Goal: Task Accomplishment & Management: Manage account settings

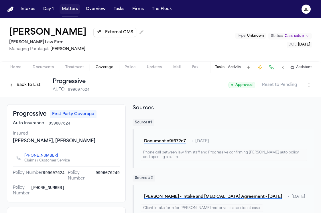
click at [76, 6] on button "Matters" at bounding box center [70, 9] width 21 height 10
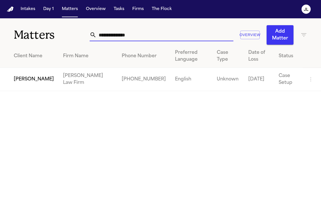
drag, startPoint x: 162, startPoint y: 37, endPoint x: 29, endPoint y: 31, distance: 133.8
click at [29, 31] on div "**********" at bounding box center [160, 31] width 321 height 26
paste input "text"
type input "**********"
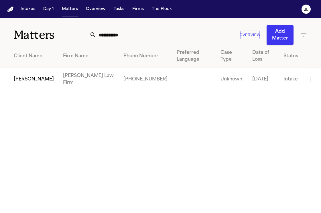
click at [29, 76] on span "[PERSON_NAME]" at bounding box center [34, 79] width 40 height 7
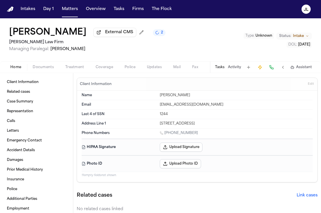
click at [106, 64] on div "Home Documents Treatment Coverage Police Updates Mail Fax Demand Workspaces Art…" at bounding box center [160, 66] width 321 height 11
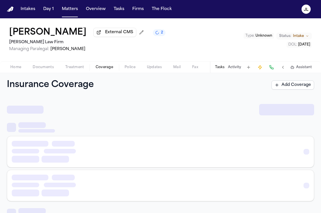
click at [106, 65] on button "Coverage" at bounding box center [104, 67] width 29 height 7
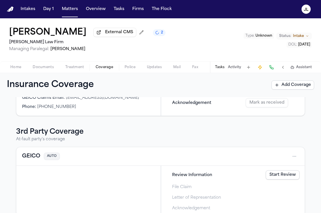
scroll to position [133, 0]
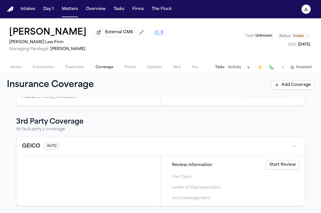
click at [32, 148] on button "GEICO" at bounding box center [31, 147] width 18 height 8
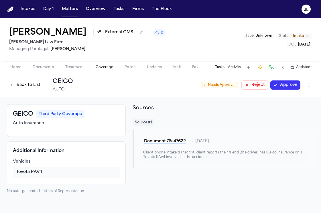
click at [271, 69] on button at bounding box center [272, 67] width 8 height 8
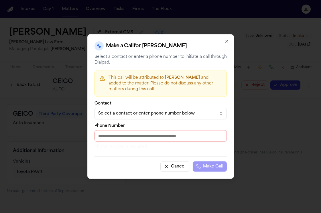
click at [174, 110] on button "Select a contact or enter phone number below" at bounding box center [161, 113] width 132 height 11
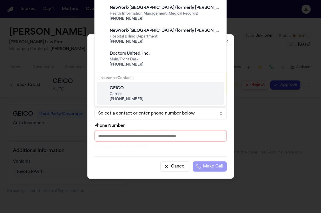
click at [143, 98] on span "(800) 841-3000" at bounding box center [165, 99] width 111 height 5
type input "**********"
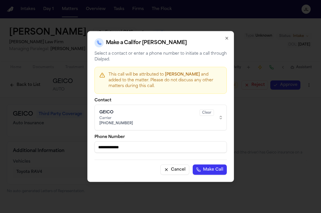
click at [209, 167] on button "Make Call" at bounding box center [210, 170] width 34 height 10
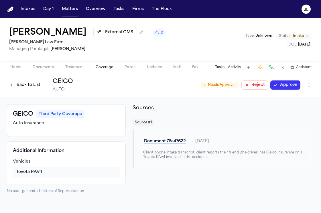
click at [21, 85] on button "Back to List" at bounding box center [25, 85] width 36 height 9
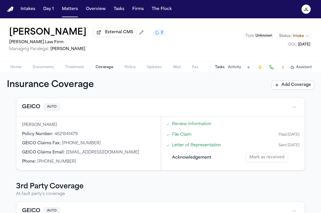
scroll to position [67, 0]
click at [29, 111] on button "GEICO" at bounding box center [31, 108] width 18 height 8
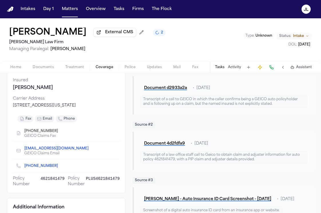
scroll to position [9, 0]
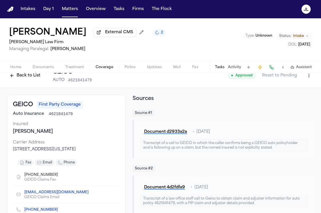
click at [22, 76] on button "Back to List" at bounding box center [25, 75] width 36 height 9
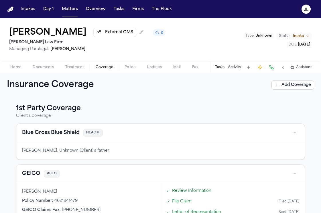
scroll to position [133, 0]
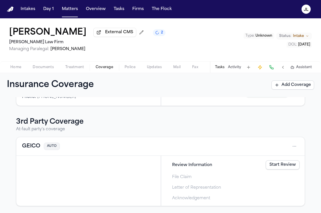
click at [34, 146] on button "GEICO" at bounding box center [31, 147] width 18 height 8
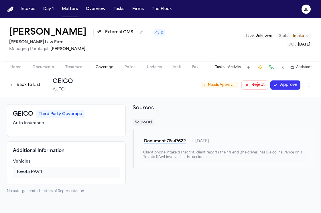
click at [18, 67] on span "Home" at bounding box center [15, 67] width 11 height 5
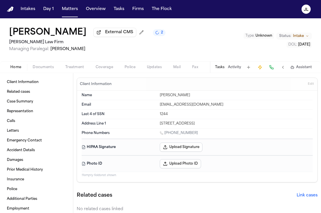
click at [42, 70] on span "Documents" at bounding box center [43, 67] width 21 height 5
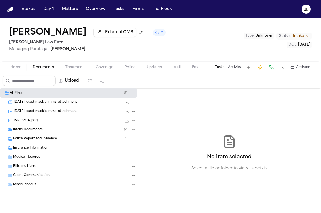
click at [37, 141] on span "Police Report and Evidence" at bounding box center [35, 139] width 44 height 5
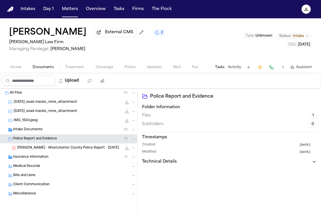
click at [38, 151] on span "E. Mackic - Westchester County Police Report - 9.7.25" at bounding box center [68, 148] width 102 height 5
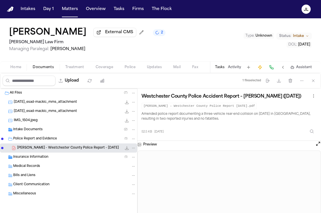
click at [317, 146] on button "Open preview" at bounding box center [319, 144] width 6 height 6
click at [9, 69] on button "Home" at bounding box center [16, 67] width 22 height 7
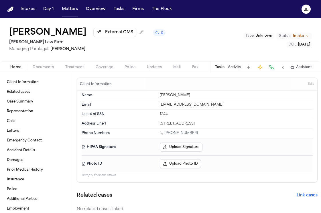
click at [104, 73] on div "Home Documents Treatment Coverage Police Updates Mail Fax Demand Workspaces Art…" at bounding box center [160, 66] width 321 height 11
click at [104, 72] on div "Home Documents Treatment Coverage Police Updates Mail Fax Demand Workspaces Art…" at bounding box center [160, 66] width 321 height 11
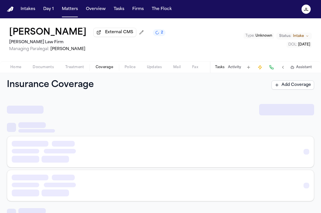
click at [103, 70] on span "Coverage" at bounding box center [104, 67] width 17 height 5
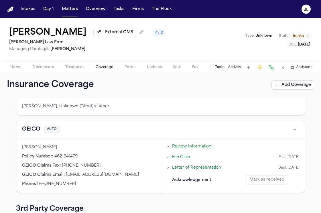
scroll to position [133, 0]
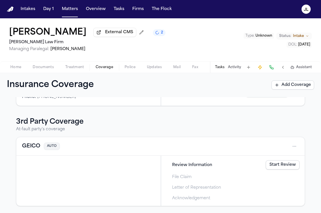
click at [30, 149] on button "GEICO" at bounding box center [31, 147] width 18 height 8
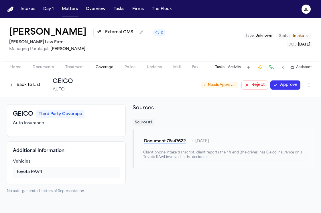
click at [17, 85] on button "Back to List" at bounding box center [25, 85] width 36 height 9
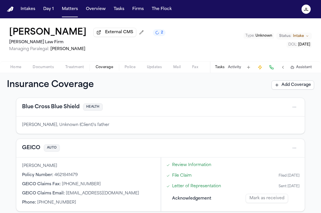
scroll to position [27, 0]
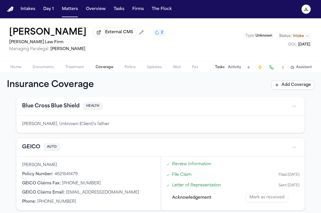
click at [38, 151] on button "GEICO" at bounding box center [31, 147] width 18 height 8
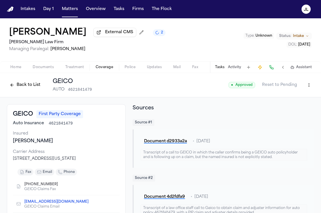
click at [25, 88] on button "Back to List" at bounding box center [25, 85] width 36 height 9
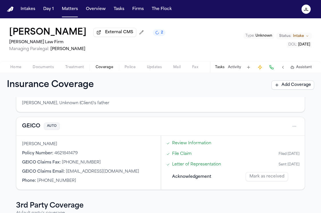
scroll to position [133, 0]
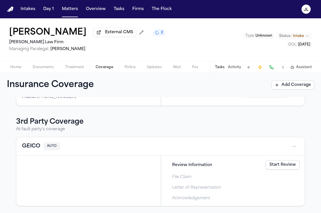
click at [38, 143] on button "GEICO" at bounding box center [31, 147] width 18 height 8
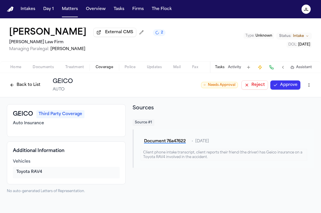
click at [28, 89] on button "Back to List" at bounding box center [25, 85] width 36 height 9
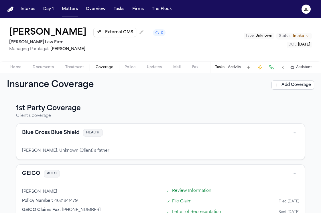
click at [34, 174] on button "GEICO" at bounding box center [31, 174] width 18 height 8
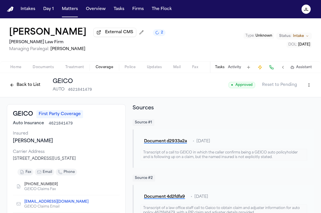
click at [22, 89] on button "Back to List" at bounding box center [25, 85] width 36 height 9
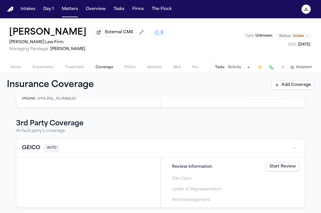
scroll to position [130, 0]
click at [15, 68] on span "Home" at bounding box center [15, 67] width 11 height 5
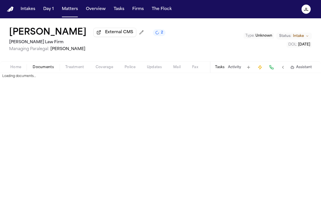
click at [52, 68] on span "Documents" at bounding box center [43, 67] width 21 height 5
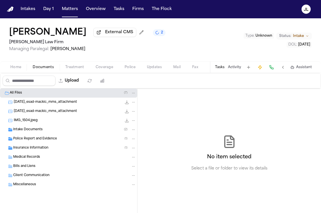
click at [25, 139] on span "Police Report and Evidence" at bounding box center [35, 139] width 44 height 5
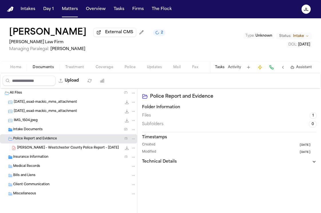
click at [67, 150] on span "E. Mackic - Westchester County Police Report - 9.7.25" at bounding box center [68, 148] width 102 height 5
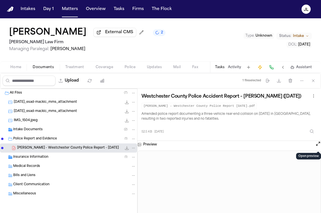
click at [320, 146] on button "Open preview" at bounding box center [319, 144] width 6 height 6
click at [104, 67] on span "Coverage" at bounding box center [104, 67] width 17 height 5
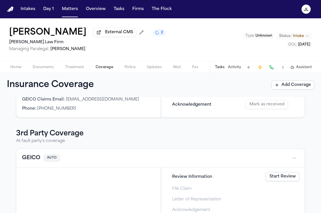
scroll to position [125, 0]
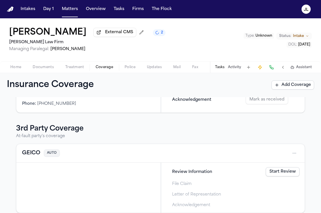
click at [34, 160] on div "GEICO AUTO" at bounding box center [160, 153] width 289 height 19
click at [34, 158] on div "GEICO AUTO" at bounding box center [160, 153] width 277 height 9
click at [34, 157] on button "GEICO" at bounding box center [31, 153] width 18 height 8
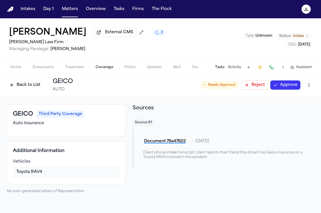
click at [309, 86] on html "Intakes Day 1 Matters Overview Tasks Firms The Flock JL Esad Mackic External CM…" at bounding box center [160, 106] width 321 height 213
click at [293, 110] on div "Delete Coverage" at bounding box center [290, 108] width 48 height 9
click at [311, 81] on html "Intakes Day 1 Matters Overview Tasks Firms The Flock JL Esad Mackic External CM…" at bounding box center [160, 106] width 321 height 213
click at [295, 95] on div "Edit Coverage" at bounding box center [290, 98] width 48 height 9
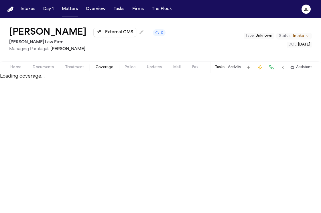
select select "**********"
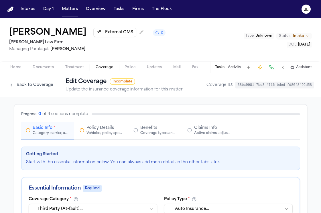
scroll to position [5, 0]
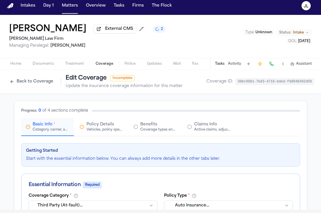
click at [100, 132] on div "Vehicles, policy specifics, and additional details" at bounding box center [105, 130] width 37 height 5
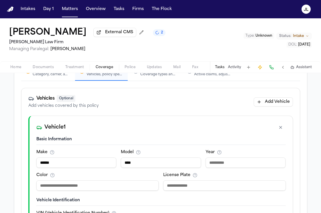
scroll to position [66, 0]
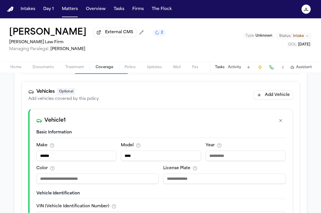
click at [283, 122] on button "button" at bounding box center [281, 120] width 10 height 9
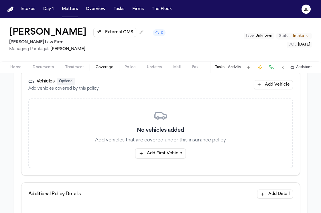
scroll to position [0, 0]
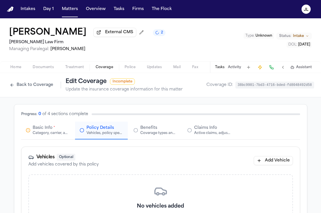
click at [46, 130] on span "Basic Info" at bounding box center [43, 128] width 20 height 6
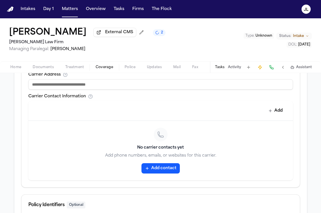
scroll to position [120, 0]
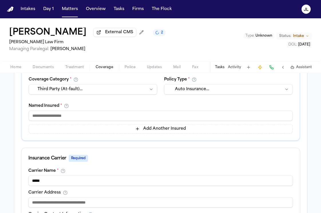
click at [48, 118] on input at bounding box center [161, 116] width 264 height 10
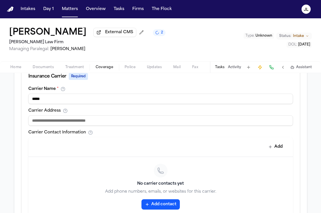
scroll to position [321, 0]
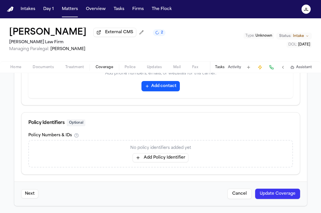
type input "******"
click at [285, 198] on button "Update Coverage" at bounding box center [277, 194] width 45 height 10
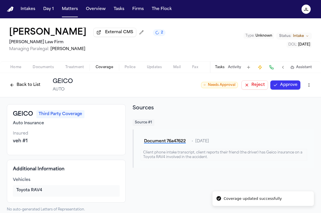
click at [279, 86] on button "Approve" at bounding box center [286, 85] width 30 height 9
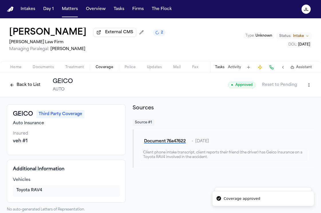
click at [17, 90] on button "Back to List" at bounding box center [25, 85] width 36 height 9
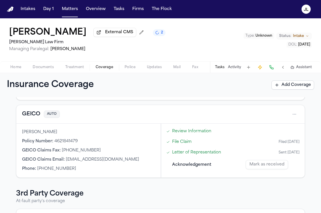
scroll to position [28, 0]
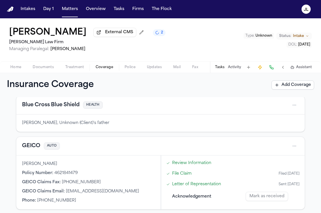
click at [32, 146] on button "GEICO" at bounding box center [31, 146] width 18 height 8
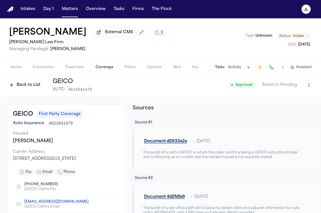
click at [311, 87] on html "Intakes Day 1 Matters Overview Tasks Firms The Flock JL Esad Mackic External CM…" at bounding box center [160, 106] width 321 height 213
click at [291, 99] on div "Edit Coverage" at bounding box center [290, 98] width 48 height 9
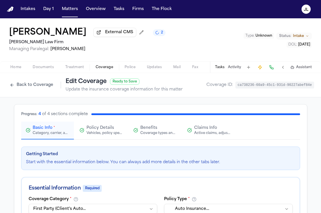
scroll to position [69, 0]
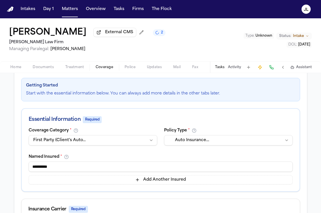
click at [105, 170] on input "**********" at bounding box center [161, 167] width 264 height 10
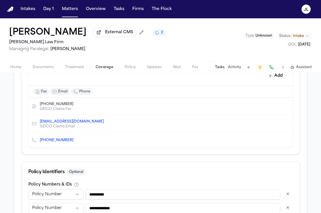
scroll to position [333, 0]
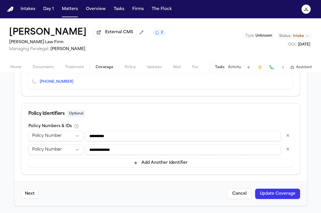
type input "**********"
click at [286, 197] on button "Update Coverage" at bounding box center [277, 194] width 45 height 10
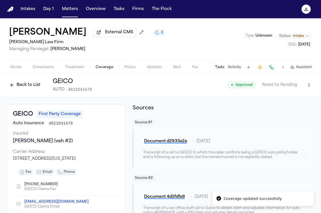
click at [28, 88] on button "Back to List" at bounding box center [25, 85] width 36 height 9
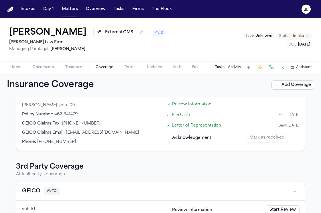
scroll to position [133, 0]
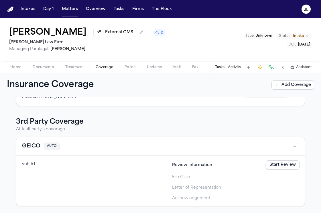
click at [25, 67] on button "Home" at bounding box center [16, 67] width 22 height 7
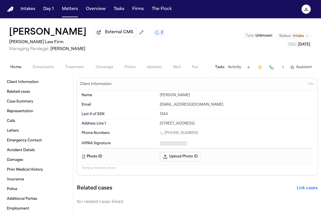
click at [33, 68] on span "Documents" at bounding box center [43, 67] width 21 height 5
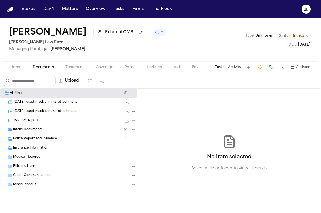
click at [57, 151] on div "Insurance Information ( 1 )" at bounding box center [74, 148] width 123 height 5
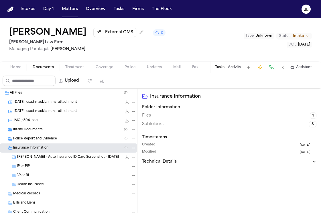
click at [42, 139] on span "Police Report and Evidence" at bounding box center [35, 139] width 44 height 5
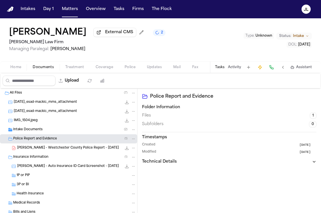
click at [56, 149] on span "E. Mackic - Westchester County Police Report - 9.7.25" at bounding box center [68, 148] width 102 height 5
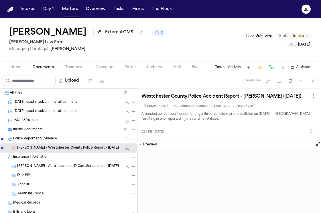
click at [319, 145] on button "Open preview" at bounding box center [319, 144] width 6 height 6
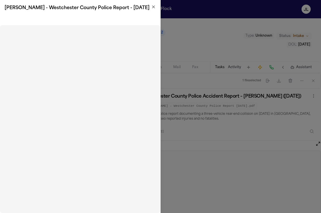
click at [154, 8] on icon "button" at bounding box center [153, 7] width 5 height 5
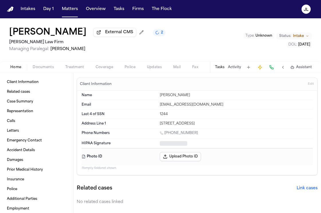
click at [15, 70] on span "Home" at bounding box center [15, 67] width 11 height 5
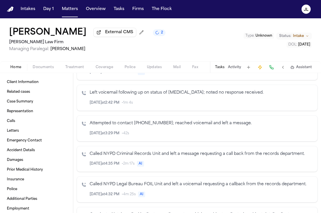
scroll to position [464, 0]
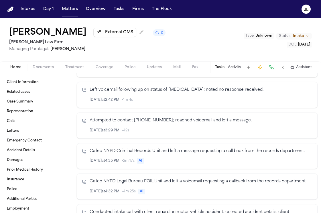
click at [101, 68] on span "Coverage" at bounding box center [104, 67] width 17 height 5
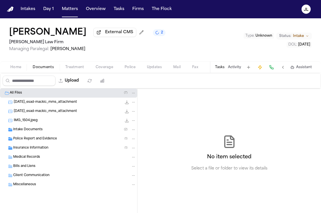
click at [32, 69] on button "Documents" at bounding box center [43, 67] width 33 height 7
click at [45, 151] on div "Insurance Information ( 1 )" at bounding box center [74, 148] width 123 height 5
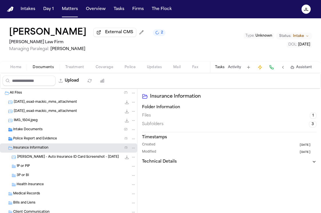
click at [50, 171] on div "1P or PIP" at bounding box center [68, 166] width 137 height 9
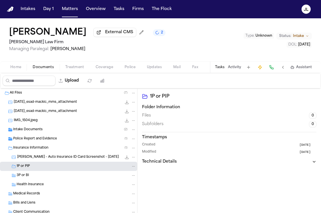
click at [46, 144] on div "Police Report and Evidence ( 1 )" at bounding box center [68, 138] width 137 height 9
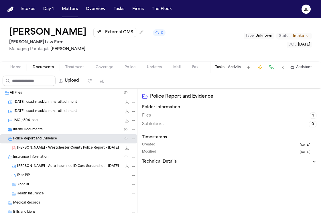
click at [42, 153] on div "E. Mackic - Westchester County Police Report - 9.7.25 52.5 KB • PDF" at bounding box center [68, 148] width 137 height 9
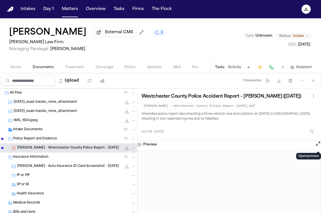
click at [318, 145] on button "Open preview" at bounding box center [319, 144] width 6 height 6
click at [97, 70] on span "Coverage" at bounding box center [104, 67] width 17 height 5
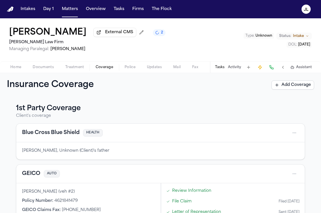
click at [297, 85] on button "Add Coverage" at bounding box center [293, 85] width 43 height 9
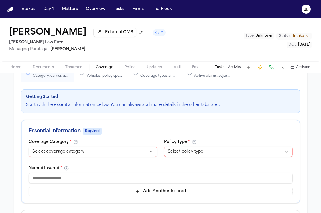
scroll to position [62, 0]
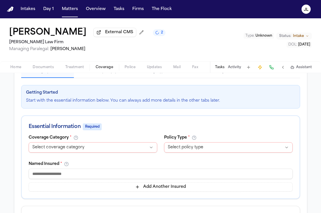
click at [117, 149] on html "**********" at bounding box center [160, 106] width 321 height 213
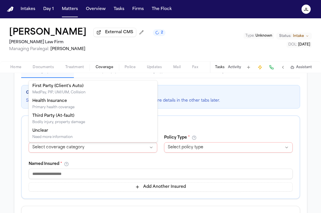
select select "*******"
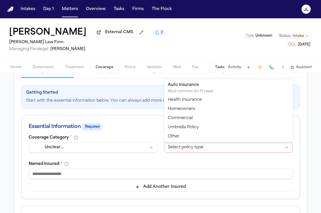
click at [182, 149] on html "**********" at bounding box center [160, 106] width 321 height 213
select select "****"
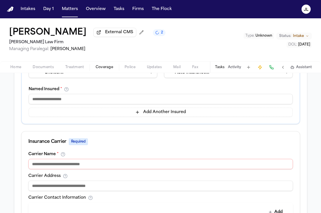
scroll to position [145, 0]
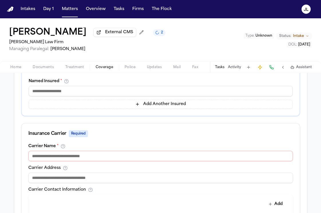
click at [104, 158] on input at bounding box center [160, 156] width 265 height 10
paste input "**********"
type input "**********"
click at [142, 180] on input at bounding box center [160, 178] width 265 height 10
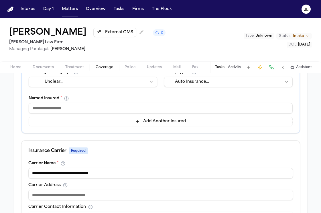
scroll to position [139, 0]
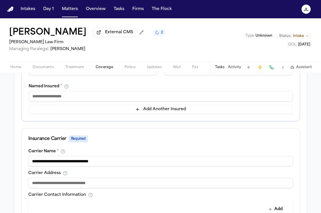
click at [79, 100] on input at bounding box center [161, 96] width 264 height 10
paste input "**********"
drag, startPoint x: 52, startPoint y: 99, endPoint x: 18, endPoint y: 98, distance: 33.3
click at [18, 98] on div "**********" at bounding box center [160, 176] width 293 height 422
click at [67, 96] on input "**********" at bounding box center [161, 96] width 264 height 10
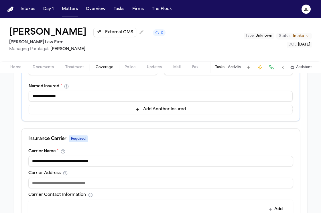
click at [78, 97] on input "**********" at bounding box center [161, 96] width 264 height 10
paste input "*********"
drag, startPoint x: 52, startPoint y: 98, endPoint x: 21, endPoint y: 97, distance: 31.9
click at [22, 97] on div "**********" at bounding box center [161, 89] width 278 height 63
click at [76, 99] on input "**********" at bounding box center [161, 96] width 264 height 10
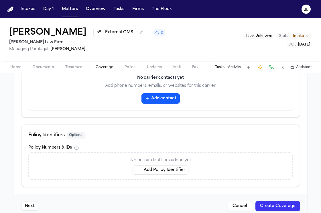
scroll to position [321, 0]
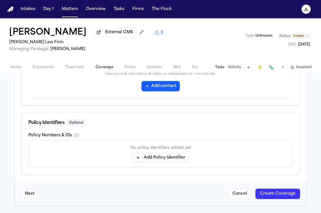
type input "**********"
click at [279, 189] on button "Create Coverage" at bounding box center [278, 194] width 45 height 10
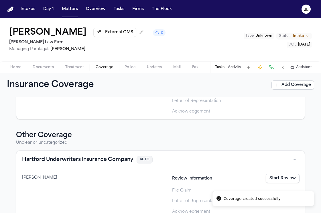
scroll to position [233, 0]
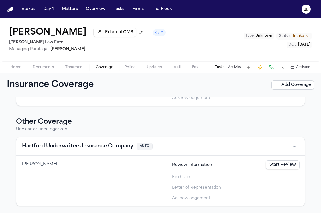
click at [118, 146] on button "Hartford Underwriters Insurance Company" at bounding box center [77, 147] width 111 height 8
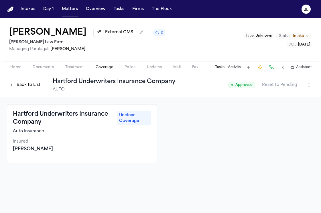
click at [38, 88] on button "Back to List" at bounding box center [25, 85] width 36 height 9
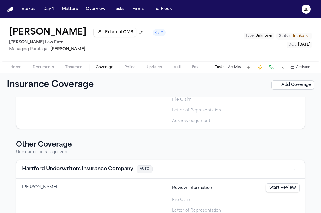
scroll to position [233, 0]
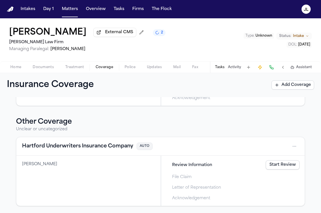
click at [108, 147] on button "Hartford Underwriters Insurance Company" at bounding box center [77, 147] width 111 height 8
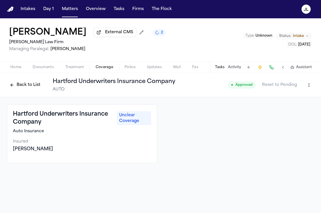
click at [34, 92] on div "Back to List Hartford Underwriters Insurance Company AUTO" at bounding box center [91, 85] width 169 height 15
click at [34, 88] on button "Back to List" at bounding box center [25, 85] width 36 height 9
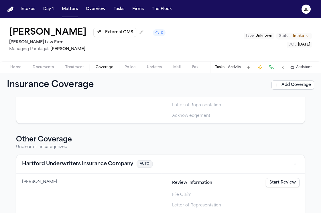
scroll to position [218, 0]
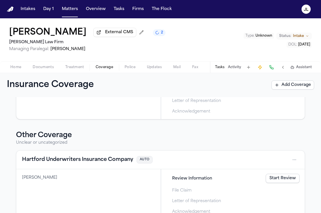
click at [81, 160] on button "Hartford Underwriters Insurance Company" at bounding box center [77, 160] width 111 height 8
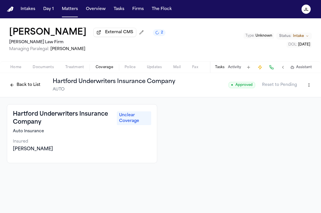
click at [305, 87] on html "Intakes Day 1 Matters Overview Tasks Firms The Flock JL Esad Mackic External CM…" at bounding box center [160, 106] width 321 height 213
click at [299, 97] on div "Edit Coverage" at bounding box center [290, 98] width 48 height 9
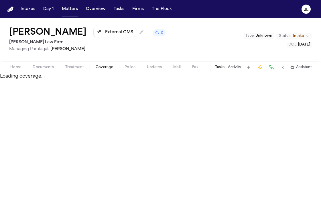
select select "*******"
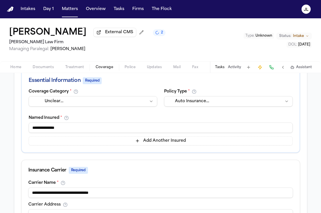
scroll to position [109, 0]
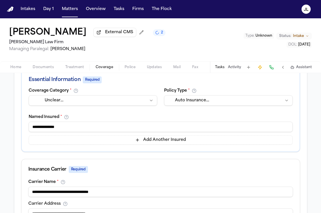
click at [83, 126] on input "**********" at bounding box center [161, 127] width 264 height 10
type input "**********"
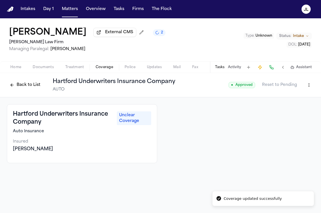
click at [310, 92] on div "Back to List Hartford Underwriters Insurance Company AUTO ● Approved Reset to P…" at bounding box center [161, 85] width 308 height 15
click at [310, 91] on html "Coverage updated successfully Intakes Day 1 Matters Overview Tasks Firms The Fl…" at bounding box center [160, 106] width 321 height 213
click at [304, 96] on div "Edit Coverage" at bounding box center [290, 98] width 48 height 9
select select "*******"
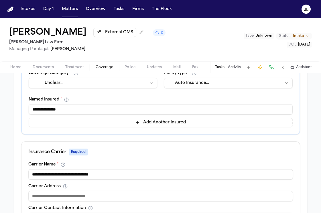
scroll to position [128, 0]
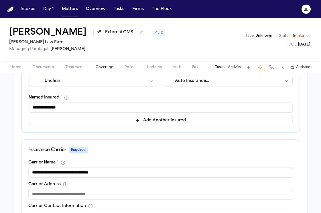
click at [110, 113] on input "**********" at bounding box center [161, 107] width 264 height 10
click at [79, 109] on input "**********" at bounding box center [161, 107] width 264 height 10
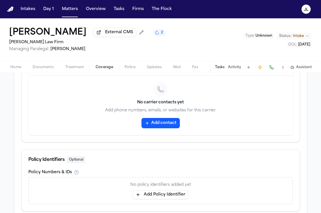
scroll to position [321, 0]
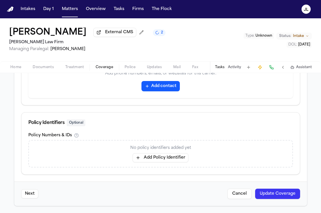
type input "**********"
click at [260, 186] on div "Next Cancel Update Coverage" at bounding box center [160, 194] width 293 height 24
click at [262, 188] on div "Next Cancel Update Coverage" at bounding box center [160, 194] width 293 height 24
click at [265, 191] on button "Update Coverage" at bounding box center [277, 194] width 45 height 10
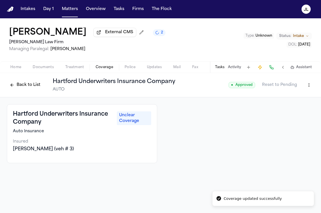
click at [36, 87] on button "Back to List" at bounding box center [25, 85] width 36 height 9
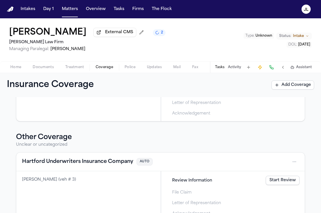
scroll to position [233, 0]
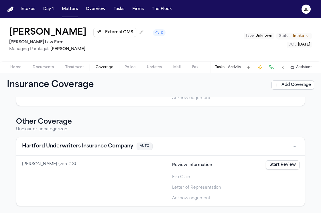
click at [109, 146] on button "Hartford Underwriters Insurance Company" at bounding box center [77, 147] width 111 height 8
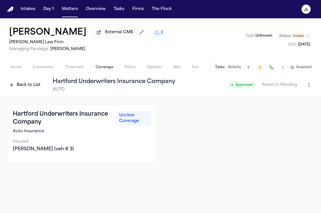
click at [21, 88] on button "Back to List" at bounding box center [25, 85] width 36 height 9
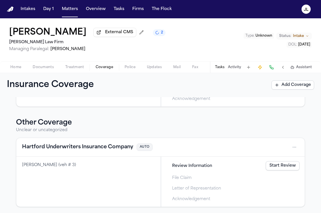
scroll to position [231, 0]
click at [72, 155] on div "Hartford Underwriters Insurance Company AUTO" at bounding box center [160, 147] width 289 height 19
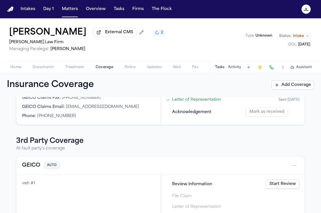
scroll to position [81, 0]
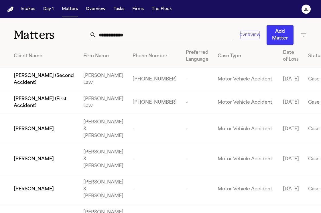
click at [112, 41] on input "text" at bounding box center [165, 35] width 137 height 13
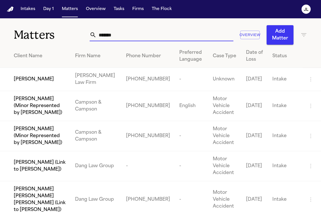
type input "*******"
click at [30, 86] on td "[PERSON_NAME]" at bounding box center [35, 79] width 71 height 23
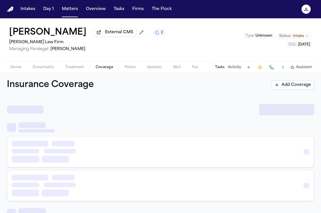
click at [100, 68] on span "Coverage" at bounding box center [104, 67] width 17 height 5
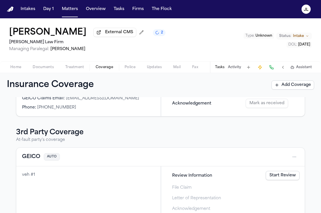
scroll to position [133, 0]
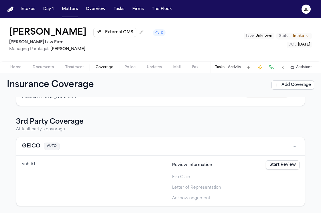
click at [36, 76] on div "Insurance Coverage Add Coverage" at bounding box center [160, 85] width 321 height 24
click at [37, 72] on div "Home Documents Treatment Coverage Police Updates Mail Fax Demand Workspaces Art…" at bounding box center [160, 66] width 321 height 11
click at [39, 70] on span "Documents" at bounding box center [43, 67] width 21 height 5
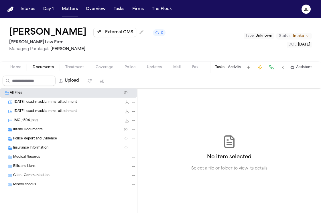
click at [29, 143] on div "Police Report and Evidence ( 1 )" at bounding box center [68, 138] width 137 height 9
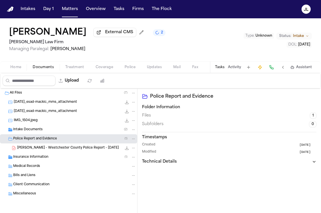
click at [31, 153] on div "E. Mackic - Westchester County Police Report - 9.7.25 52.5 KB • PDF" at bounding box center [68, 148] width 137 height 9
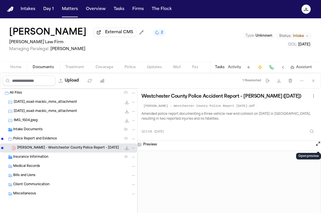
click at [319, 147] on button "Open preview" at bounding box center [319, 144] width 6 height 6
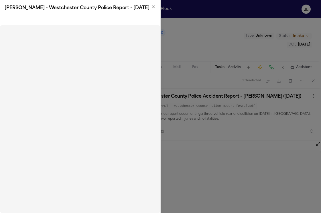
click at [154, 8] on icon "button" at bounding box center [153, 7] width 5 height 5
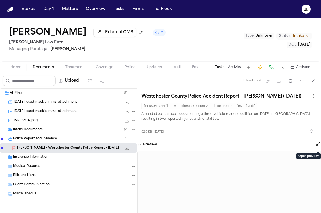
click at [98, 69] on span "Coverage" at bounding box center [104, 67] width 17 height 5
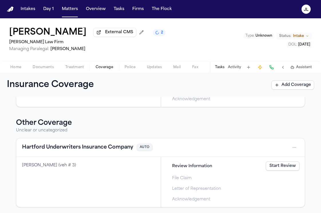
scroll to position [233, 0]
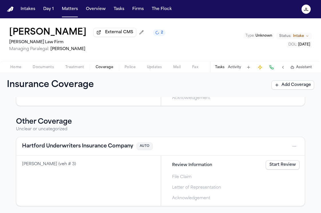
click at [63, 151] on div "Hartford Underwriters Insurance Company AUTO" at bounding box center [160, 146] width 289 height 19
click at [64, 148] on button "Hartford Underwriters Insurance Company" at bounding box center [77, 147] width 111 height 8
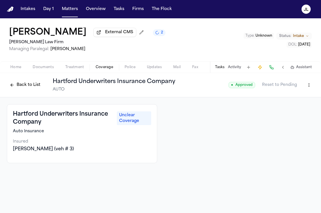
click at [271, 69] on button at bounding box center [272, 67] width 8 height 8
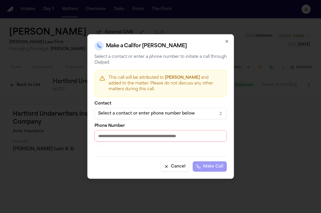
click at [144, 131] on input "Phone Number" at bounding box center [161, 135] width 132 height 11
paste input "**********"
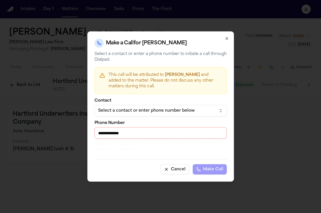
drag, startPoint x: 103, startPoint y: 133, endPoint x: 95, endPoint y: 133, distance: 8.3
click at [95, 133] on input "**********" at bounding box center [161, 133] width 132 height 11
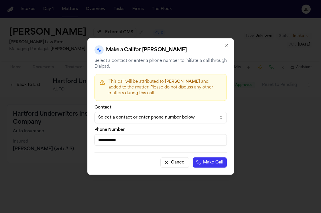
type input "**********"
click at [193, 158] on button "Make Call" at bounding box center [210, 163] width 34 height 10
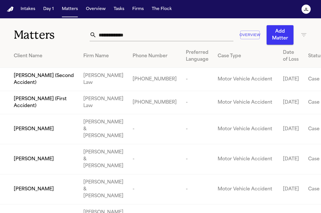
click at [118, 38] on input "text" at bounding box center [165, 35] width 137 height 13
paste input "*********"
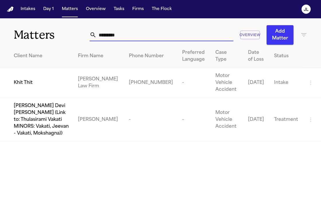
type input "*********"
click at [26, 89] on td "Khit Thit" at bounding box center [36, 83] width 73 height 30
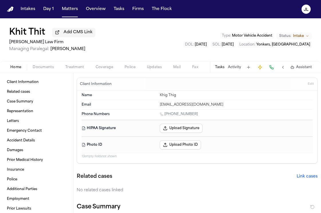
click at [108, 65] on div "Home Documents Treatment Coverage Police Updates Mail Fax Demand Workspaces Art…" at bounding box center [160, 66] width 321 height 11
click at [108, 67] on span "Coverage" at bounding box center [104, 67] width 17 height 5
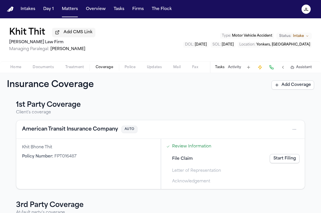
scroll to position [3, 0]
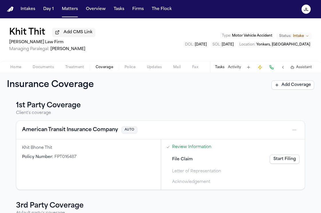
click at [73, 128] on button "American Transit Insurance Company" at bounding box center [70, 130] width 96 height 8
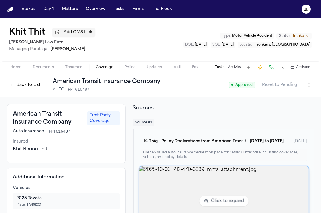
click at [157, 187] on img "View image 2025-10-06_212-470-3339_mms_attachment.jpg" at bounding box center [224, 202] width 170 height 70
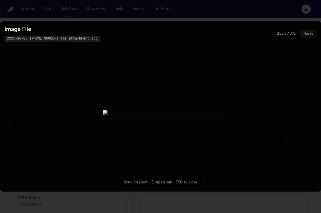
drag, startPoint x: 129, startPoint y: 41, endPoint x: 117, endPoint y: 42, distance: 12.3
click at [117, 110] on img "Zoomable image viewer. Use mouse wheel to zoom, drag to pan, or press R to rese…" at bounding box center [160, 113] width 115 height 7
click at [288, 45] on button "Zoomable image viewer. Use mouse wheel to zoom, drag to pan, or press R to rese…" at bounding box center [160, 106] width 321 height 171
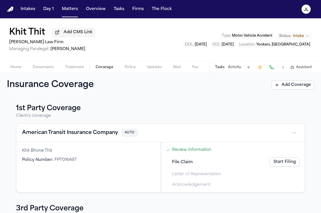
click at [54, 136] on button "American Transit Insurance Company" at bounding box center [70, 133] width 96 height 8
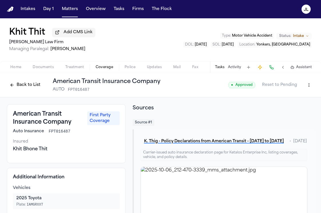
click at [307, 85] on html "Intakes Day 1 Matters Overview Tasks Firms The Flock JL Khit Thit Add CMS Link …" at bounding box center [160, 106] width 321 height 213
click at [294, 99] on div "Edit Coverage" at bounding box center [290, 98] width 48 height 9
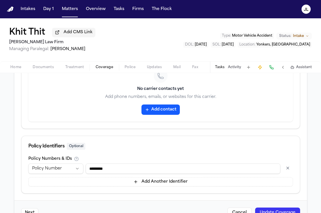
scroll to position [298, 0]
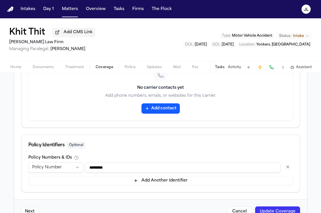
click at [170, 107] on button "Add contact" at bounding box center [161, 109] width 38 height 10
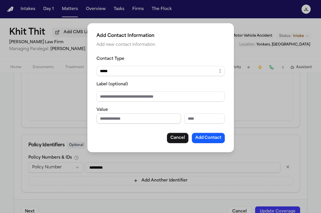
click at [143, 121] on input "Phone number" at bounding box center [139, 119] width 85 height 10
paste input "**********"
type input "**********"
click at [218, 138] on button "Add Contact" at bounding box center [208, 138] width 33 height 10
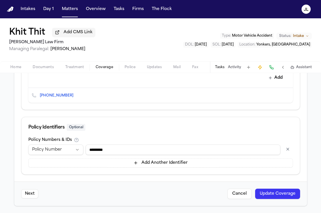
click at [287, 198] on button "Update Coverage" at bounding box center [277, 194] width 45 height 10
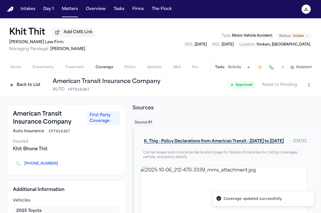
click at [23, 84] on button "Back to List" at bounding box center [25, 85] width 36 height 9
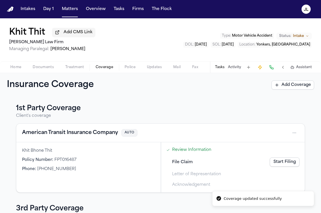
click at [284, 161] on link "Start Filing" at bounding box center [285, 162] width 30 height 9
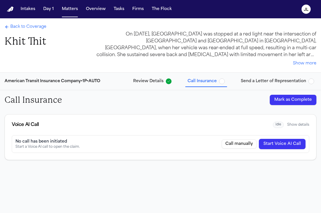
click at [287, 140] on button "Start Voice AI Call" at bounding box center [282, 144] width 47 height 10
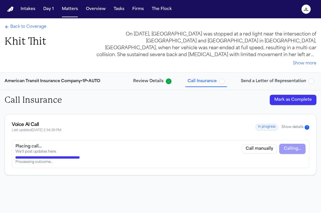
click at [25, 24] on span "Back to Coverage" at bounding box center [28, 27] width 36 height 6
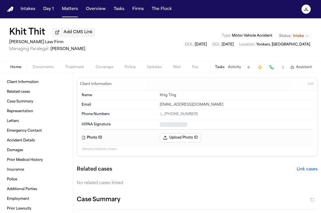
click at [13, 67] on span "Home" at bounding box center [15, 67] width 11 height 5
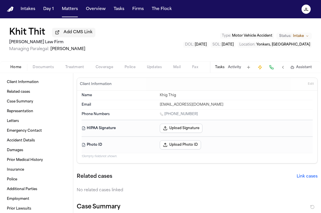
click at [311, 82] on button "Edit" at bounding box center [311, 84] width 9 height 9
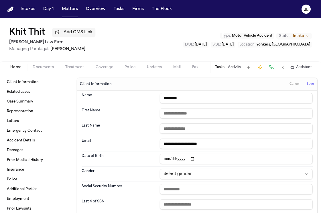
click at [174, 100] on input "*********" at bounding box center [236, 98] width 153 height 10
click at [192, 98] on input "*********" at bounding box center [236, 98] width 153 height 10
type input "*********"
click at [267, 143] on input "**********" at bounding box center [236, 144] width 153 height 10
click at [171, 146] on input "**********" at bounding box center [236, 144] width 153 height 10
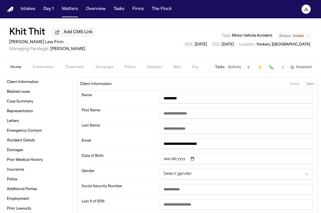
type input "**********"
click at [258, 128] on input "text" at bounding box center [236, 129] width 153 height 10
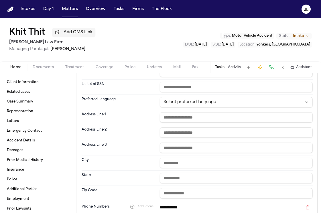
scroll to position [97, 0]
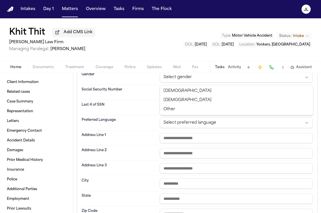
click at [186, 79] on html "**********" at bounding box center [160, 106] width 321 height 213
click at [252, 166] on html "**********" at bounding box center [160, 106] width 321 height 213
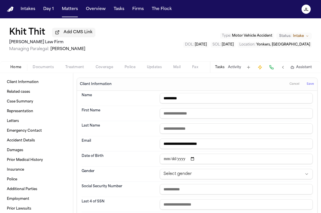
click at [311, 85] on span "Save" at bounding box center [310, 84] width 7 height 4
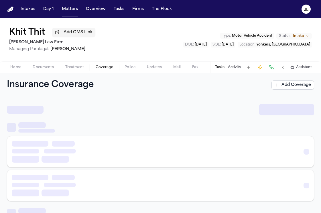
click at [102, 71] on span "button" at bounding box center [104, 70] width 24 height 1
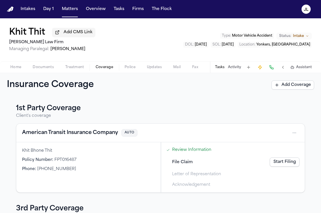
click at [63, 131] on button "American Transit Insurance Company" at bounding box center [70, 133] width 96 height 8
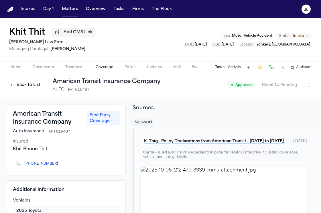
click at [26, 86] on button "Back to List" at bounding box center [25, 85] width 36 height 9
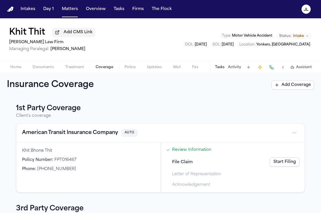
click at [285, 165] on link "Start Filing" at bounding box center [285, 162] width 30 height 9
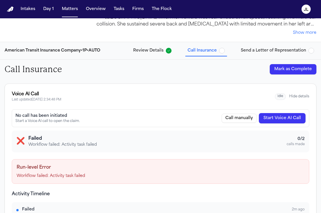
scroll to position [28, 0]
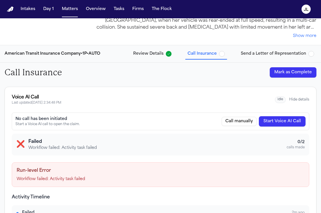
click at [291, 120] on button "Start Voice AI Call" at bounding box center [282, 121] width 47 height 10
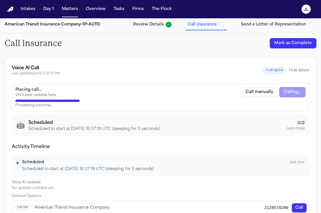
scroll to position [70, 0]
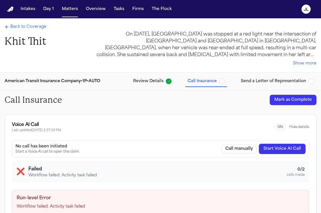
click at [22, 34] on div "Back to Coverage Khit Thit" at bounding box center [26, 36] width 42 height 24
click at [24, 31] on div "Back to Coverage Khit Thit" at bounding box center [26, 36] width 42 height 24
click at [25, 23] on div "Back to Coverage Khit Thit On October 3, 2025, Khit Bhone Thit was stopped at a…" at bounding box center [160, 45] width 321 height 54
click at [25, 26] on span "Back to Coverage" at bounding box center [28, 27] width 36 height 6
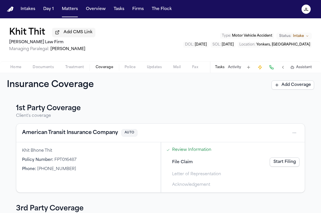
click at [89, 130] on div "American Transit Insurance Company AUTO" at bounding box center [160, 132] width 277 height 9
click at [91, 134] on button "American Transit Insurance Company" at bounding box center [70, 133] width 96 height 8
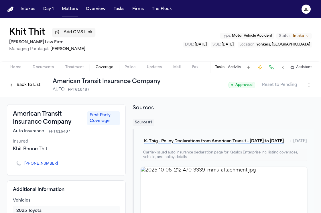
click at [60, 165] on icon "Copy to clipboard" at bounding box center [61, 164] width 2 height 3
click at [268, 67] on button at bounding box center [272, 67] width 8 height 8
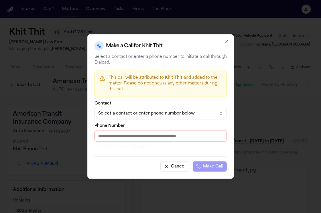
click at [190, 138] on input "Phone Number" at bounding box center [161, 135] width 132 height 11
paste input "**********"
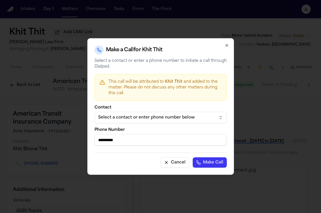
type input "**********"
click at [216, 162] on button "Make Call" at bounding box center [210, 163] width 34 height 10
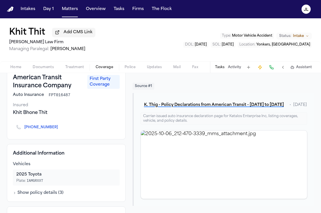
scroll to position [40, 0]
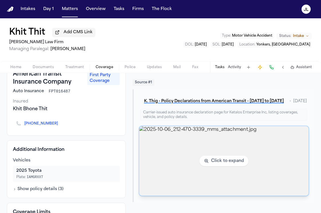
click at [170, 157] on img "View image 2025-10-06_212-470-3339_mms_attachment.jpg" at bounding box center [224, 161] width 170 height 70
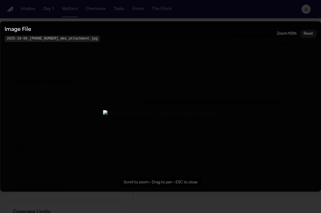
click at [275, 82] on button "Zoomable image viewer. Use mouse wheel to zoom, drag to pan, or press R to rese…" at bounding box center [160, 106] width 321 height 171
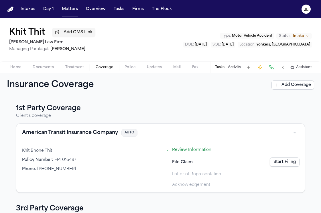
click at [63, 131] on button "American Transit Insurance Company" at bounding box center [70, 133] width 96 height 8
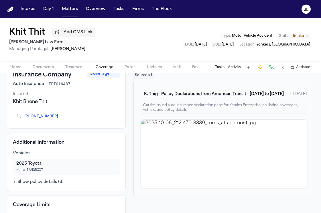
scroll to position [48, 0]
click at [10, 66] on span "Home" at bounding box center [15, 67] width 11 height 5
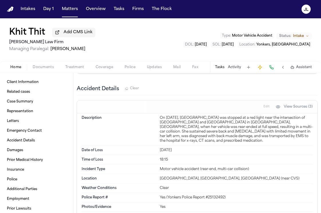
scroll to position [385, 0]
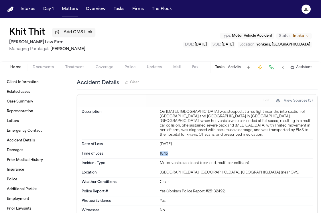
drag, startPoint x: 168, startPoint y: 132, endPoint x: 160, endPoint y: 132, distance: 7.7
click at [160, 152] on div "18:15" at bounding box center [236, 154] width 153 height 5
click at [101, 67] on span "Coverage" at bounding box center [104, 67] width 17 height 5
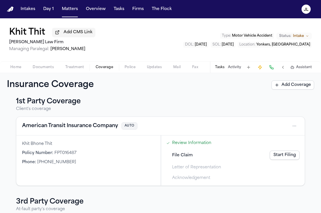
scroll to position [10, 0]
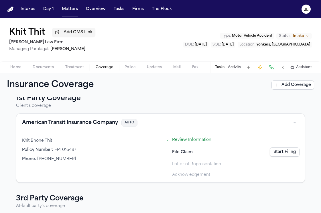
click at [12, 68] on span "Home" at bounding box center [15, 67] width 11 height 5
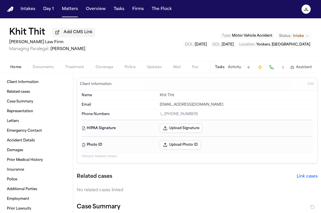
click at [42, 71] on span "button" at bounding box center [43, 70] width 28 height 1
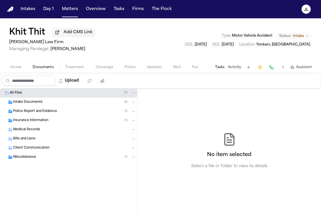
click at [31, 106] on div "Intake Documents ( 4 )" at bounding box center [68, 102] width 137 height 9
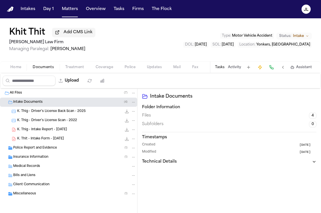
click at [30, 149] on span "Police Report and Evidence" at bounding box center [35, 148] width 44 height 5
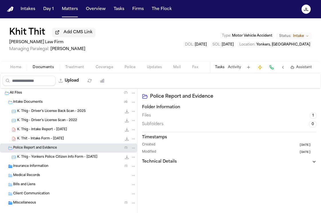
click at [39, 160] on span "K. Thig - Yonkers Police Citizen Info Form - 10.3.25" at bounding box center [57, 157] width 80 height 5
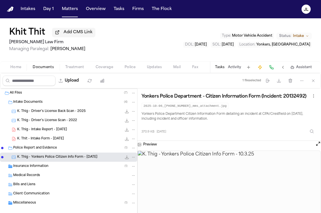
click at [17, 68] on span "Home" at bounding box center [15, 67] width 11 height 5
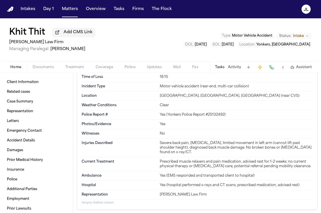
scroll to position [464, 0]
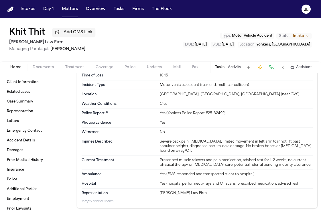
click at [107, 65] on div "Home Documents Treatment Coverage Police Updates Mail Fax Demand Workspaces Art…" at bounding box center [160, 66] width 321 height 11
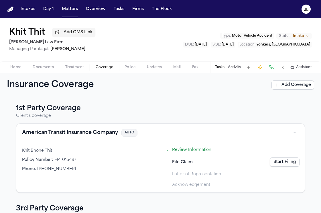
click at [107, 67] on span "Coverage" at bounding box center [104, 67] width 17 height 5
click at [62, 135] on button "American Transit Insurance Company" at bounding box center [70, 133] width 96 height 8
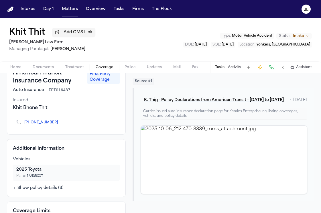
scroll to position [43, 0]
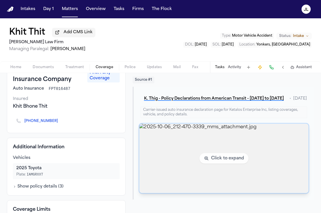
click at [190, 167] on img "View image 2025-10-06_212-470-3339_mms_attachment.jpg" at bounding box center [224, 159] width 170 height 70
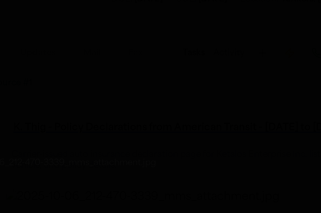
drag, startPoint x: 176, startPoint y: 88, endPoint x: 209, endPoint y: 88, distance: 32.7
click at [204, 111] on img "Zoomable image viewer. Use mouse wheel to zoom, drag to pan, or press R to rese…" at bounding box center [160, 113] width 87 height 5
click at [190, 112] on img "Zoomable image viewer. Use mouse wheel to zoom, drag to pan, or press R to rese…" at bounding box center [161, 113] width 58 height 3
click at [198, 76] on button "Zoomable image viewer. Use mouse wheel to zoom, drag to pan, or press R to rese…" at bounding box center [160, 106] width 321 height 171
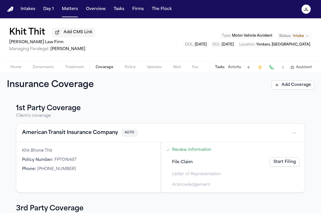
click at [69, 136] on button "American Transit Insurance Company" at bounding box center [70, 133] width 96 height 8
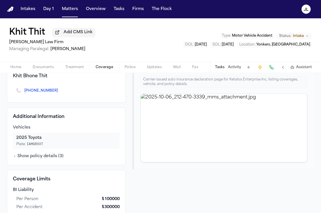
scroll to position [114, 0]
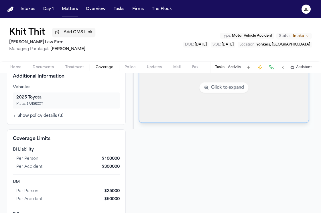
click at [180, 108] on img "View image 2025-10-06_212-470-3339_mms_attachment.jpg" at bounding box center [224, 88] width 170 height 70
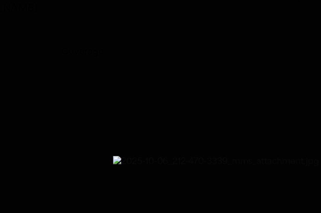
click at [95, 66] on button "Zoomable image viewer. Use mouse wheel to zoom, drag to pan, or press R to rese…" at bounding box center [160, 106] width 321 height 171
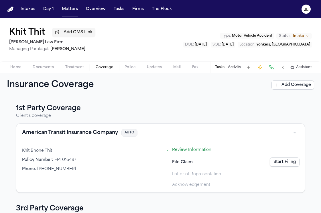
click at [23, 71] on button "Home" at bounding box center [16, 67] width 22 height 7
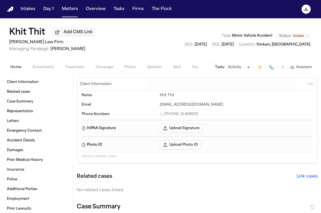
click at [35, 69] on span "Documents" at bounding box center [43, 67] width 21 height 5
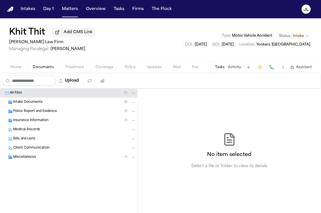
click at [35, 113] on span "Police Report and Evidence" at bounding box center [35, 111] width 44 height 5
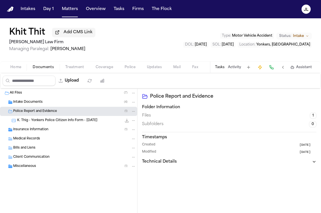
click at [50, 123] on span "K. Thig - Yonkers Police Citizen Info Form - 10.3.25" at bounding box center [57, 120] width 80 height 5
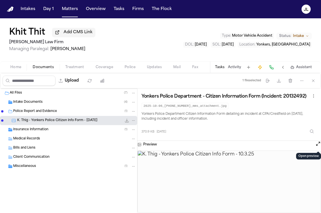
click at [317, 148] on button at bounding box center [319, 144] width 6 height 7
click at [317, 147] on button "Open preview" at bounding box center [319, 144] width 6 height 6
click at [109, 68] on span "Coverage" at bounding box center [104, 67] width 17 height 5
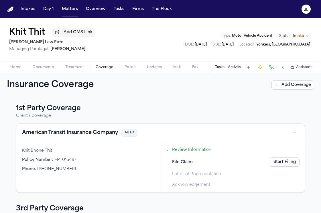
click at [89, 134] on button "American Transit Insurance Company" at bounding box center [70, 133] width 96 height 8
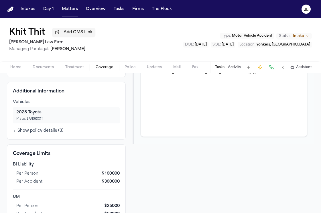
scroll to position [99, 0]
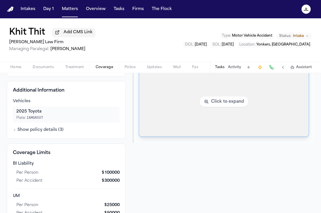
click at [161, 112] on img "View image 2025-10-06_212-470-3339_mms_attachment.jpg" at bounding box center [224, 102] width 170 height 70
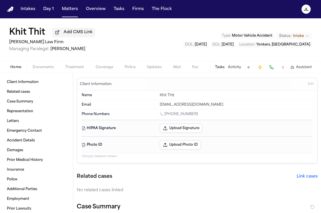
click at [15, 69] on span "Home" at bounding box center [15, 67] width 11 height 5
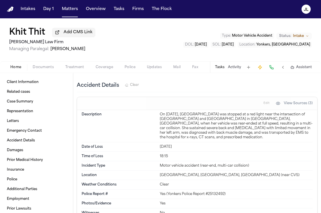
scroll to position [377, 0]
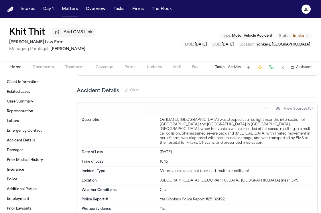
click at [101, 70] on span "Coverage" at bounding box center [104, 67] width 17 height 5
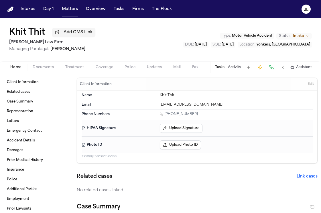
click at [19, 69] on span "Home" at bounding box center [15, 67] width 11 height 5
click at [40, 69] on span "Documents" at bounding box center [43, 67] width 21 height 5
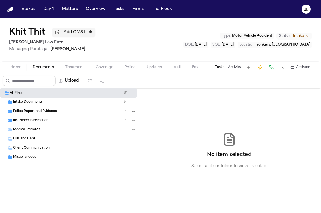
click at [38, 111] on span "Police Report and Evidence" at bounding box center [35, 111] width 44 height 5
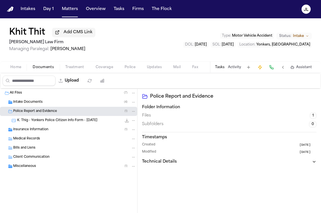
click at [41, 119] on div "K. Thig - Yonkers Police Citizen Info Form - 10.3.25 370.9 KB • JPG" at bounding box center [76, 121] width 119 height 6
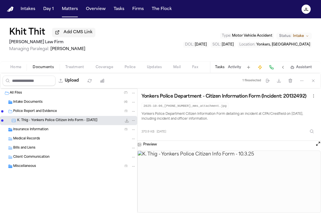
click at [35, 132] on span "Insurance Information" at bounding box center [30, 130] width 35 height 5
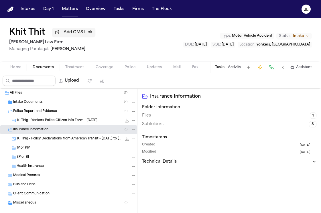
click at [36, 139] on span "K. Thig - Policy Declarations from American Transit - [DATE] to [DATE]" at bounding box center [69, 139] width 105 height 5
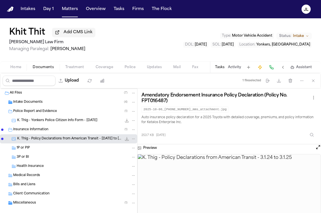
click at [30, 169] on span "Health Insurance" at bounding box center [30, 166] width 27 height 5
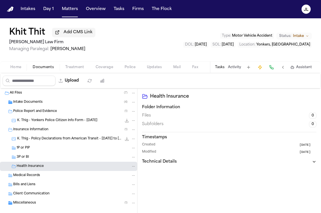
click at [25, 178] on span "Medical Records" at bounding box center [26, 175] width 27 height 5
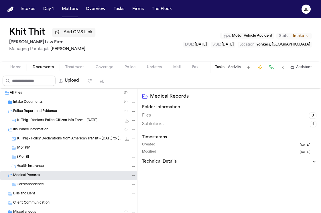
scroll to position [18, 0]
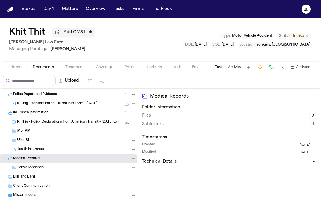
click at [28, 167] on span "Correspondence" at bounding box center [30, 168] width 27 height 5
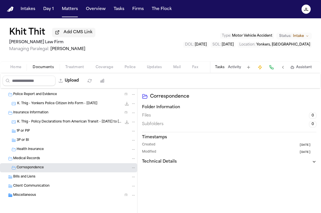
click at [27, 177] on span "Bills and Liens" at bounding box center [24, 177] width 22 height 5
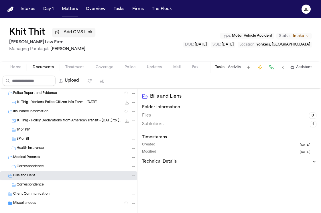
click at [26, 195] on span "Client Communication" at bounding box center [31, 194] width 36 height 5
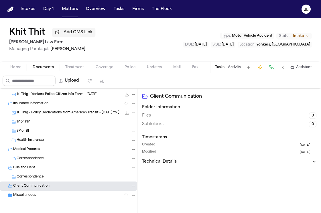
click at [26, 195] on span "Miscellaneous" at bounding box center [24, 195] width 23 height 5
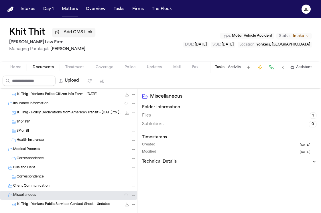
scroll to position [36, 0]
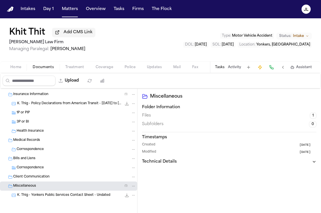
click at [27, 195] on span "K. Thig - Yonkers Public Services Contact Sheet - Undated" at bounding box center [63, 195] width 93 height 5
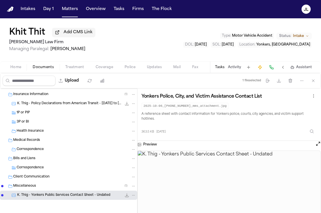
scroll to position [0, 0]
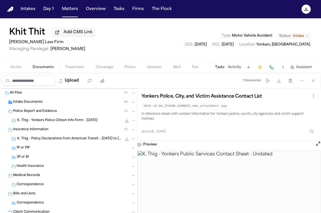
click at [50, 120] on span "K. Thig - Yonkers Police Citizen Info Form - 10.3.25" at bounding box center [57, 120] width 80 height 5
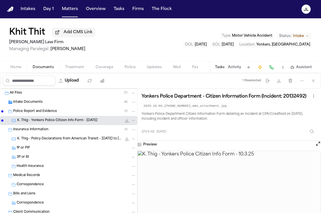
click at [314, 145] on div "Preview" at bounding box center [230, 144] width 184 height 7
click at [317, 145] on button "Open preview" at bounding box center [319, 144] width 6 height 6
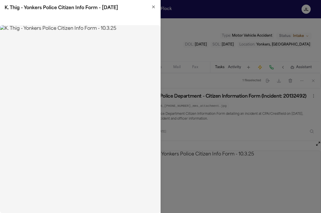
click at [153, 129] on img at bounding box center [80, 119] width 161 height 188
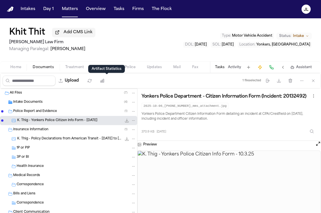
click at [108, 72] on polygon at bounding box center [107, 72] width 4 height 4
click at [100, 65] on div "Artifact Statistics Artifact Statistics" at bounding box center [106, 69] width 37 height 8
click at [110, 69] on span "Coverage" at bounding box center [104, 67] width 17 height 5
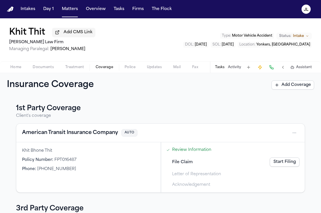
click at [86, 135] on button "American Transit Insurance Company" at bounding box center [70, 133] width 96 height 8
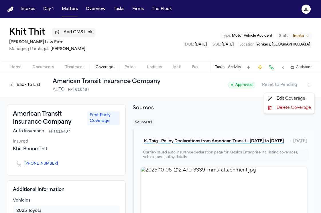
click at [308, 85] on html "Intakes Day 1 Matters Overview Tasks Firms The Flock JL Khit Thit Add CMS Link …" at bounding box center [160, 106] width 321 height 213
click at [297, 97] on div "Edit Coverage" at bounding box center [290, 98] width 48 height 9
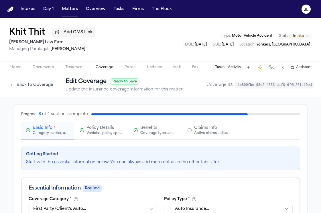
click at [217, 132] on div "Active claims, adjusters, and subrogation details" at bounding box center [212, 133] width 37 height 5
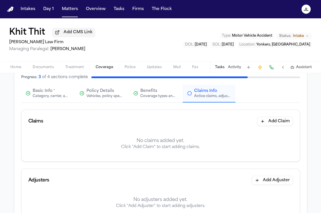
scroll to position [42, 0]
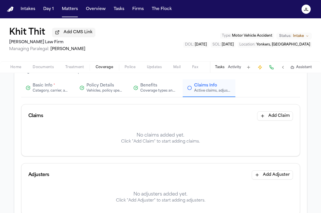
click at [272, 120] on button "Add Claim" at bounding box center [275, 116] width 36 height 9
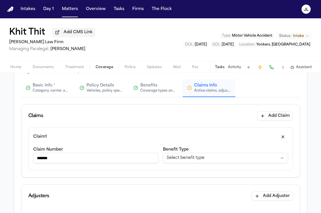
type input "*******"
click at [234, 163] on html "**********" at bounding box center [160, 106] width 321 height 213
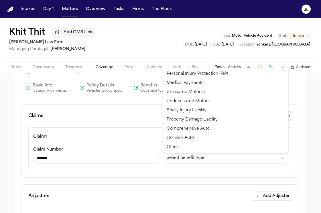
select select "**********"
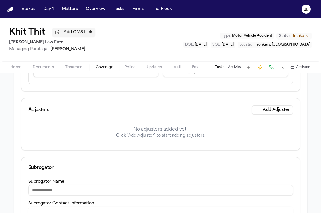
scroll to position [130, 0]
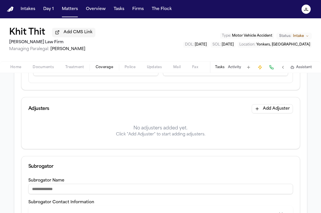
click at [289, 112] on button "Add Adjuster" at bounding box center [272, 108] width 41 height 9
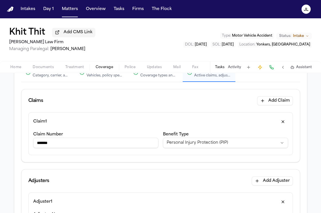
scroll to position [25, 0]
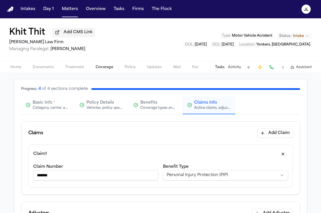
type input "**********"
click at [51, 105] on span "Basic Info" at bounding box center [43, 103] width 20 height 6
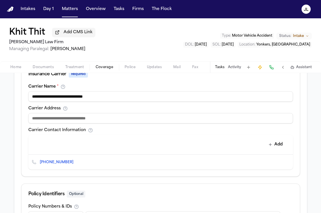
scroll to position [204, 0]
click at [277, 146] on button "Add" at bounding box center [276, 144] width 21 height 10
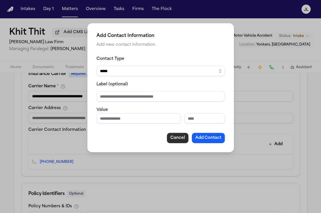
click at [171, 139] on button "Cancel" at bounding box center [178, 138] width 22 height 10
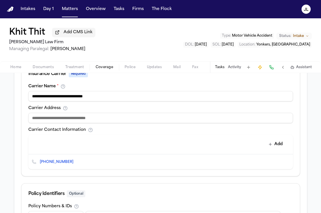
click at [97, 119] on input at bounding box center [160, 118] width 265 height 10
click at [211, 143] on div "Add" at bounding box center [159, 143] width 256 height 11
click at [277, 143] on button "Add" at bounding box center [276, 144] width 21 height 10
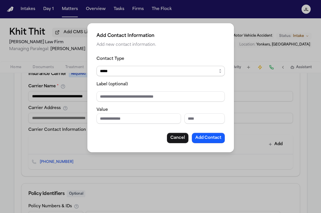
click at [121, 72] on select "***** ***** ******* *** *****" at bounding box center [161, 71] width 128 height 10
select select "*****"
click at [97, 66] on select "***** ***** ******* *** *****" at bounding box center [161, 71] width 128 height 10
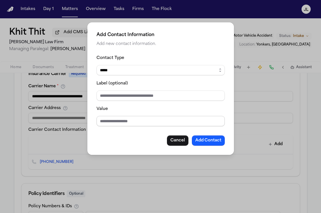
click at [114, 117] on input "Value" at bounding box center [161, 121] width 128 height 10
type input "**********"
click at [203, 140] on button "Add Contact" at bounding box center [208, 141] width 33 height 10
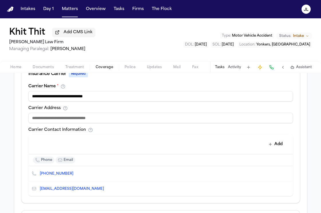
click at [109, 120] on input at bounding box center [160, 118] width 265 height 10
click at [151, 140] on div "Add" at bounding box center [159, 143] width 256 height 11
click at [120, 122] on input at bounding box center [160, 118] width 265 height 10
click at [115, 117] on input at bounding box center [160, 118] width 265 height 10
click at [86, 120] on input "**********" at bounding box center [160, 118] width 265 height 10
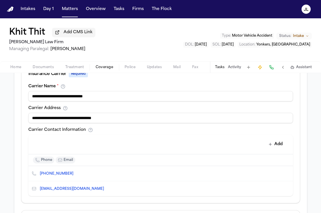
type input "**********"
click at [167, 144] on div "Add" at bounding box center [159, 143] width 256 height 11
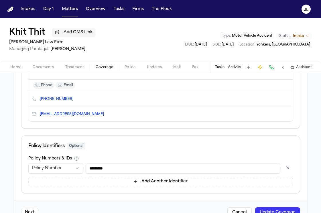
scroll to position [274, 0]
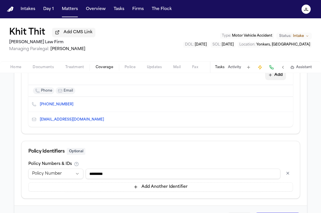
click at [279, 76] on button "Add" at bounding box center [276, 75] width 21 height 10
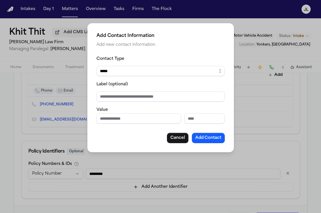
click at [126, 122] on input "Phone number" at bounding box center [139, 119] width 85 height 10
type input "**********"
click at [114, 70] on select "***** ***** ******* *** *****" at bounding box center [161, 71] width 128 height 10
select select "***"
click at [97, 66] on select "***** ***** ******* *** *****" at bounding box center [161, 71] width 128 height 10
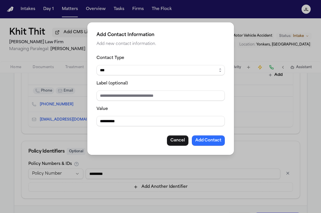
click at [212, 140] on button "Add Contact" at bounding box center [208, 141] width 33 height 10
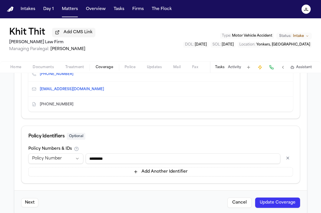
scroll to position [314, 0]
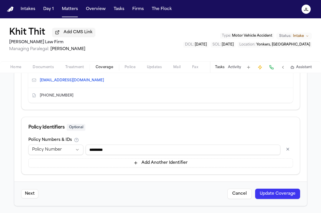
click at [270, 194] on button "Update Coverage" at bounding box center [277, 194] width 45 height 10
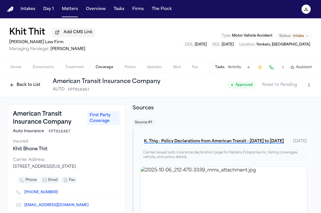
click at [21, 83] on button "Back to List" at bounding box center [25, 85] width 36 height 9
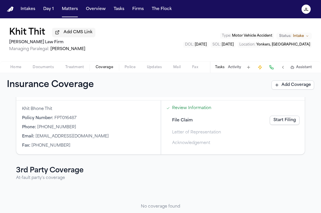
scroll to position [15, 0]
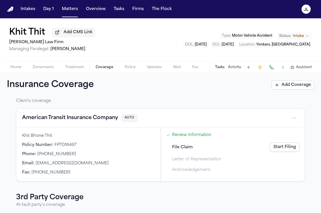
click at [87, 117] on button "American Transit Insurance Company" at bounding box center [70, 118] width 96 height 8
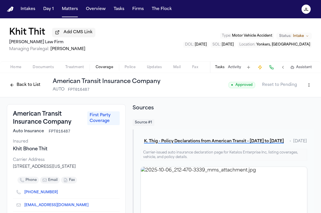
click at [25, 87] on button "Back to List" at bounding box center [25, 85] width 36 height 9
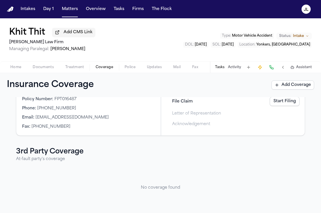
scroll to position [3, 0]
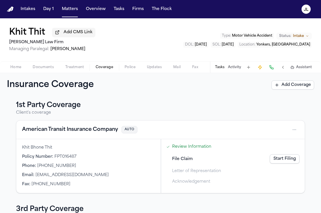
click at [289, 162] on link "Start Filing" at bounding box center [285, 159] width 30 height 9
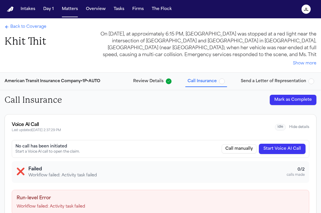
click at [297, 102] on button "Mark as Complete" at bounding box center [293, 100] width 47 height 10
click at [265, 82] on span "Send a Letter of Representation" at bounding box center [273, 82] width 65 height 6
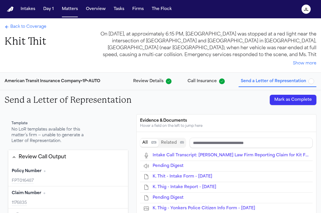
click at [29, 27] on span "Back to Coverage" at bounding box center [28, 27] width 36 height 6
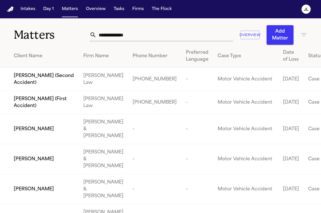
click at [144, 38] on input "text" at bounding box center [165, 35] width 137 height 13
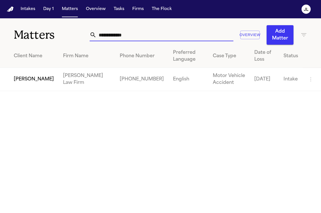
type input "**********"
click at [19, 82] on span "[PERSON_NAME]" at bounding box center [34, 79] width 40 height 7
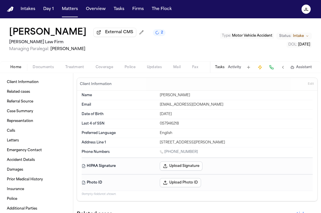
click at [92, 68] on button "Coverage" at bounding box center [104, 67] width 29 height 7
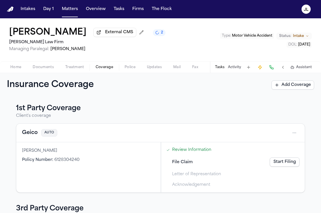
click at [31, 136] on button "Geico" at bounding box center [30, 133] width 16 height 8
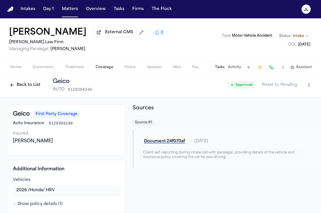
click at [275, 66] on button at bounding box center [272, 67] width 8 height 8
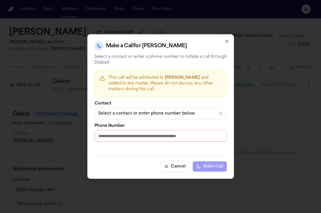
click at [143, 115] on div "Select a contact or enter phone number below" at bounding box center [156, 114] width 116 height 6
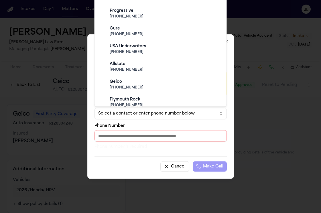
scroll to position [147, 0]
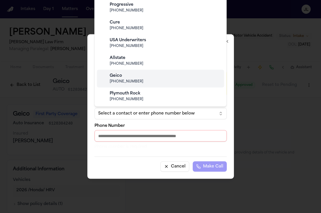
click at [142, 77] on div "Geico" at bounding box center [165, 76] width 111 height 6
type input "**********"
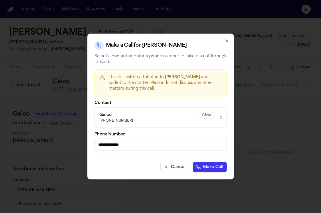
drag, startPoint x: 137, startPoint y: 146, endPoint x: 95, endPoint y: 146, distance: 41.6
click at [95, 146] on input "**********" at bounding box center [161, 144] width 132 height 11
click at [227, 43] on div "**********" at bounding box center [160, 107] width 147 height 146
click at [227, 42] on icon "button" at bounding box center [227, 41] width 5 height 5
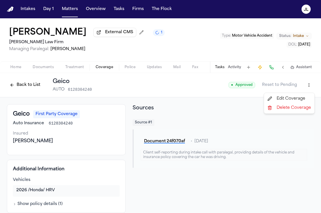
click at [306, 87] on html "Intakes Day 1 Matters Overview Tasks Firms The [PERSON_NAME] [PERSON_NAME] Exte…" at bounding box center [160, 106] width 321 height 213
click at [284, 97] on div "Edit Coverage" at bounding box center [290, 98] width 48 height 9
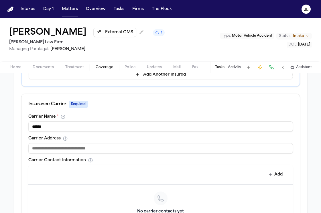
scroll to position [249, 0]
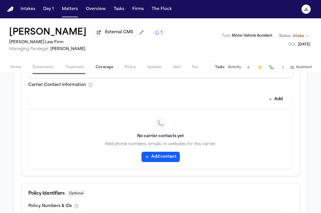
click at [149, 156] on icon "button" at bounding box center [147, 157] width 5 height 5
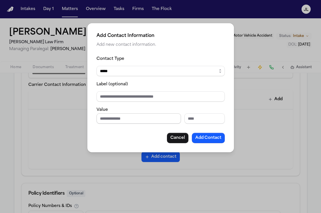
click at [149, 120] on input "Phone number" at bounding box center [139, 119] width 85 height 10
paste input "**********"
type input "**********"
click at [219, 140] on button "Add Contact" at bounding box center [208, 138] width 33 height 10
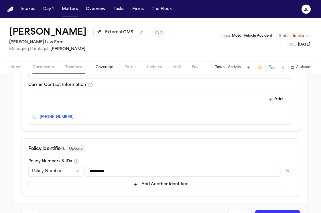
scroll to position [272, 0]
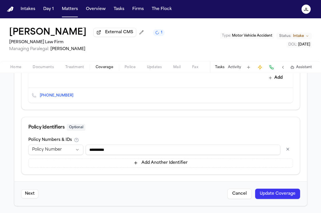
click at [282, 193] on button "Update Coverage" at bounding box center [277, 194] width 45 height 10
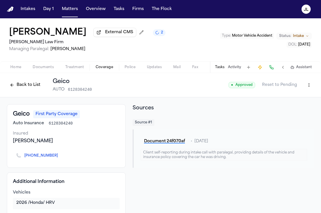
click at [38, 89] on button "Back to List" at bounding box center [25, 85] width 36 height 9
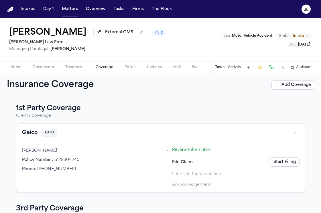
click at [278, 163] on link "Start Filing" at bounding box center [285, 162] width 30 height 9
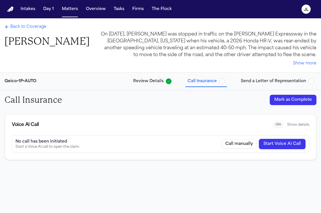
click at [287, 147] on button "Start Voice AI Call" at bounding box center [282, 144] width 47 height 10
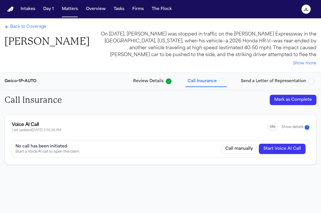
click at [296, 129] on button "Show details 1" at bounding box center [296, 127] width 28 height 5
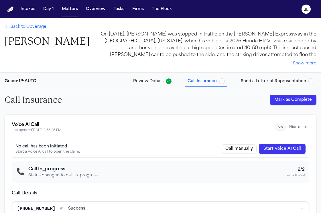
click at [28, 26] on span "Back to Coverage" at bounding box center [28, 27] width 36 height 6
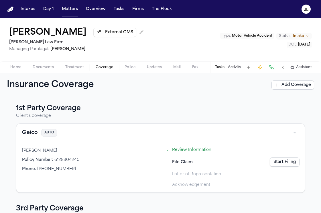
click at [32, 132] on button "Geico" at bounding box center [30, 133] width 16 height 8
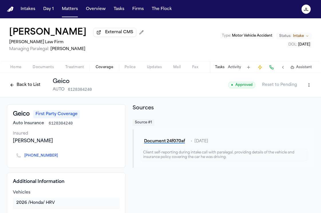
click at [28, 85] on button "Back to List" at bounding box center [25, 85] width 36 height 9
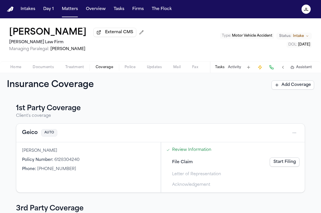
click at [297, 163] on link "Start Filing" at bounding box center [285, 162] width 30 height 9
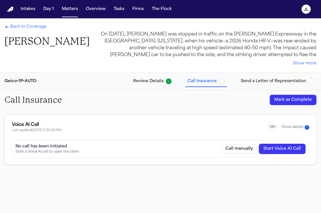
click at [302, 125] on button "Show details 1" at bounding box center [296, 127] width 28 height 5
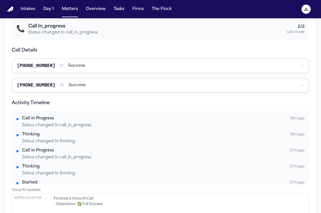
scroll to position [150, 0]
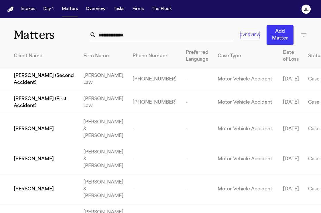
click at [127, 29] on input "text" at bounding box center [165, 35] width 137 height 13
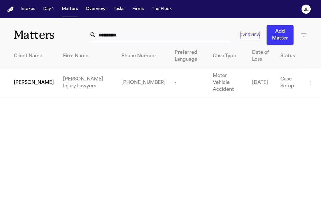
type input "**********"
click at [17, 83] on span "[PERSON_NAME]" at bounding box center [34, 82] width 40 height 7
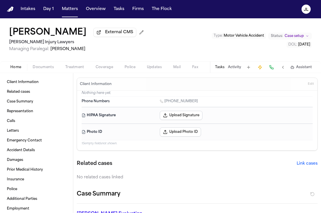
click at [109, 69] on span "Coverage" at bounding box center [104, 67] width 17 height 5
click at [11, 68] on span "Home" at bounding box center [15, 67] width 11 height 5
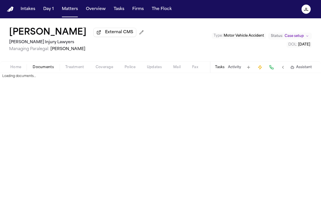
click at [43, 70] on span "Documents" at bounding box center [43, 67] width 21 height 5
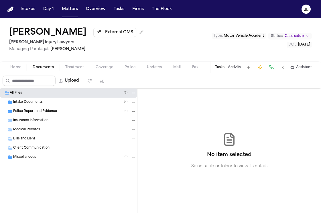
click at [38, 110] on div "Police Report and Evidence ( 1 )" at bounding box center [68, 111] width 137 height 9
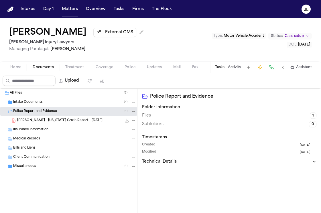
click at [39, 105] on span "Intake Documents" at bounding box center [28, 102] width 30 height 5
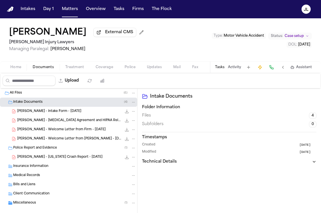
click at [36, 160] on span "C. Adams - Mississippi Crash Report - 9.8.25" at bounding box center [59, 157] width 85 height 5
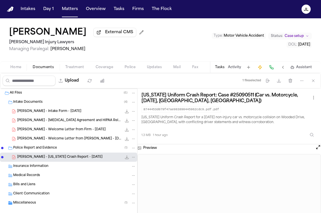
click at [316, 150] on button "Open preview" at bounding box center [319, 148] width 6 height 6
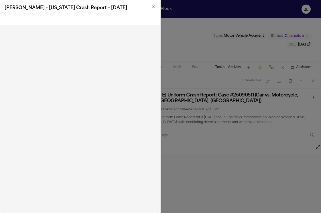
click at [151, 7] on h2 "C. Adams - Mississippi Crash Report - 9.8.25" at bounding box center [80, 8] width 151 height 7
click at [153, 6] on icon "button" at bounding box center [153, 7] width 5 height 5
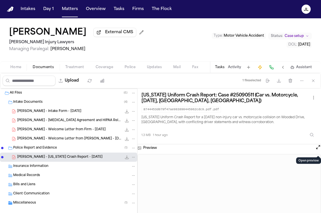
click at [312, 69] on div "Tasks Activity Assistant" at bounding box center [263, 67] width 107 height 11
click at [305, 69] on span "Assistant" at bounding box center [304, 67] width 16 height 5
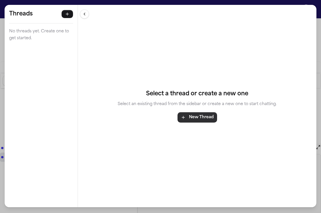
click at [194, 121] on button "New Thread" at bounding box center [198, 118] width 40 height 10
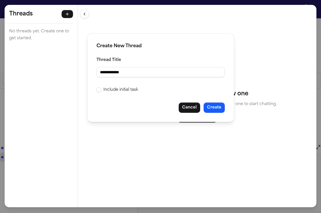
type input "**********"
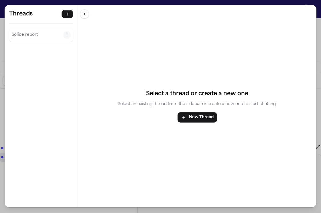
click at [32, 40] on div "police report" at bounding box center [41, 35] width 64 height 14
click at [40, 37] on p "police report" at bounding box center [37, 35] width 52 height 7
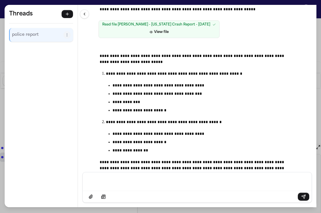
scroll to position [114, 0]
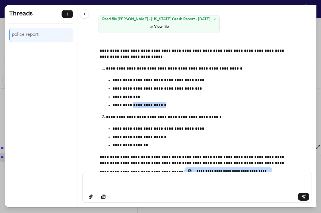
drag, startPoint x: 169, startPoint y: 107, endPoint x: 131, endPoint y: 107, distance: 38.1
click at [131, 107] on p "**********" at bounding box center [195, 105] width 164 height 6
copy p "**********"
click at [318, 9] on div "**********" at bounding box center [160, 106] width 321 height 213
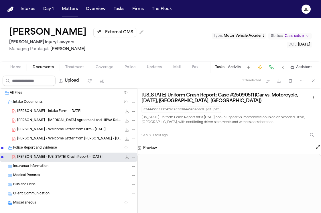
click at [18, 70] on span "Home" at bounding box center [15, 67] width 11 height 5
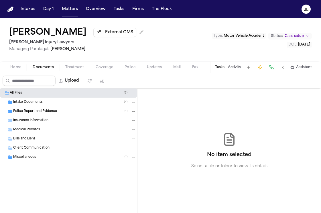
click at [34, 70] on span "Documents" at bounding box center [43, 67] width 21 height 5
click at [24, 120] on span "Insurance Information" at bounding box center [30, 120] width 35 height 5
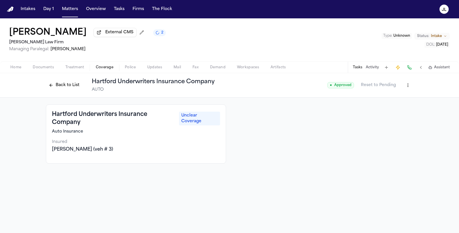
click at [321, 27] on div "[PERSON_NAME] External CMS 2 [PERSON_NAME] Law Firm Managing Paralegal: [PERSON…" at bounding box center [229, 39] width 459 height 43
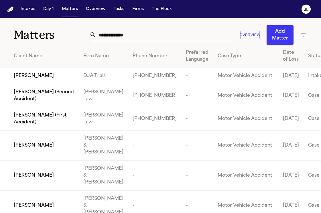
click at [141, 41] on input "text" at bounding box center [165, 35] width 137 height 13
paste input "**********"
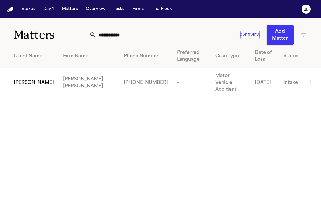
type input "**********"
click at [37, 79] on span "Jizrael Cruz" at bounding box center [34, 82] width 40 height 7
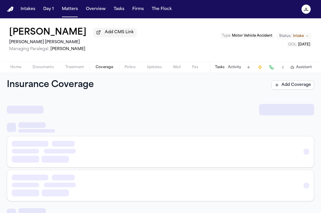
click at [94, 69] on button "Coverage" at bounding box center [104, 67] width 29 height 7
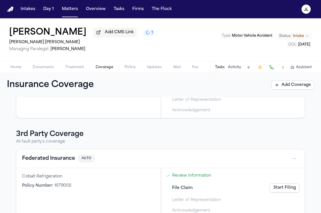
scroll to position [88, 0]
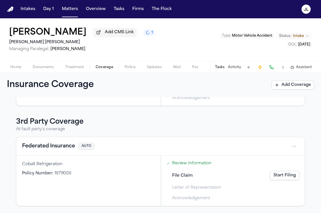
click at [52, 149] on button "Federated Insurance" at bounding box center [48, 147] width 53 height 8
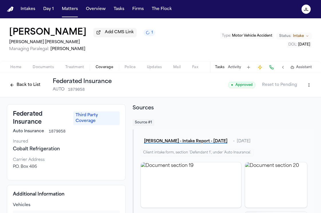
click at [28, 86] on button "Back to List" at bounding box center [25, 85] width 36 height 9
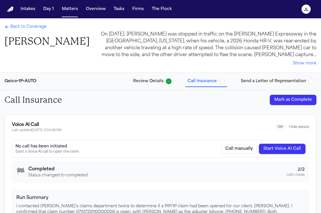
click at [23, 25] on span "Back to Coverage" at bounding box center [28, 27] width 36 height 6
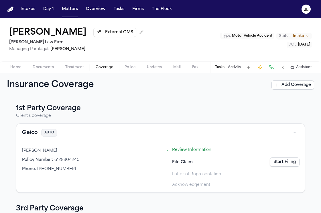
click at [30, 136] on button "Geico" at bounding box center [30, 133] width 16 height 8
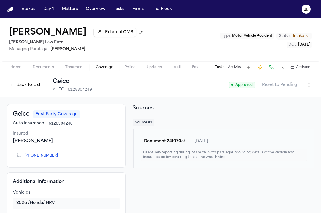
click at [17, 86] on button "Back to List" at bounding box center [25, 85] width 36 height 9
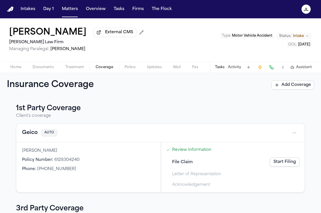
click at [296, 162] on link "Start Filing" at bounding box center [285, 162] width 30 height 9
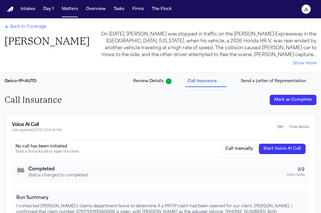
click at [23, 32] on div "Back to Coverage Michael Matos" at bounding box center [47, 36] width 85 height 24
click at [24, 28] on span "Back to Coverage" at bounding box center [28, 27] width 36 height 6
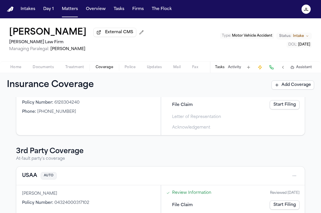
scroll to position [21, 0]
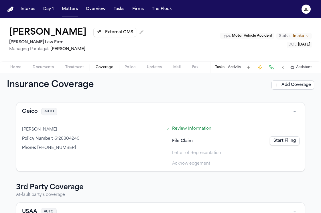
click at [34, 114] on button "Geico" at bounding box center [30, 112] width 16 height 8
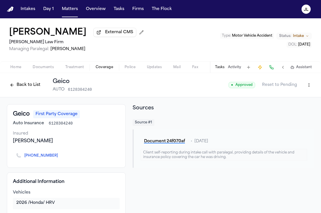
click at [28, 88] on button "Back to List" at bounding box center [25, 85] width 36 height 9
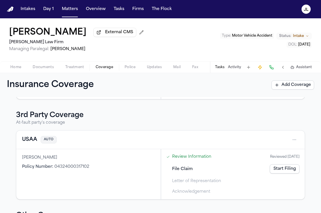
scroll to position [81, 0]
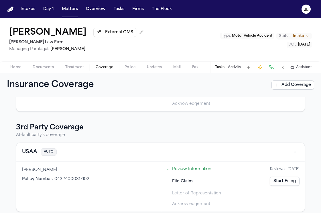
click at [33, 152] on button "USAA" at bounding box center [29, 152] width 15 height 8
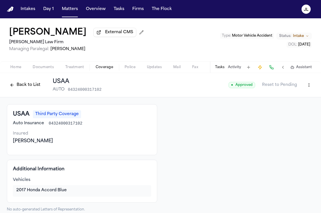
scroll to position [7, 0]
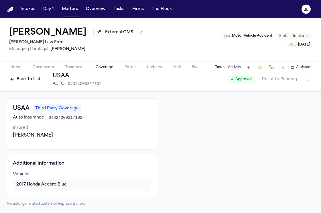
click at [275, 71] on button at bounding box center [272, 67] width 8 height 8
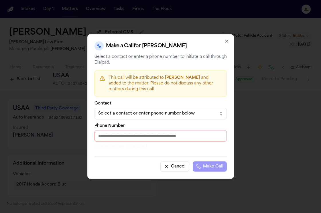
click at [175, 117] on button "Select a contact or enter phone number below" at bounding box center [161, 113] width 132 height 11
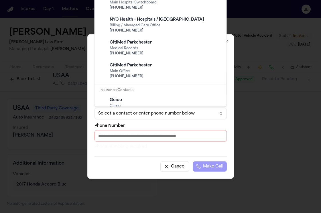
scroll to position [32, 0]
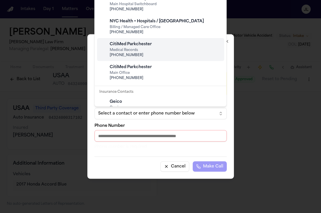
click at [256, 42] on div at bounding box center [160, 106] width 321 height 213
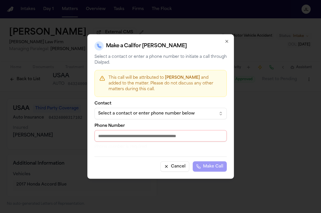
click at [224, 42] on div "Make a Call for Michael Matos" at bounding box center [161, 46] width 132 height 9
click at [225, 41] on icon "button" at bounding box center [227, 41] width 5 height 5
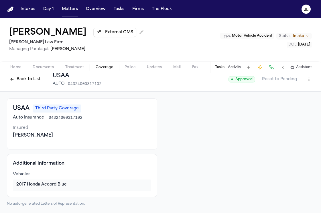
click at [276, 71] on button at bounding box center [272, 67] width 8 height 8
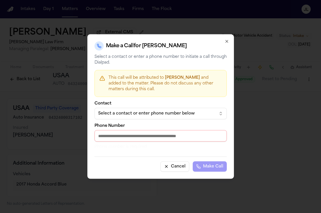
click at [139, 135] on input "Phone Number" at bounding box center [161, 135] width 132 height 11
paste input "**********"
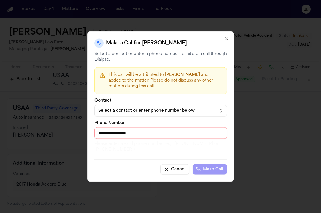
drag, startPoint x: 130, startPoint y: 134, endPoint x: 116, endPoint y: 134, distance: 14.1
click at [116, 134] on input "**********" at bounding box center [161, 133] width 132 height 11
click at [129, 135] on input "**********" at bounding box center [161, 133] width 132 height 11
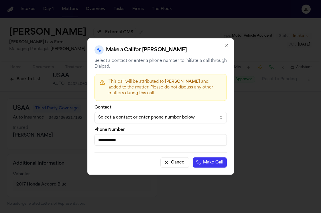
type input "**********"
click at [193, 158] on button "Make Call" at bounding box center [210, 163] width 34 height 10
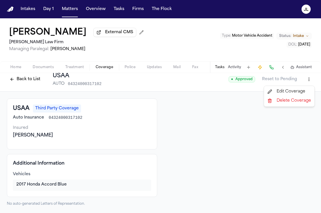
click at [310, 83] on html "Intakes Day 1 Matters Overview Tasks Firms The Flock JL Michael Matos External …" at bounding box center [160, 106] width 321 height 213
click at [305, 92] on div "Edit Coverage" at bounding box center [290, 91] width 48 height 9
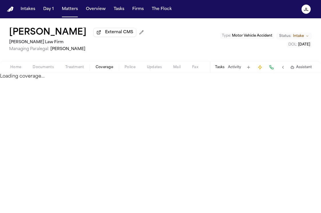
select select "**********"
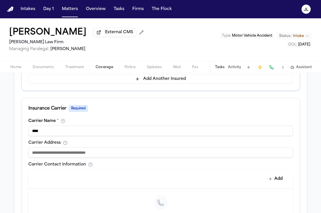
scroll to position [171, 0]
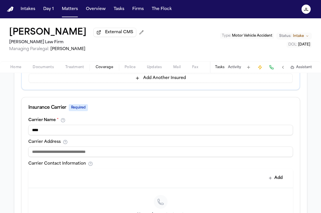
click at [126, 150] on input at bounding box center [160, 152] width 265 height 10
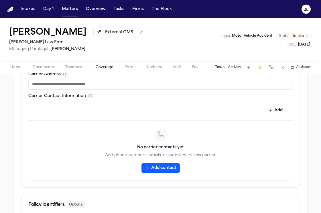
scroll to position [241, 0]
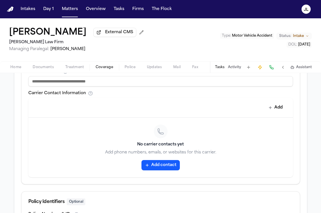
click at [161, 170] on button "Add contact" at bounding box center [161, 165] width 38 height 10
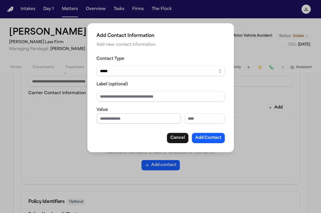
click at [132, 117] on input "Phone number" at bounding box center [139, 119] width 85 height 10
paste input "**********"
drag, startPoint x: 133, startPoint y: 119, endPoint x: 119, endPoint y: 118, distance: 14.3
click at [119, 118] on input "**********" at bounding box center [139, 119] width 85 height 10
click at [145, 120] on input "**********" at bounding box center [139, 119] width 85 height 10
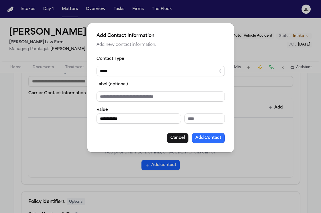
type input "**********"
click at [206, 142] on button "Add Contact" at bounding box center [208, 138] width 33 height 10
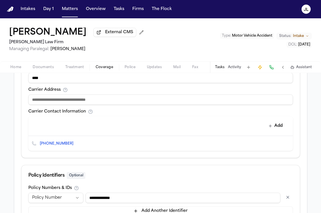
scroll to position [216, 0]
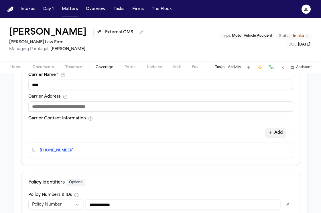
click at [279, 132] on button "Add" at bounding box center [276, 133] width 21 height 10
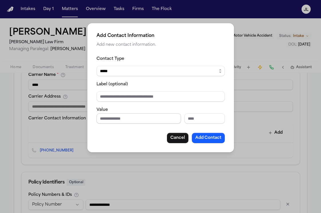
click at [148, 120] on input "Phone number" at bounding box center [139, 119] width 85 height 10
paste input "**********"
type input "**********"
click at [135, 73] on select "***** ***** ******* *** *****" at bounding box center [161, 71] width 128 height 10
select select "***"
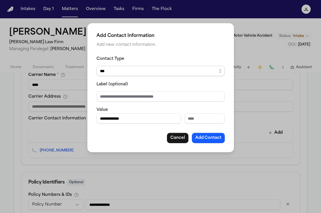
click at [97, 66] on select "***** ***** ******* *** *****" at bounding box center [161, 71] width 128 height 10
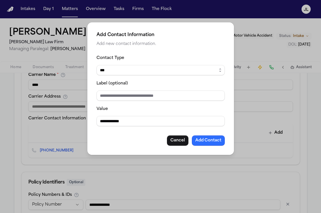
click at [210, 139] on button "Add Contact" at bounding box center [208, 141] width 33 height 10
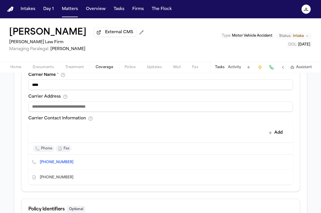
click at [54, 107] on input at bounding box center [160, 107] width 265 height 10
paste input "**********"
click at [72, 108] on input "**********" at bounding box center [160, 107] width 265 height 10
click at [114, 147] on div "phone fax" at bounding box center [161, 148] width 256 height 7
click at [37, 108] on input "**********" at bounding box center [160, 107] width 265 height 10
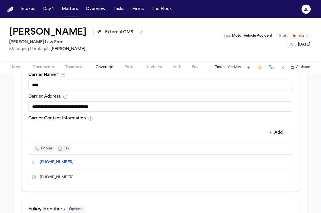
click at [43, 109] on input "**********" at bounding box center [160, 107] width 265 height 10
type input "**********"
click at [128, 123] on div "Carrier Contact Information Add phone fax (800) 531-8722 (800) 531-8669" at bounding box center [160, 150] width 265 height 69
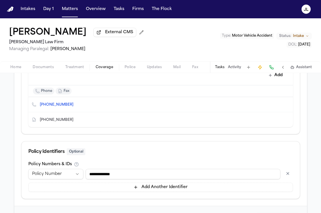
scroll to position [299, 0]
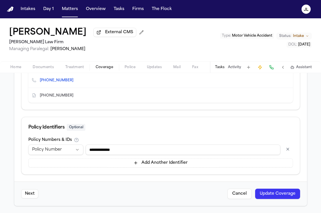
click at [293, 192] on button "Update Coverage" at bounding box center [277, 194] width 45 height 10
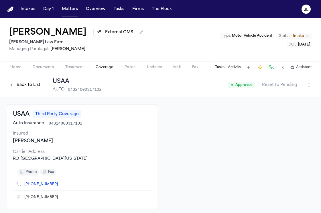
click at [297, 67] on span "Assistant" at bounding box center [304, 67] width 16 height 5
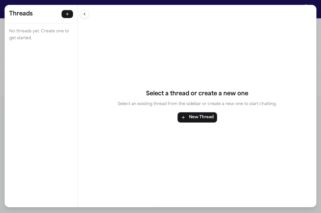
click at [163, 4] on div "Threads No threads yet. Create one to get started. Threads No threads yet. Crea…" at bounding box center [160, 106] width 321 height 213
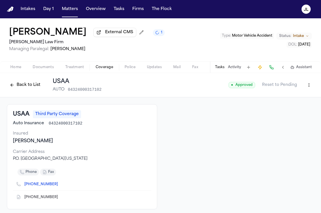
click at [315, 83] on div "Back to List USAA AUTO 04324000317102 ● Approved Reset to Pending" at bounding box center [160, 85] width 321 height 24
click at [313, 83] on html "Intakes Day 1 Matters Overview Tasks Firms The Flock JL Michael Matos External …" at bounding box center [160, 106] width 321 height 213
click at [288, 99] on div "Edit Coverage" at bounding box center [290, 98] width 48 height 9
select select "**********"
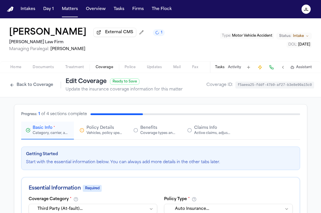
click at [215, 137] on button "Claims Info Active claims, adjusters, and subrogation details" at bounding box center [209, 131] width 53 height 18
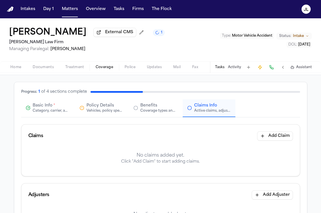
scroll to position [26, 0]
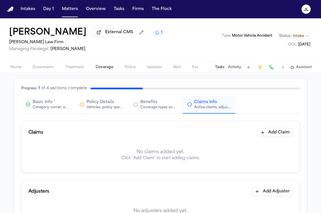
click at [282, 136] on button "Add Claim" at bounding box center [275, 132] width 36 height 9
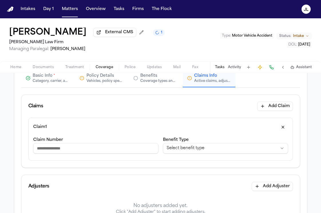
scroll to position [59, 0]
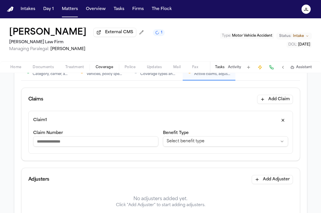
click at [194, 145] on html "**********" at bounding box center [160, 106] width 321 height 213
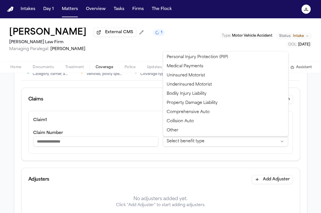
select select "**********"
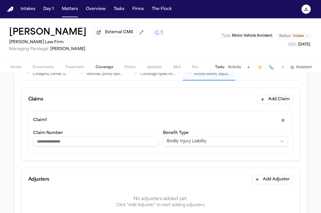
click at [261, 182] on button "Add Adjuster" at bounding box center [272, 179] width 41 height 9
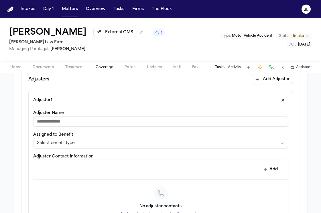
scroll to position [160, 0]
click at [155, 143] on html "**********" at bounding box center [160, 106] width 321 height 213
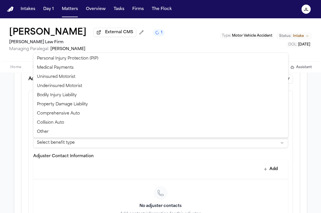
select select "**********"
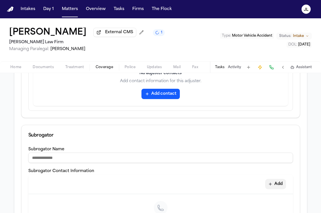
scroll to position [397, 0]
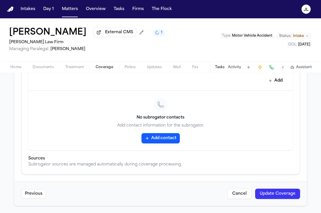
click at [276, 196] on button "Update Coverage" at bounding box center [277, 194] width 45 height 10
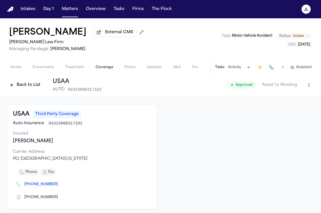
click at [313, 88] on html "Intakes Day 1 Matters Overview Tasks Firms The Flock JL Michael Matos External …" at bounding box center [160, 106] width 321 height 213
click at [294, 98] on div "Edit Coverage" at bounding box center [290, 98] width 48 height 9
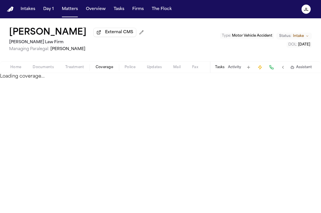
select select "**********"
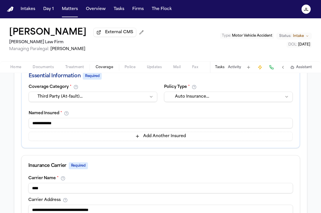
scroll to position [299, 0]
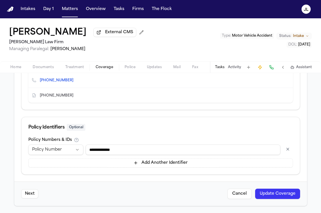
click at [107, 151] on input "**********" at bounding box center [183, 150] width 195 height 10
type input "**********"
click at [290, 198] on button "Update Coverage" at bounding box center [277, 194] width 45 height 10
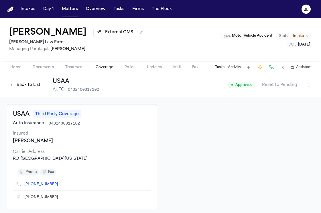
click at [308, 85] on html "Intakes Day 1 Matters Overview Tasks Firms The Flock JL Michael Matos External …" at bounding box center [160, 106] width 321 height 213
click at [286, 102] on div "Edit Coverage" at bounding box center [290, 98] width 48 height 9
select select "**********"
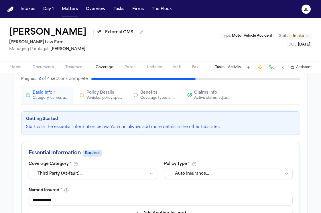
scroll to position [40, 0]
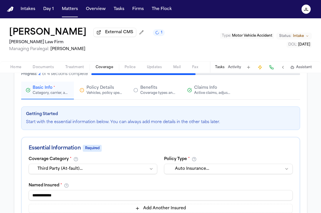
click at [200, 98] on button "Claims Info Active claims, adjusters, and subrogation details" at bounding box center [209, 91] width 53 height 18
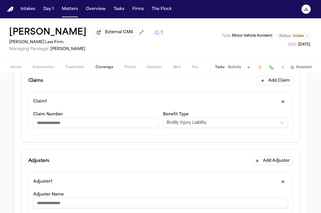
scroll to position [80, 0]
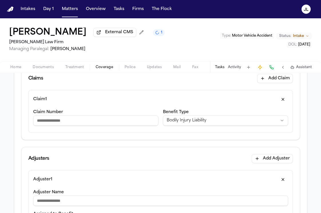
click at [135, 121] on input "Claim Number" at bounding box center [95, 121] width 125 height 10
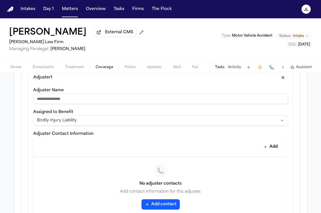
scroll to position [175, 0]
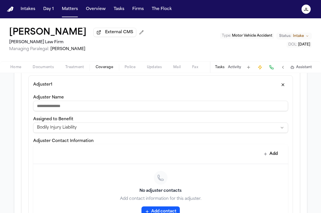
type input "**********"
click at [186, 110] on input "Adjuster Name" at bounding box center [160, 106] width 255 height 10
click at [35, 108] on input "********" at bounding box center [160, 106] width 255 height 10
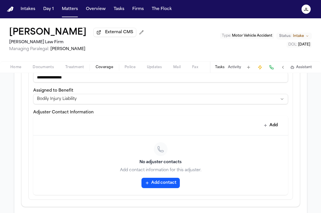
scroll to position [205, 0]
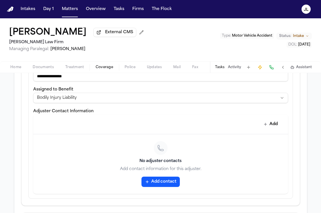
type input "**********"
click at [167, 181] on button "Add contact" at bounding box center [161, 182] width 38 height 10
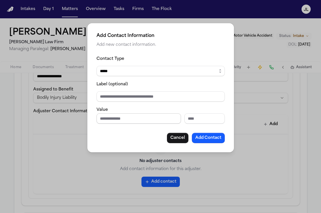
click at [120, 120] on input "Phone number" at bounding box center [139, 119] width 85 height 10
click at [194, 123] on input "Extension" at bounding box center [204, 119] width 40 height 10
type input "*****"
click at [212, 138] on button "Add Contact" at bounding box center [208, 138] width 33 height 10
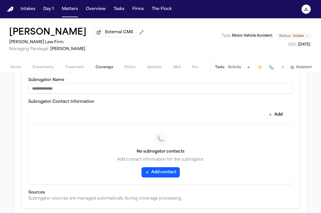
scroll to position [353, 0]
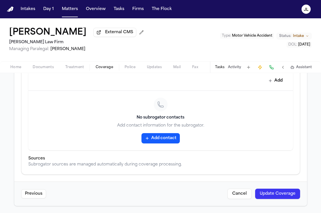
click at [268, 195] on button "Update Coverage" at bounding box center [277, 194] width 45 height 10
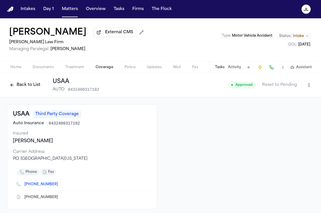
click at [24, 87] on button "Back to List" at bounding box center [25, 85] width 36 height 9
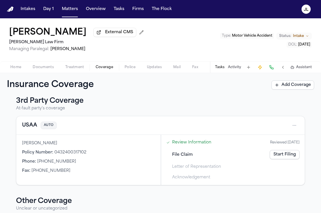
scroll to position [107, 0]
click at [277, 155] on link "Start Filing" at bounding box center [285, 155] width 30 height 9
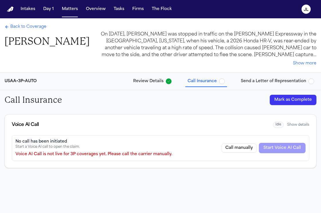
click at [288, 98] on button "Mark as Complete" at bounding box center [293, 100] width 47 height 10
click at [27, 29] on span "Back to Coverage" at bounding box center [28, 27] width 36 height 6
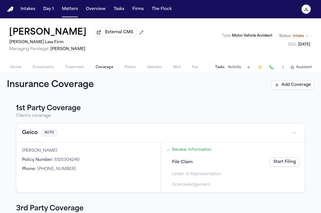
click at [283, 163] on link "Start Filing" at bounding box center [285, 162] width 30 height 9
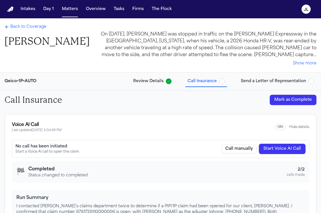
click at [289, 98] on button "Mark as Complete" at bounding box center [293, 100] width 47 height 10
click at [18, 27] on span "Back to Coverage" at bounding box center [28, 27] width 36 height 6
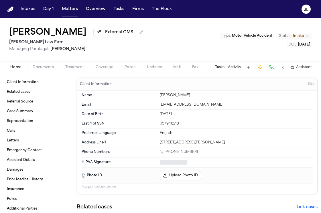
click at [18, 69] on span "Home" at bounding box center [15, 67] width 11 height 5
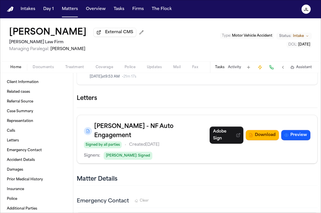
scroll to position [630, 0]
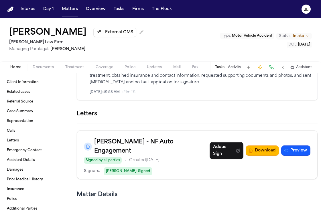
click at [318, 114] on icon "button" at bounding box center [318, 114] width 0 height 0
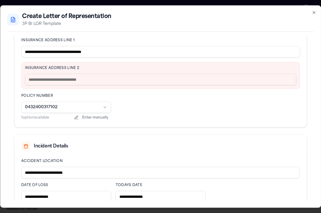
scroll to position [169, 0]
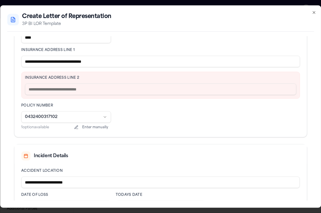
drag, startPoint x: 113, startPoint y: 63, endPoint x: 55, endPoint y: 61, distance: 58.5
click at [54, 61] on input "**********" at bounding box center [160, 61] width 279 height 11
type input "**********"
click at [42, 87] on input "text" at bounding box center [161, 89] width 272 height 11
paste input "**********"
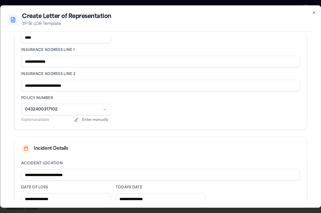
click at [26, 86] on input "**********" at bounding box center [160, 85] width 279 height 11
type input "**********"
click at [157, 109] on div "**********" at bounding box center [160, 73] width 279 height 99
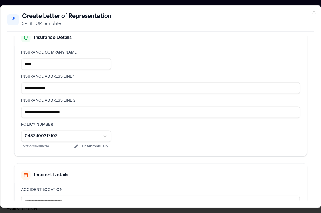
scroll to position [207, 0]
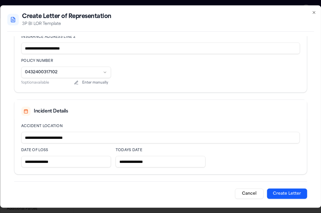
click at [292, 195] on button "Create Letter" at bounding box center [287, 194] width 40 height 10
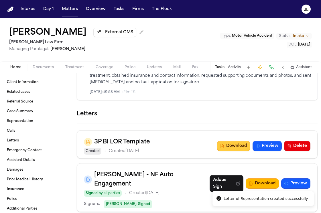
click at [236, 149] on button "Download" at bounding box center [233, 146] width 33 height 10
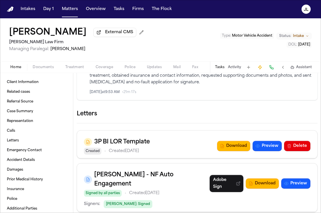
click at [102, 72] on div "Home Documents Treatment Coverage Police Updates Mail Fax Demand Workspaces Art…" at bounding box center [160, 66] width 321 height 11
click at [102, 69] on span "Coverage" at bounding box center [104, 67] width 17 height 5
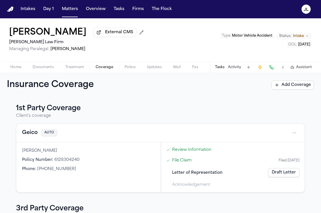
click at [297, 70] on span "Assistant" at bounding box center [304, 67] width 16 height 5
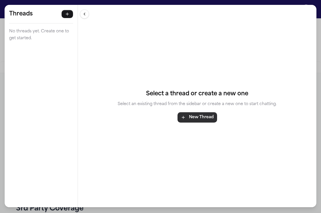
click at [197, 121] on button "New Thread" at bounding box center [198, 118] width 40 height 10
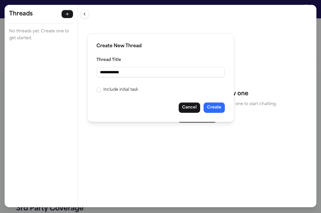
type input "**********"
click at [214, 106] on button "Create" at bounding box center [214, 108] width 21 height 10
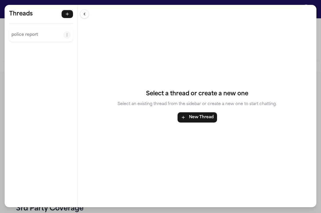
click at [32, 36] on p "police report" at bounding box center [37, 35] width 52 height 7
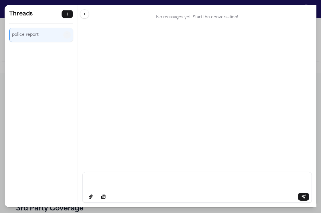
click at [141, 183] on p "Message input" at bounding box center [197, 181] width 215 height 6
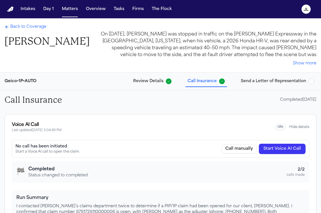
click at [25, 30] on span "Back to Coverage" at bounding box center [28, 27] width 36 height 6
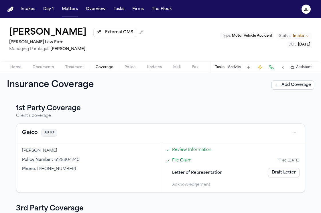
click at [17, 65] on button "Home" at bounding box center [16, 67] width 22 height 7
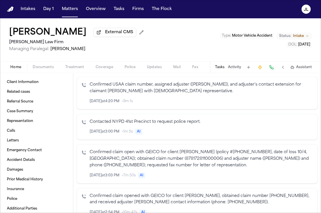
scroll to position [244, 0]
click at [297, 177] on icon "button" at bounding box center [296, 175] width 3 height 3
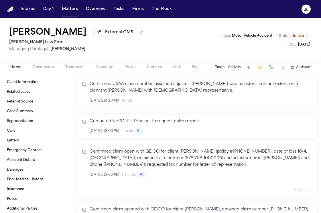
click at [297, 177] on icon "button" at bounding box center [296, 175] width 4 height 4
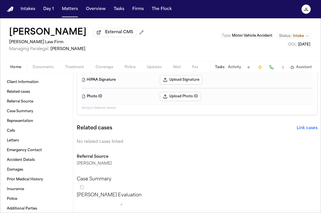
scroll to position [0, 0]
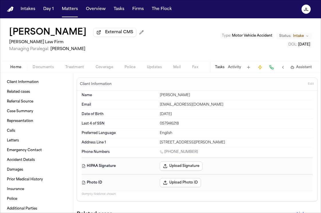
click at [102, 65] on button "Coverage" at bounding box center [104, 67] width 29 height 7
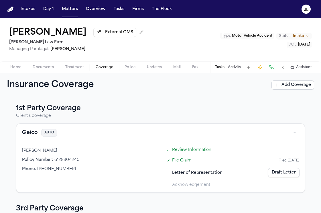
click at [19, 65] on span "Home" at bounding box center [15, 67] width 11 height 5
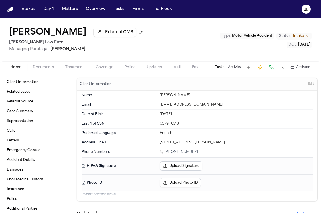
click at [108, 72] on div "Home Documents Treatment Coverage Police Updates Mail Fax Demand Workspaces Art…" at bounding box center [160, 66] width 321 height 11
click at [107, 69] on span "Coverage" at bounding box center [104, 67] width 17 height 5
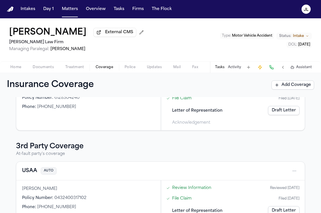
scroll to position [65, 0]
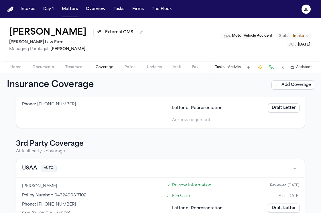
click at [34, 168] on button "USAA" at bounding box center [29, 169] width 15 height 8
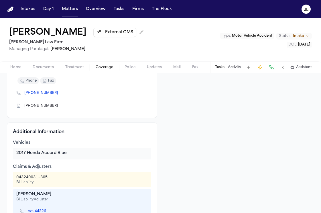
scroll to position [95, 0]
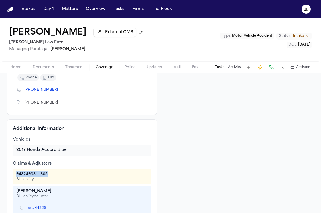
drag, startPoint x: 53, startPoint y: 175, endPoint x: 14, endPoint y: 175, distance: 39.0
click at [14, 175] on div "043240031-805 BI Liability" at bounding box center [82, 176] width 138 height 15
copy div "043240031-805"
drag, startPoint x: 50, startPoint y: 192, endPoint x: 16, endPoint y: 192, distance: 33.8
click at [16, 192] on div "Jerilene Kilbride BI Liability Adjuster ext. 44226" at bounding box center [82, 201] width 138 height 30
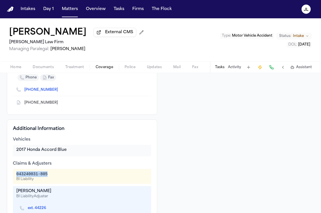
copy div "Jerilene Kilbride"
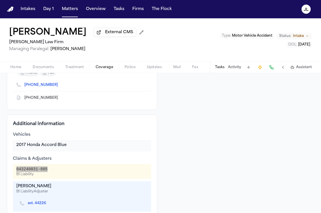
scroll to position [101, 0]
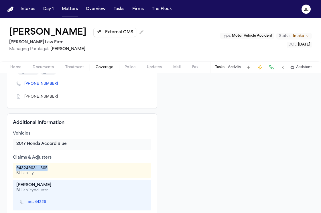
click at [60, 99] on icon "Copy to clipboard" at bounding box center [61, 98] width 2 height 2
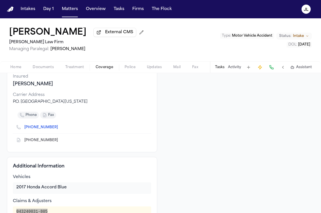
scroll to position [0, 0]
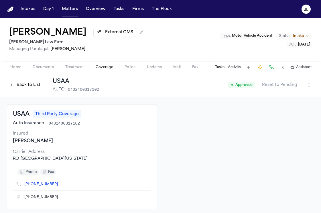
click at [32, 85] on button "Back to List" at bounding box center [25, 85] width 36 height 9
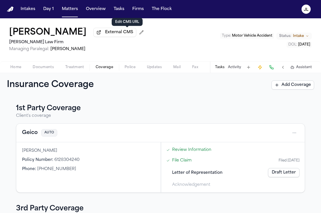
click at [31, 131] on button "Geico" at bounding box center [30, 133] width 16 height 8
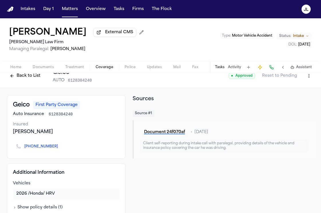
scroll to position [16, 0]
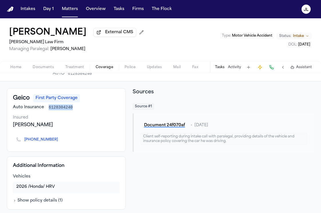
drag, startPoint x: 73, startPoint y: 108, endPoint x: 49, endPoint y: 108, distance: 24.7
click at [49, 108] on div "Auto Insurance 6128304240" at bounding box center [66, 108] width 107 height 6
copy span "6128304240"
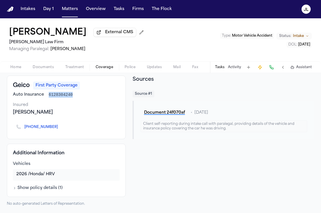
scroll to position [0, 0]
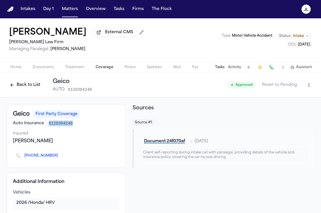
click at [26, 89] on button "Back to List" at bounding box center [25, 85] width 36 height 9
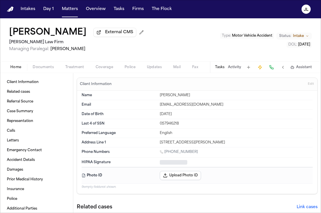
click at [23, 66] on button "Home" at bounding box center [16, 67] width 22 height 7
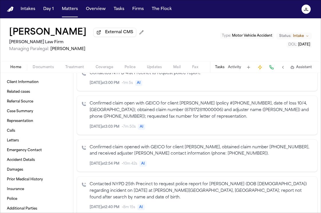
scroll to position [300, 0]
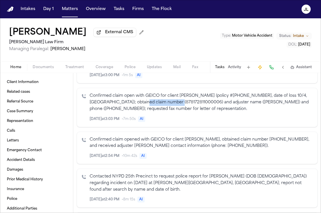
drag, startPoint x: 175, startPoint y: 108, endPoint x: 139, endPoint y: 108, distance: 36.1
click at [139, 108] on p "Confirmed claim open with GEICO for client Michael Matos (policy #612-830-4240,…" at bounding box center [201, 102] width 223 height 19
copy p "878172811000006)"
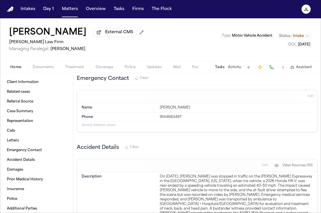
scroll to position [856, 0]
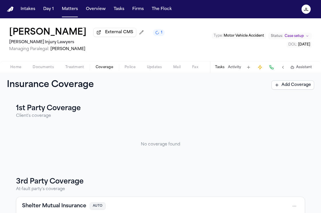
scroll to position [61, 0]
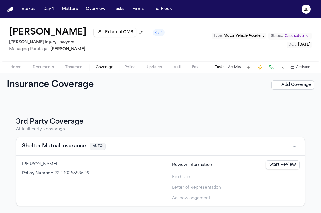
click at [75, 146] on button "Shelter Mutual Insurance" at bounding box center [54, 147] width 64 height 8
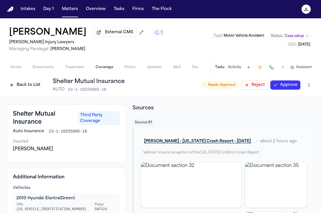
click at [274, 86] on button "Approve" at bounding box center [286, 85] width 30 height 9
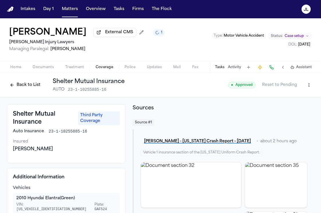
click at [272, 70] on button at bounding box center [272, 67] width 8 height 8
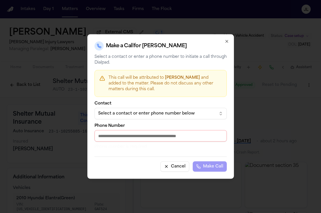
click at [148, 135] on input "Phone Number" at bounding box center [161, 135] width 132 height 11
paste input "**********"
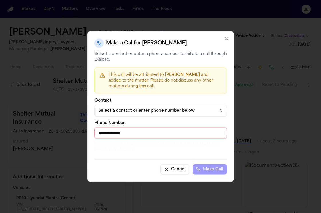
click at [103, 132] on input "**********" at bounding box center [161, 133] width 132 height 11
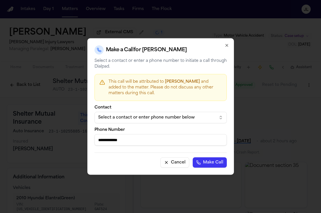
type input "**********"
click at [193, 158] on button "Make Call" at bounding box center [210, 163] width 34 height 10
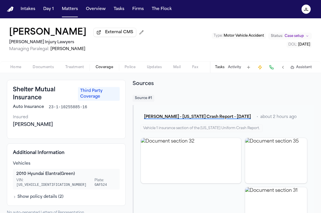
scroll to position [26, 0]
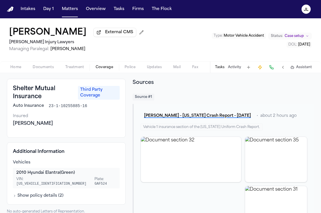
click at [12, 70] on span "Home" at bounding box center [15, 67] width 11 height 5
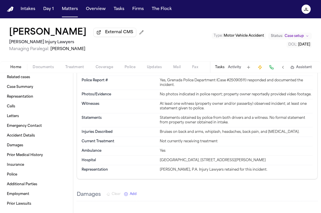
scroll to position [470, 0]
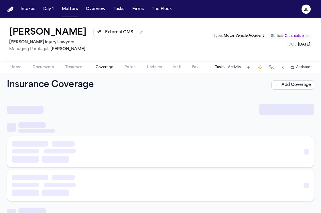
click at [96, 69] on span "Coverage" at bounding box center [104, 67] width 17 height 5
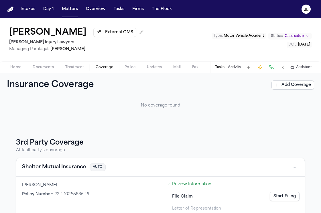
scroll to position [48, 0]
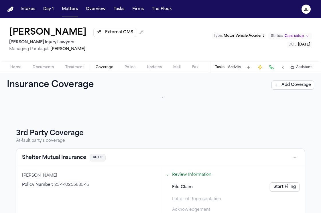
click at [48, 159] on button "Shelter Mutual Insurance" at bounding box center [54, 158] width 64 height 8
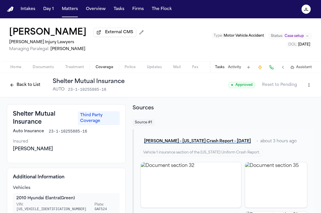
click at [25, 87] on button "Back to List" at bounding box center [25, 85] width 36 height 9
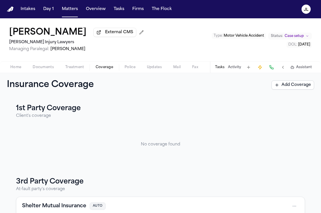
click at [11, 69] on span "Home" at bounding box center [15, 67] width 11 height 5
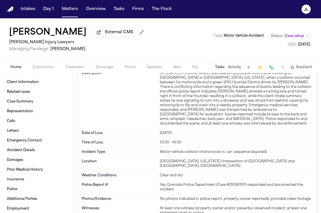
scroll to position [363, 0]
drag, startPoint x: 168, startPoint y: 167, endPoint x: 246, endPoint y: 161, distance: 78.3
click at [246, 161] on div "Wooded Drive, Grenada, Mississippi (intersection of Wooded Drive and Old Wooded…" at bounding box center [236, 163] width 153 height 9
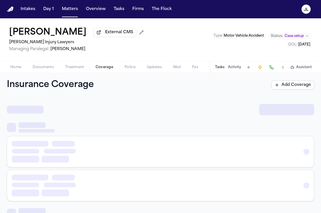
click at [99, 70] on span "Coverage" at bounding box center [104, 67] width 17 height 5
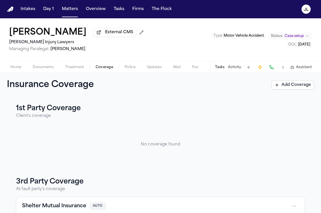
click at [18, 65] on div "Home Documents Treatment Coverage Police Updates Mail Fax Demand Workspaces Art…" at bounding box center [160, 66] width 321 height 11
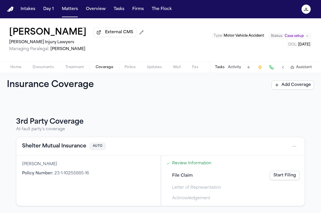
click at [65, 149] on button "Shelter Mutual Insurance" at bounding box center [54, 147] width 64 height 8
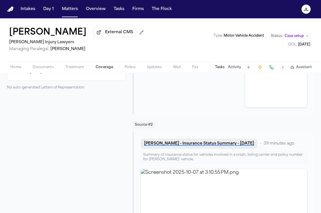
scroll to position [148, 0]
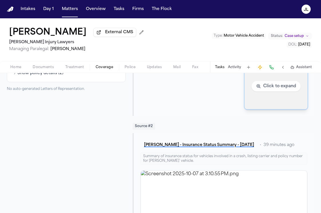
click at [288, 93] on img "View document section 31" at bounding box center [276, 86] width 63 height 46
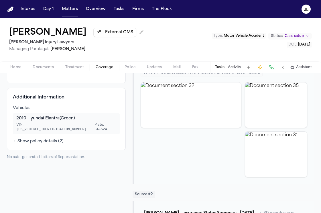
scroll to position [59, 0]
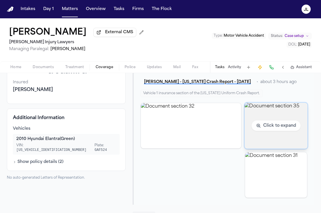
click at [262, 113] on img "View document section 35" at bounding box center [276, 126] width 63 height 46
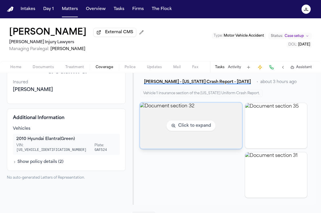
click at [187, 135] on img "View document section 32" at bounding box center [191, 126] width 102 height 46
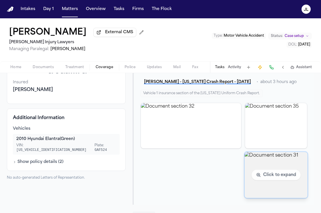
click at [275, 182] on img "View document section 31" at bounding box center [276, 175] width 63 height 46
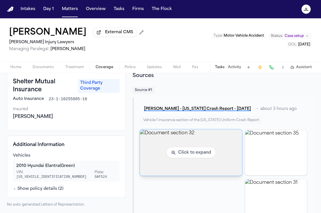
scroll to position [0, 0]
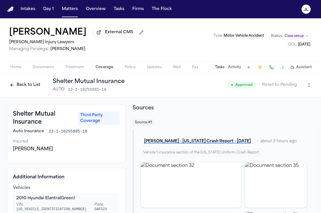
click at [21, 69] on span "Home" at bounding box center [15, 67] width 11 height 5
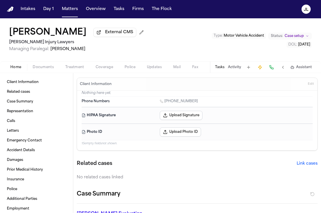
click at [45, 70] on span "Documents" at bounding box center [43, 67] width 21 height 5
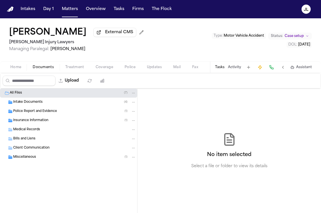
click at [34, 114] on span "Police Report and Evidence" at bounding box center [35, 111] width 44 height 5
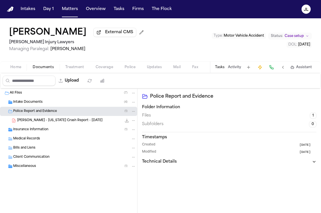
click at [34, 122] on span "C. Adams - Mississippi Crash Report - 9.8.25" at bounding box center [59, 120] width 85 height 5
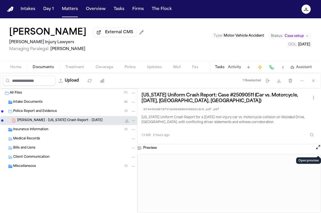
click at [317, 150] on button "Open preview" at bounding box center [319, 148] width 6 height 6
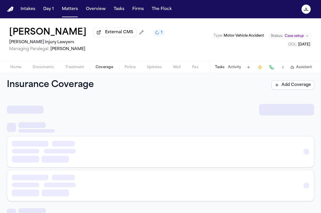
click at [102, 70] on span "Coverage" at bounding box center [104, 67] width 17 height 5
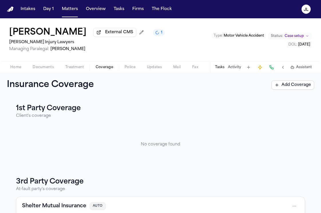
scroll to position [61, 0]
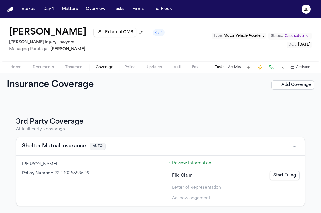
click at [69, 148] on button "Shelter Mutual Insurance" at bounding box center [54, 147] width 64 height 8
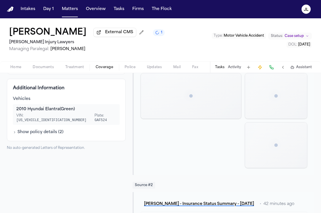
scroll to position [60, 0]
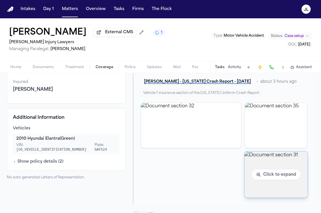
click at [270, 174] on img "View document section 31" at bounding box center [276, 175] width 63 height 46
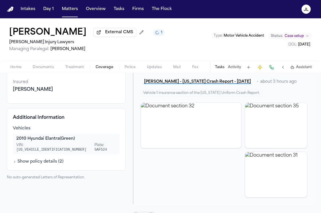
scroll to position [0, 0]
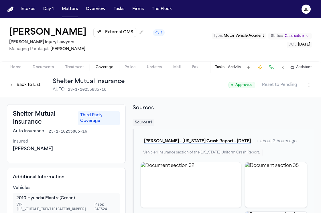
click at [33, 90] on button "Back to List" at bounding box center [25, 85] width 36 height 9
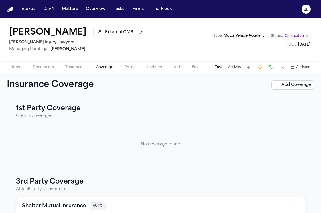
click at [17, 70] on span "Home" at bounding box center [15, 67] width 11 height 5
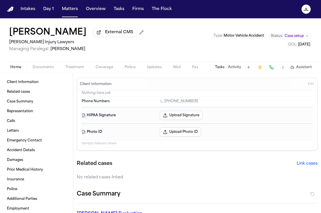
click at [103, 67] on span "Coverage" at bounding box center [104, 67] width 17 height 5
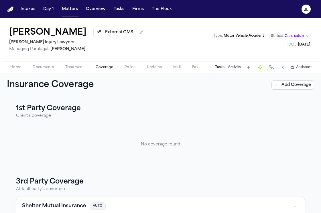
click at [17, 68] on span "Home" at bounding box center [15, 67] width 11 height 5
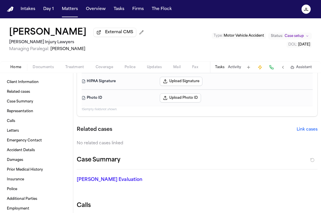
scroll to position [9, 0]
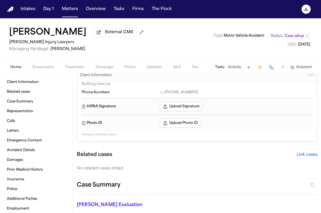
click at [117, 73] on div "Home Documents Treatment Coverage Police Updates Mail Fax Demand Workspaces Art…" at bounding box center [160, 66] width 321 height 11
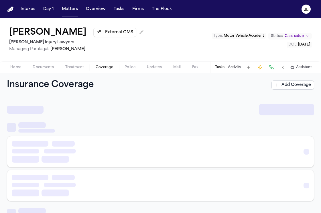
click at [110, 69] on span "Coverage" at bounding box center [104, 67] width 17 height 5
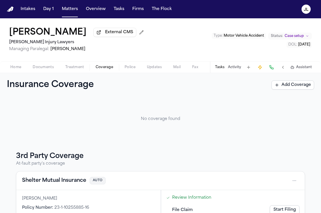
scroll to position [61, 0]
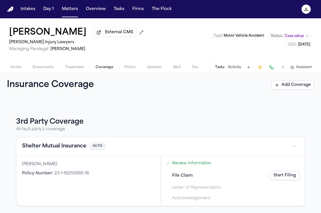
click at [79, 146] on button "Shelter Mutual Insurance" at bounding box center [54, 147] width 64 height 8
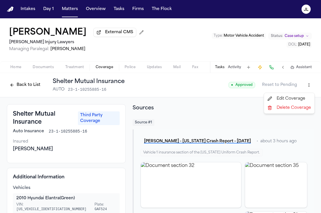
click at [311, 85] on html "Intakes Day 1 Matters Overview Tasks Firms The Flock JL Cody Adams External CMS…" at bounding box center [160, 106] width 321 height 213
click at [284, 99] on div "Edit Coverage" at bounding box center [290, 98] width 48 height 9
select select "**********"
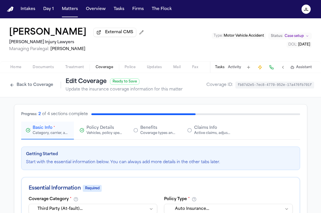
click at [203, 134] on div "Active claims, adjusters, and subrogation details" at bounding box center [212, 133] width 37 height 5
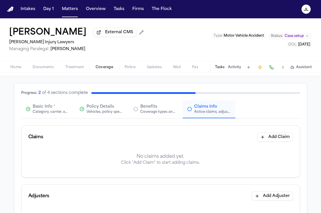
scroll to position [26, 0]
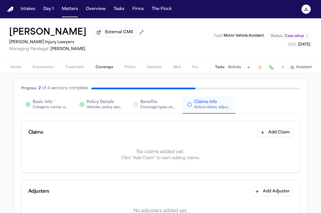
click at [272, 134] on button "Add Claim" at bounding box center [275, 132] width 36 height 9
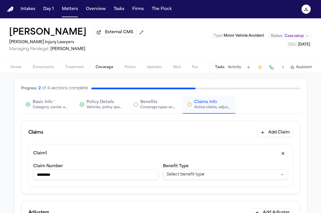
type input "*********"
click at [223, 173] on html "**********" at bounding box center [160, 106] width 321 height 213
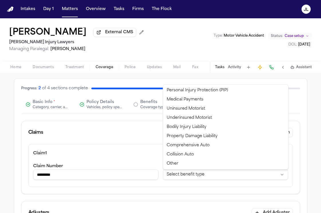
select select "**********"
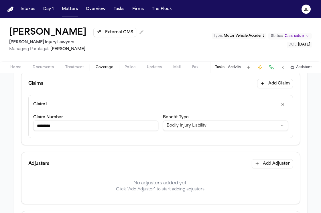
scroll to position [105, 0]
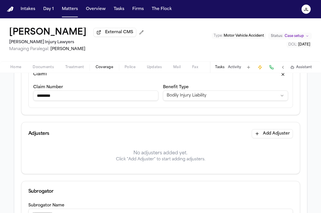
click at [270, 140] on div "Adjusters Add Adjuster" at bounding box center [161, 133] width 279 height 23
click at [270, 138] on button "Add Adjuster" at bounding box center [272, 133] width 41 height 9
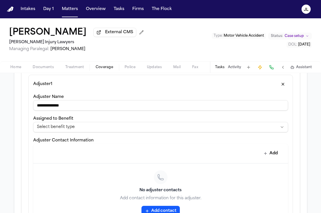
scroll to position [18, 0]
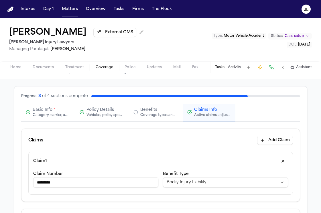
type input "**********"
click at [65, 116] on div "Category, carrier, and policy holder information" at bounding box center [51, 115] width 37 height 5
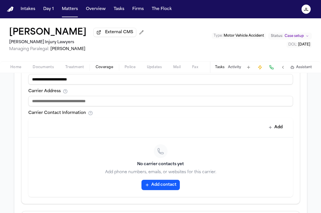
scroll to position [223, 0]
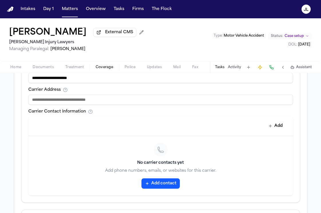
click at [68, 103] on input at bounding box center [160, 100] width 265 height 10
click at [168, 183] on button "Add contact" at bounding box center [161, 184] width 38 height 10
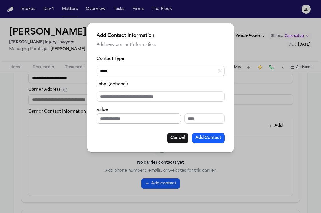
click at [121, 119] on input "Phone number" at bounding box center [139, 119] width 85 height 10
click at [181, 137] on button "Cancel" at bounding box center [178, 138] width 22 height 10
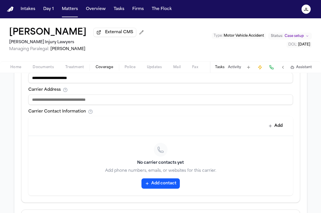
click at [50, 98] on input at bounding box center [160, 100] width 265 height 10
type input "**********"
click at [153, 186] on button "Add contact" at bounding box center [161, 184] width 38 height 10
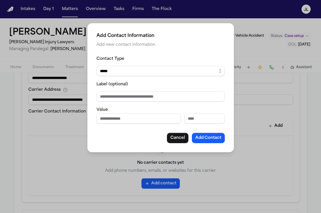
click at [117, 68] on select "***** ***** ******* *** *****" at bounding box center [161, 71] width 128 height 10
select select "***"
click at [97, 66] on select "***** ***** ******* *** *****" at bounding box center [161, 71] width 128 height 10
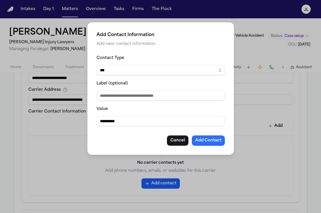
type input "**********"
click at [208, 141] on button "Add Contact" at bounding box center [208, 141] width 33 height 10
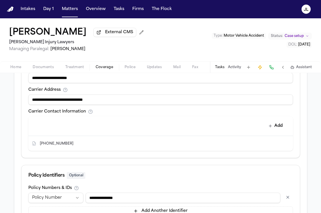
click at [78, 99] on input "**********" at bounding box center [160, 100] width 265 height 10
click at [79, 99] on input "**********" at bounding box center [160, 100] width 265 height 10
click at [36, 100] on input "**********" at bounding box center [160, 100] width 265 height 10
click at [38, 100] on input "**********" at bounding box center [160, 100] width 265 height 10
click at [151, 102] on input "**********" at bounding box center [160, 100] width 265 height 10
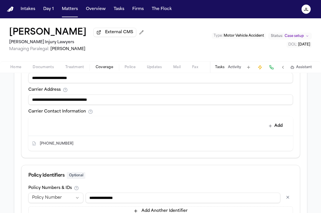
drag, startPoint x: 143, startPoint y: 102, endPoint x: 12, endPoint y: 102, distance: 130.5
click at [12, 101] on div "**********" at bounding box center [160, 68] width 321 height 387
paste input
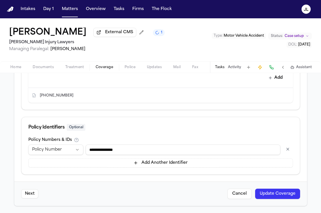
type input "**********"
click at [277, 190] on button "Update Coverage" at bounding box center [277, 194] width 45 height 10
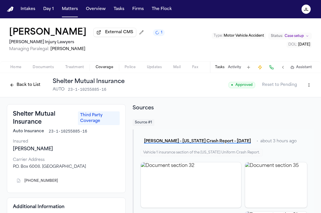
click at [22, 87] on button "Back to List" at bounding box center [25, 85] width 36 height 9
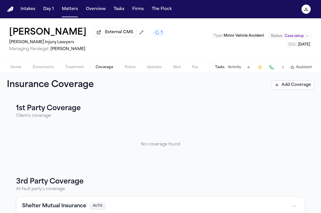
click at [46, 70] on span "Documents" at bounding box center [43, 67] width 21 height 5
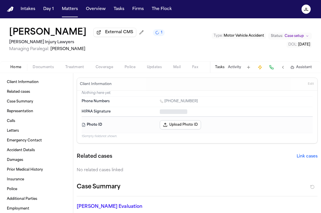
click at [8, 71] on span "button" at bounding box center [16, 70] width 18 height 1
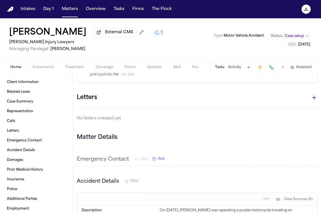
scroll to position [265, 0]
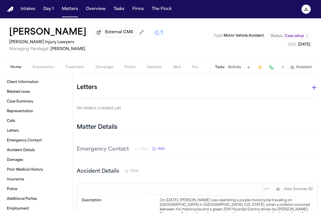
click at [311, 90] on button "button" at bounding box center [314, 87] width 11 height 11
click at [314, 89] on div at bounding box center [160, 106] width 321 height 213
click at [315, 88] on icon "button" at bounding box center [315, 88] width 4 height 4
click at [100, 66] on div at bounding box center [160, 106] width 321 height 213
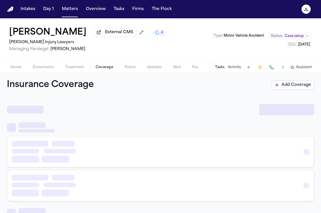
click at [100, 68] on span "Coverage" at bounding box center [104, 67] width 17 height 5
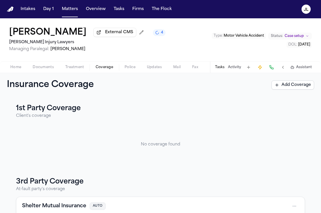
scroll to position [61, 0]
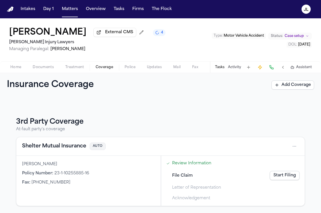
click at [71, 144] on button "Shelter Mutual Insurance" at bounding box center [54, 147] width 64 height 8
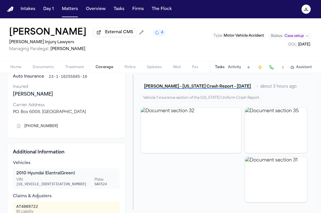
scroll to position [10, 0]
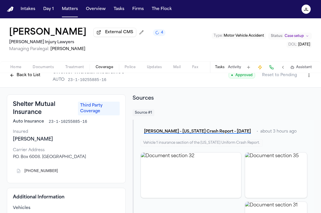
drag, startPoint x: 89, startPoint y: 160, endPoint x: 11, endPoint y: 161, distance: 77.4
click at [11, 161] on div "Shelter Mutual Insurance Third Party Coverage Auto Insurance 23-1-10255885-16 I…" at bounding box center [66, 139] width 119 height 89
copy div "P.O. Box 6008. Columbia, MO 65205"
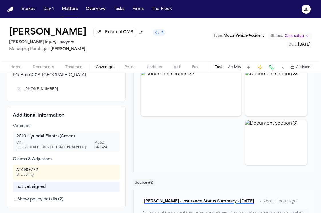
scroll to position [104, 0]
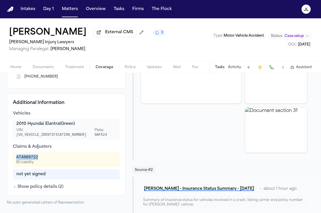
drag, startPoint x: 42, startPoint y: 155, endPoint x: 13, endPoint y: 155, distance: 29.5
click at [13, 155] on div "AT4009722 BI Liability" at bounding box center [66, 159] width 107 height 15
copy div "AT4009722"
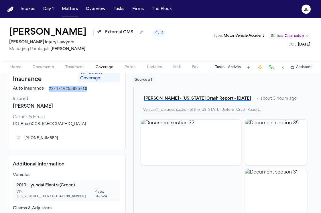
drag, startPoint x: 89, startPoint y: 89, endPoint x: 48, endPoint y: 89, distance: 41.6
click at [48, 89] on div "Auto Insurance 23-1-10255885-16" at bounding box center [66, 89] width 107 height 6
copy span "23-1-10255885-16"
click at [15, 67] on span "Home" at bounding box center [15, 67] width 11 height 5
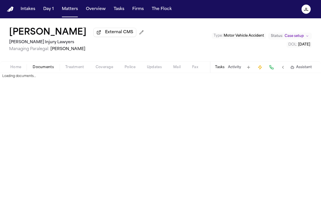
click at [40, 69] on span "Documents" at bounding box center [43, 67] width 21 height 5
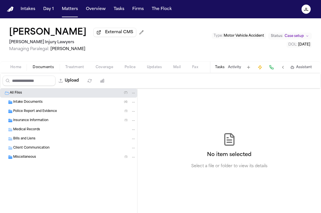
click at [32, 103] on span "Intake Documents" at bounding box center [28, 102] width 30 height 5
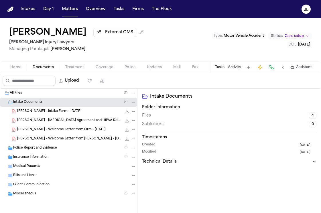
click at [36, 111] on span "C. Adams - Intake Form - 9.19.25" at bounding box center [49, 111] width 64 height 5
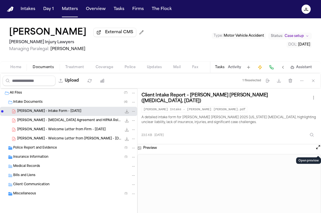
click at [318, 150] on button "Open preview" at bounding box center [319, 148] width 6 height 6
click at [9, 71] on button "Home" at bounding box center [16, 67] width 22 height 7
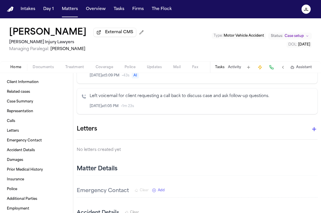
scroll to position [253, 0]
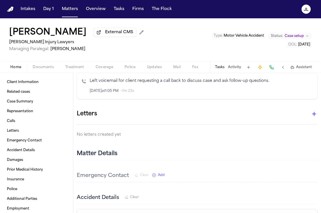
click at [315, 116] on icon "button" at bounding box center [314, 114] width 7 height 7
click at [287, 122] on div at bounding box center [160, 106] width 321 height 213
drag, startPoint x: 68, startPoint y: 46, endPoint x: 10, endPoint y: 46, distance: 57.9
click at [10, 45] on h2 "[PERSON_NAME] Injury Lawyers" at bounding box center [77, 42] width 137 height 7
copy h2 "[PERSON_NAME] Injury Lawyers"
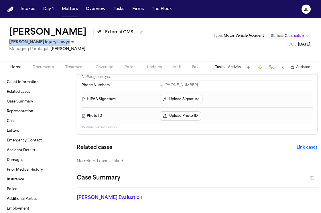
scroll to position [0, 0]
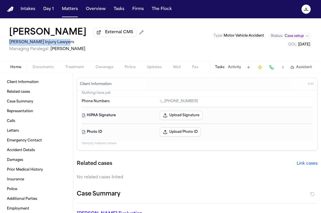
click at [35, 69] on span "Documents" at bounding box center [43, 67] width 21 height 5
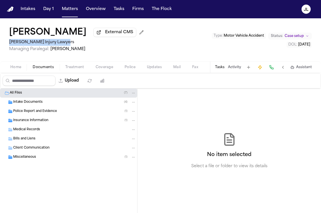
click at [40, 123] on span "Insurance Information" at bounding box center [30, 120] width 35 height 5
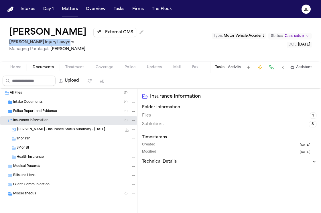
click at [56, 149] on div "3P or BI" at bounding box center [77, 148] width 120 height 5
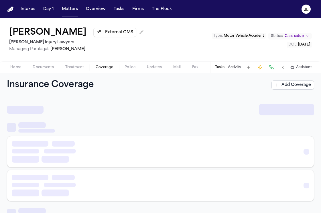
click at [105, 69] on span "Coverage" at bounding box center [104, 67] width 17 height 5
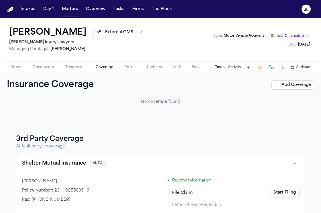
scroll to position [61, 0]
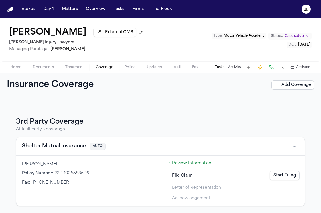
click at [280, 179] on link "Start Filing" at bounding box center [285, 175] width 30 height 9
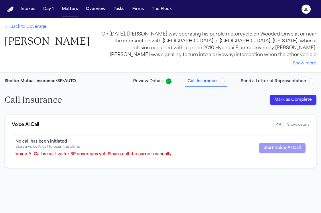
click at [292, 104] on button "Mark as Complete" at bounding box center [293, 100] width 47 height 10
click at [285, 82] on span "Send a Letter of Representation" at bounding box center [273, 82] width 65 height 6
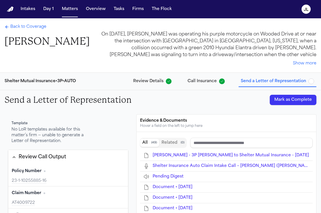
click at [286, 102] on button "Mark as Complete" at bounding box center [293, 100] width 47 height 10
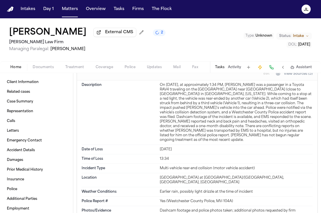
scroll to position [823, 0]
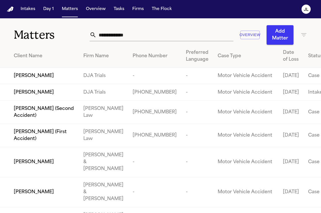
click at [130, 30] on input "text" at bounding box center [165, 35] width 137 height 13
paste input "**********"
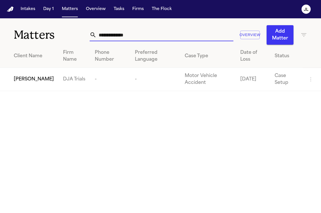
type input "**********"
click at [39, 79] on span "[PERSON_NAME]" at bounding box center [34, 79] width 40 height 7
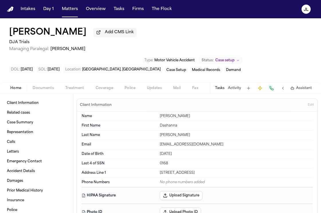
click at [104, 82] on div "[PERSON_NAME] Add CMS Link DJA Trials Managing Paralegal: [PERSON_NAME] Type : …" at bounding box center [160, 50] width 321 height 64
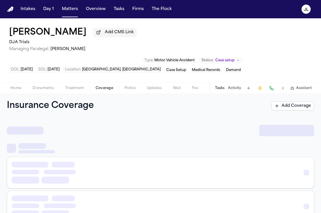
click at [104, 89] on span "Coverage" at bounding box center [104, 88] width 17 height 5
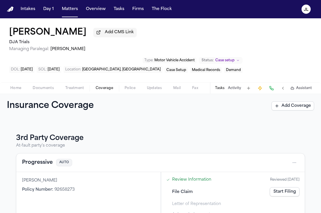
scroll to position [73, 0]
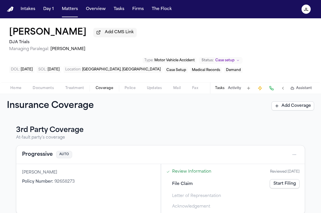
click at [27, 161] on div "Progressive AUTO" at bounding box center [160, 155] width 289 height 19
click at [30, 159] on button "Progressive" at bounding box center [37, 155] width 31 height 8
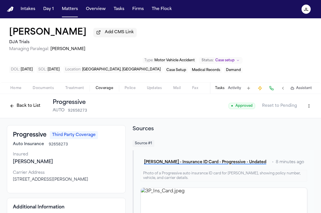
click at [272, 92] on button at bounding box center [272, 88] width 8 height 8
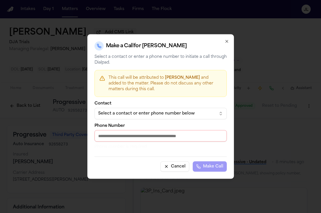
click at [226, 42] on icon "button" at bounding box center [227, 41] width 5 height 5
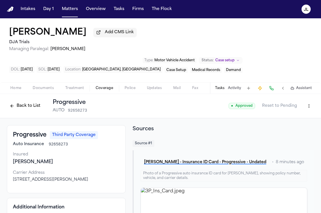
click at [274, 89] on button at bounding box center [272, 88] width 8 height 8
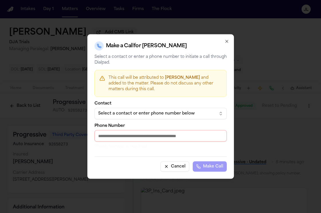
click at [169, 119] on div "Contact Select a contact or enter phone number below Phone Number Phone number …" at bounding box center [161, 126] width 132 height 48
click at [167, 112] on div "Select a contact or enter phone number below" at bounding box center [156, 114] width 116 height 6
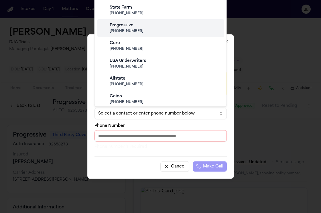
click at [139, 34] on div "Progressive [PHONE_NUMBER]" at bounding box center [166, 28] width 114 height 15
type input "**********"
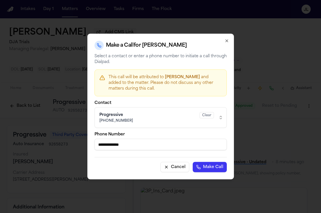
click at [207, 165] on button "Make Call" at bounding box center [210, 167] width 34 height 10
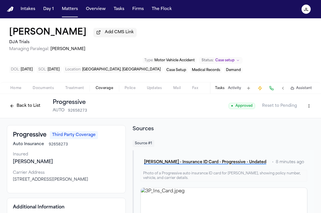
click at [313, 107] on html "Intakes Day 1 Matters Overview Tasks Firms The [PERSON_NAME] [PERSON_NAME] Add …" at bounding box center [160, 106] width 321 height 213
click at [293, 120] on div "Edit Coverage" at bounding box center [290, 120] width 48 height 9
select select "**********"
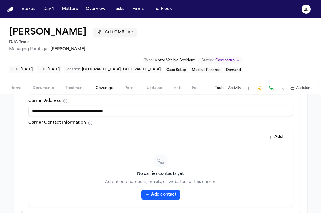
scroll to position [239, 0]
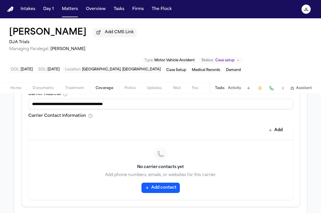
click at [153, 184] on button "Add contact" at bounding box center [161, 188] width 38 height 10
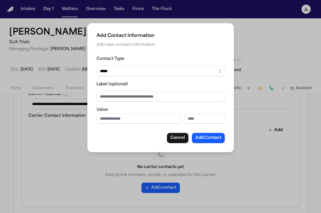
click at [132, 70] on select "***** ***** ******* *** *****" at bounding box center [161, 71] width 128 height 10
select select "***"
click at [97, 66] on select "***** ***** ******* *** *****" at bounding box center [161, 71] width 128 height 10
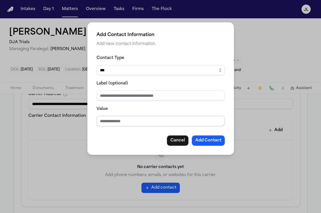
click at [110, 121] on input "Value" at bounding box center [161, 121] width 128 height 10
paste input "**********"
type input "**********"
click at [218, 143] on button "Add Contact" at bounding box center [208, 141] width 33 height 10
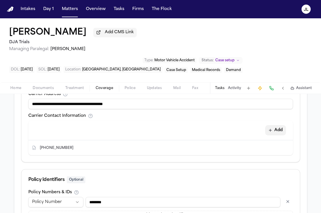
click at [274, 133] on button "Add" at bounding box center [276, 130] width 21 height 10
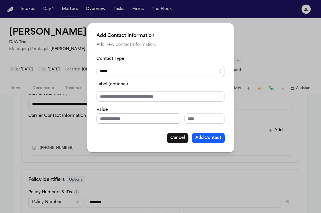
click at [160, 121] on input "Phone number" at bounding box center [139, 119] width 85 height 10
paste input "**********"
type input "**********"
click at [202, 141] on button "Add Contact" at bounding box center [208, 138] width 33 height 10
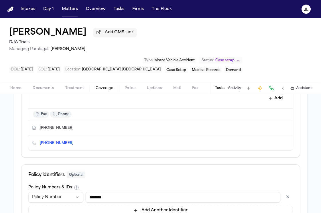
scroll to position [320, 0]
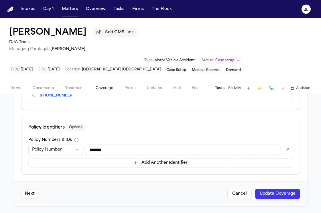
click at [287, 195] on button "Update Coverage" at bounding box center [277, 194] width 45 height 10
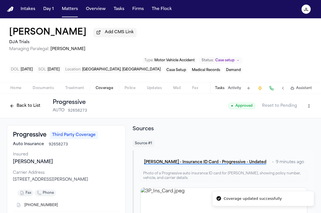
click at [35, 112] on div "Back to List Progressive AUTO 92658273" at bounding box center [47, 106] width 80 height 15
click at [34, 109] on button "Back to List" at bounding box center [25, 106] width 36 height 9
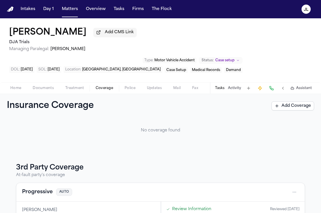
scroll to position [82, 0]
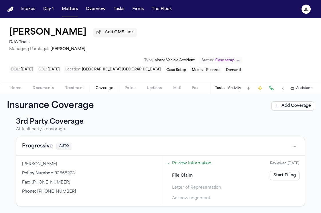
click at [42, 142] on div "Progressive AUTO" at bounding box center [160, 146] width 277 height 9
click at [42, 149] on button "Progressive" at bounding box center [37, 147] width 31 height 8
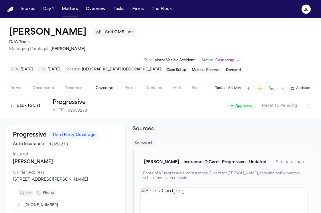
click at [304, 110] on html "Intakes Day 1 Matters Overview Tasks Firms The [PERSON_NAME] [PERSON_NAME] Add …" at bounding box center [160, 106] width 321 height 213
click at [292, 116] on div "Edit Coverage" at bounding box center [290, 120] width 48 height 9
select select "**********"
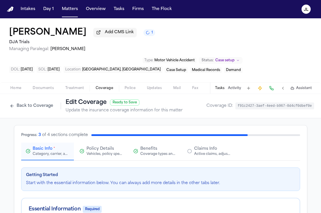
click at [214, 156] on div "Active claims, adjusters, and subrogation details" at bounding box center [212, 154] width 37 height 5
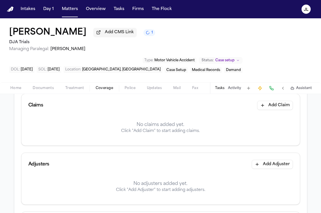
scroll to position [72, 0]
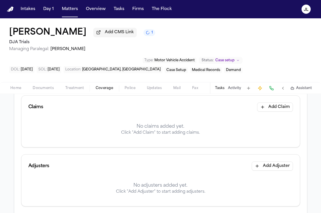
click at [279, 112] on button "Add Claim" at bounding box center [275, 107] width 36 height 9
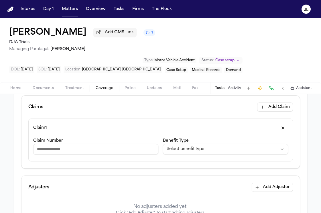
click at [206, 155] on html "**********" at bounding box center [160, 106] width 321 height 213
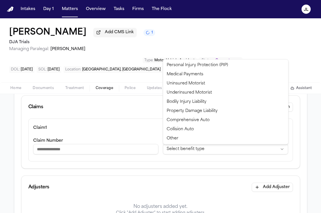
select select "**********"
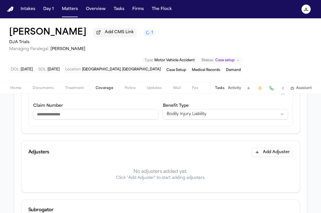
scroll to position [124, 0]
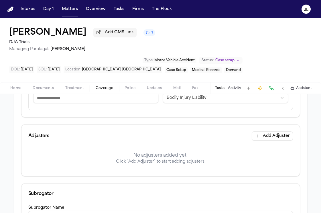
click at [267, 139] on button "Add Adjuster" at bounding box center [272, 136] width 41 height 9
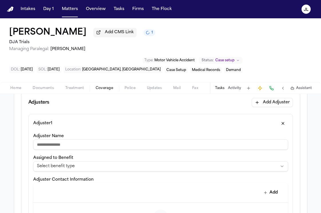
scroll to position [159, 0]
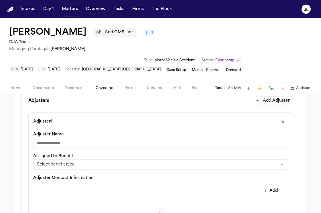
click at [167, 167] on html "**********" at bounding box center [160, 106] width 321 height 213
click at [85, 169] on html "**********" at bounding box center [160, 106] width 321 height 213
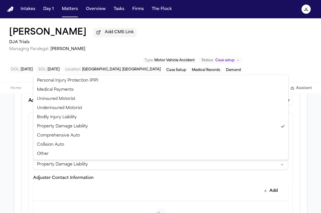
select select "**********"
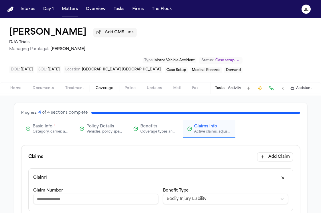
scroll to position [21, 0]
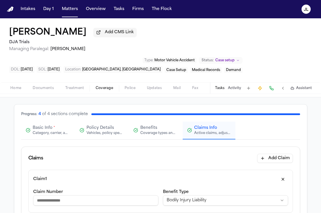
click at [53, 133] on div "Category, carrier, and policy holder information" at bounding box center [51, 133] width 37 height 5
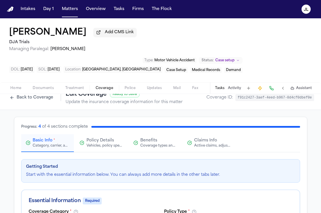
scroll to position [0, 0]
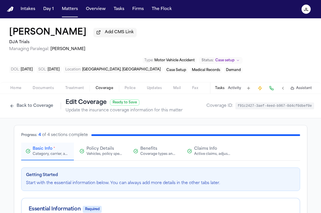
click at [207, 159] on button "Claims Info Active claims, adjusters, and subrogation details" at bounding box center [209, 152] width 53 height 18
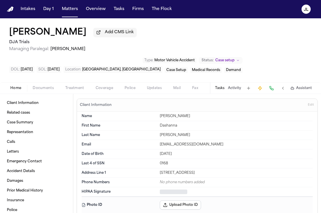
click at [17, 88] on span "Home" at bounding box center [15, 88] width 11 height 5
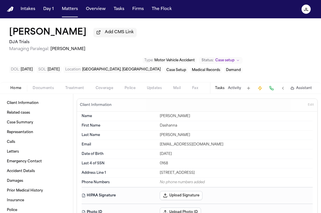
click at [48, 94] on div "Home Documents Treatment Coverage Police Updates Mail Fax Demand Workspaces Art…" at bounding box center [160, 87] width 321 height 11
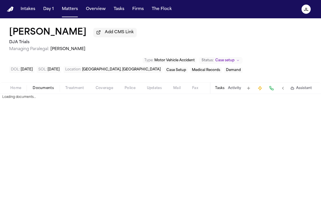
click at [48, 91] on span "Documents" at bounding box center [43, 88] width 21 height 5
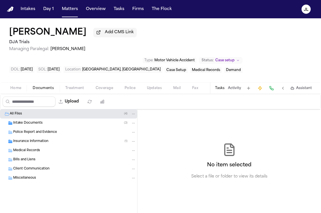
click at [36, 132] on span "Police Report and Evidence" at bounding box center [35, 132] width 44 height 5
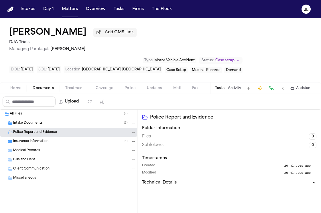
click at [36, 141] on div "Insurance Information ( 1 )" at bounding box center [74, 141] width 123 height 5
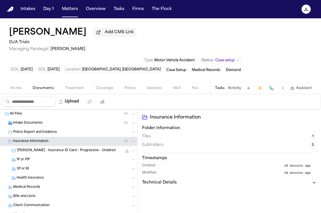
click at [38, 150] on span "[PERSON_NAME] - Insurance ID Card - Progressive - Undated" at bounding box center [66, 151] width 98 height 5
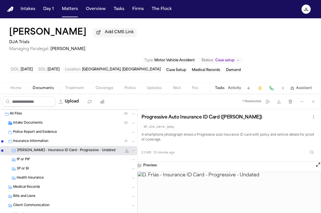
click at [318, 168] on button "Open preview" at bounding box center [319, 165] width 6 height 6
click at [111, 86] on button "Coverage" at bounding box center [104, 88] width 29 height 7
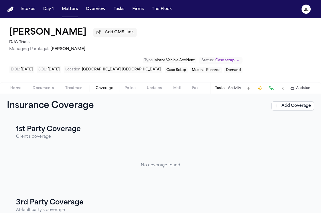
scroll to position [82, 0]
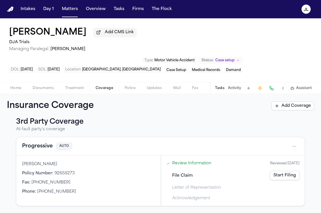
click at [44, 145] on button "Progressive" at bounding box center [37, 147] width 31 height 8
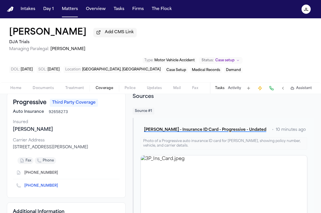
scroll to position [34, 0]
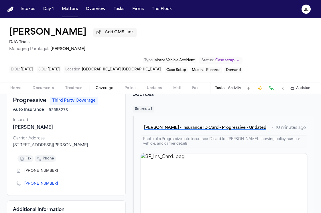
click at [269, 92] on button at bounding box center [272, 88] width 8 height 8
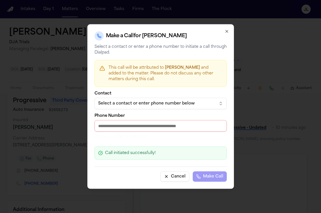
click at [194, 104] on div "Select a contact or enter phone number below" at bounding box center [156, 104] width 116 height 6
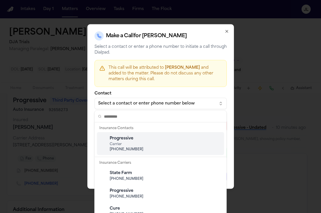
click at [229, 34] on body "Intakes Day 1 Matters Overview Tasks Firms The [PERSON_NAME] [PERSON_NAME] Add …" at bounding box center [160, 106] width 321 height 213
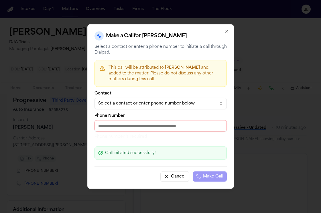
click at [229, 32] on icon "button" at bounding box center [227, 31] width 5 height 5
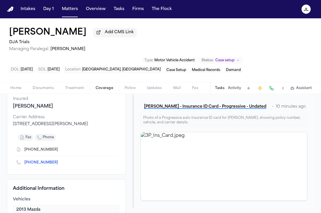
scroll to position [17, 0]
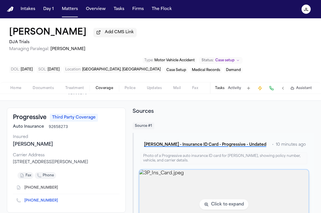
click at [189, 181] on img "View image 3P_Ins_Card.jpeg" at bounding box center [224, 205] width 170 height 70
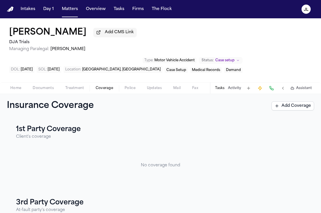
click at [34, 91] on span "Documents" at bounding box center [43, 88] width 21 height 5
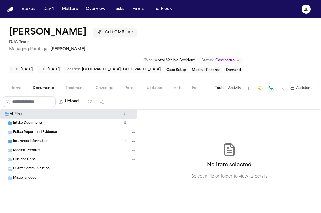
click at [22, 92] on button "Home" at bounding box center [16, 88] width 22 height 7
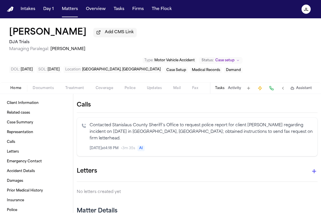
scroll to position [174, 0]
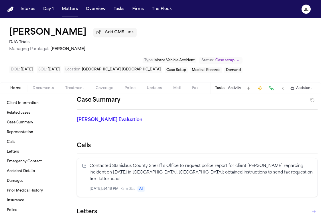
click at [111, 88] on span "Coverage" at bounding box center [104, 88] width 17 height 5
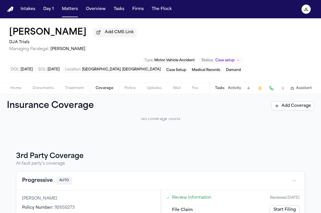
scroll to position [82, 0]
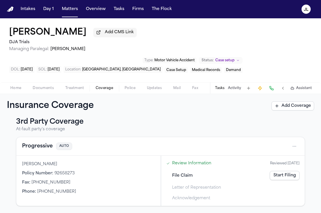
click at [39, 147] on button "Progressive" at bounding box center [37, 147] width 31 height 8
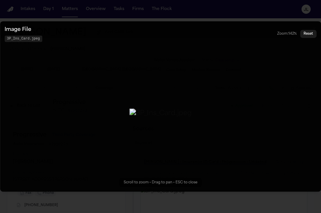
click at [266, 95] on button "Zoomable image viewer. Use mouse wheel to zoom, drag to pan, or press R to rese…" at bounding box center [160, 106] width 321 height 171
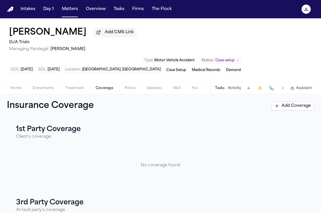
scroll to position [82, 0]
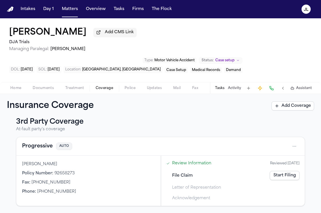
click at [47, 149] on button "Progressive" at bounding box center [37, 147] width 31 height 8
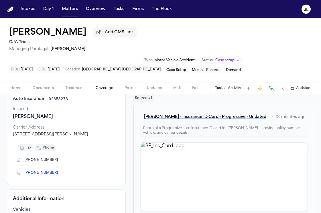
scroll to position [28, 0]
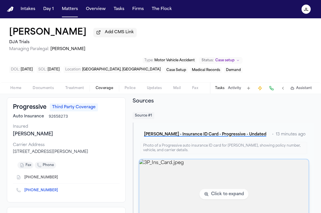
click at [205, 165] on img "View image 3P_Ins_Card.jpeg" at bounding box center [224, 195] width 170 height 70
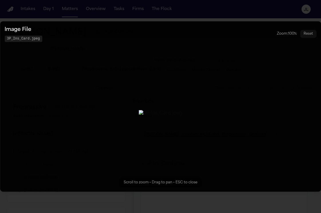
click at [268, 132] on button "Zoomable image viewer. Use mouse wheel to zoom, drag to pan, or press R to rese…" at bounding box center [160, 106] width 321 height 171
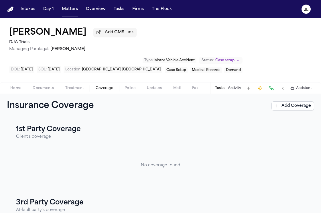
click at [43, 92] on button "Documents" at bounding box center [43, 88] width 33 height 7
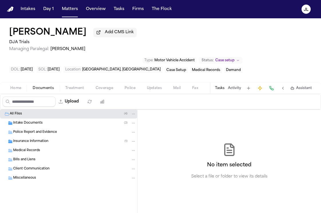
click at [39, 140] on div "Insurance Information ( 1 )" at bounding box center [68, 141] width 137 height 9
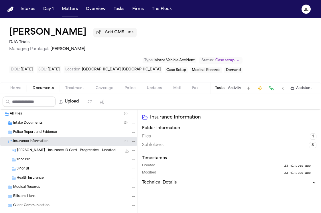
click at [44, 150] on span "[PERSON_NAME] - Insurance ID Card - Progressive - Undated" at bounding box center [66, 151] width 98 height 5
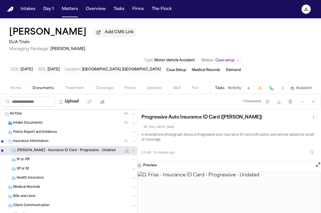
click at [41, 161] on div "1P or PIP" at bounding box center [77, 159] width 120 height 5
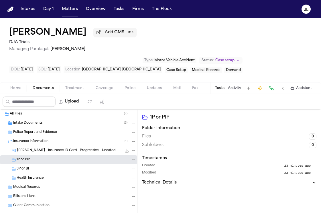
click at [41, 169] on div "3P or BI" at bounding box center [77, 169] width 120 height 5
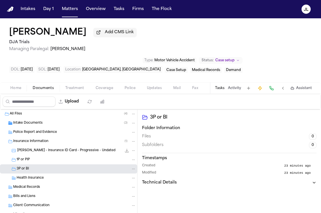
click at [107, 86] on div "Home Documents Treatment Coverage Police Updates Mail Fax Demand Workspaces Art…" at bounding box center [160, 87] width 321 height 11
click at [107, 89] on span "Coverage" at bounding box center [104, 88] width 17 height 5
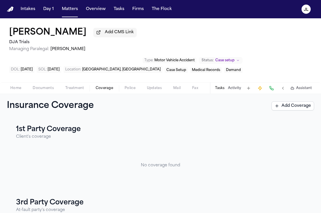
scroll to position [82, 0]
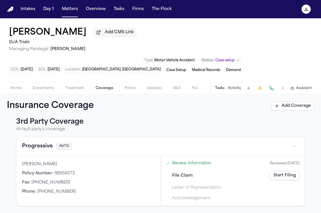
click at [44, 150] on button "Progressive" at bounding box center [37, 147] width 31 height 8
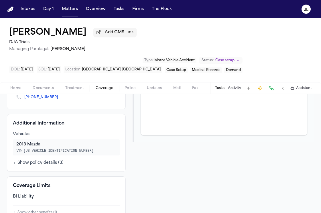
scroll to position [123, 0]
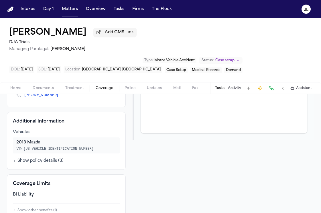
click at [51, 150] on span "[US_VEHICLE_IDENTIFICATION_NUMBER]" at bounding box center [59, 149] width 70 height 4
drag, startPoint x: 50, startPoint y: 151, endPoint x: 60, endPoint y: 151, distance: 9.7
click at [60, 151] on div "VIN: [US_VEHICLE_IDENTIFICATION_NUMBER]" at bounding box center [66, 149] width 100 height 5
click at [54, 151] on span "[US_VEHICLE_IDENTIFICATION_NUMBER]" at bounding box center [59, 149] width 70 height 4
drag, startPoint x: 50, startPoint y: 151, endPoint x: 61, endPoint y: 151, distance: 10.9
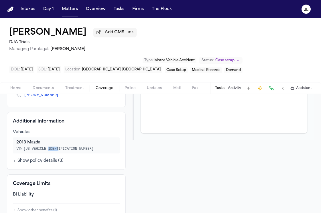
click at [61, 151] on div "VIN: [US_VEHICLE_IDENTIFICATION_NUMBER]" at bounding box center [66, 149] width 100 height 5
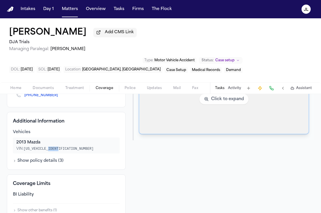
click at [169, 127] on img "View image 3P_Ins_Card.jpeg" at bounding box center [224, 100] width 170 height 70
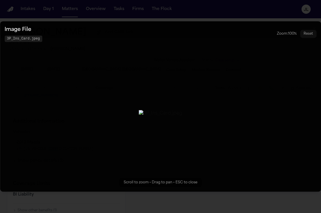
click at [268, 111] on button "Zoomable image viewer. Use mouse wheel to zoom, drag to pan, or press R to rese…" at bounding box center [160, 106] width 321 height 171
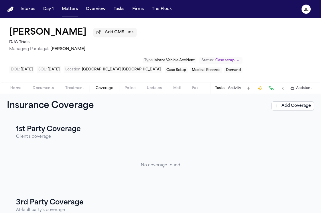
scroll to position [82, 0]
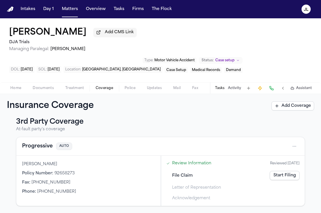
click at [48, 145] on button "Progressive" at bounding box center [37, 147] width 31 height 8
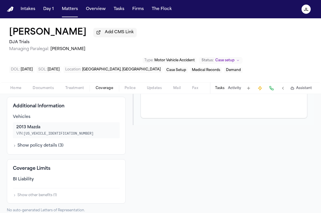
scroll to position [147, 0]
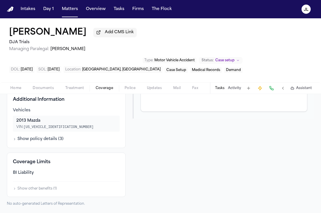
click at [47, 141] on button "Show policy details ( 3 )" at bounding box center [38, 139] width 51 height 6
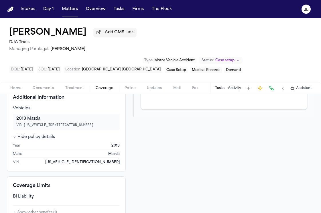
click at [47, 140] on button "Hide policy details" at bounding box center [34, 137] width 42 height 6
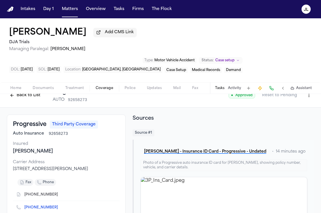
scroll to position [0, 0]
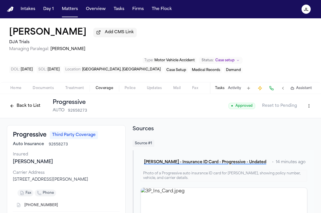
click at [17, 108] on button "Back to List" at bounding box center [25, 106] width 36 height 9
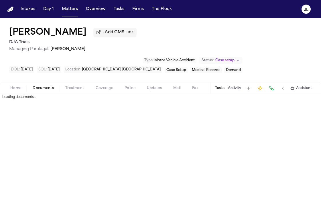
click at [52, 86] on button "Documents" at bounding box center [43, 88] width 33 height 7
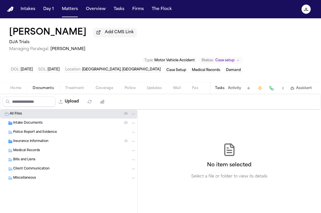
click at [36, 128] on div "Intake Documents ( 3 )" at bounding box center [68, 123] width 137 height 9
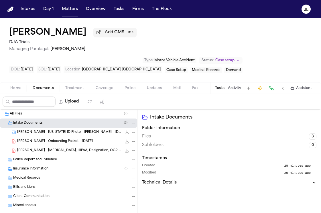
click at [40, 135] on span "D. Frias - California ID Photo - Jean-Pierre Fordjour - 4.6.21" at bounding box center [69, 132] width 105 height 5
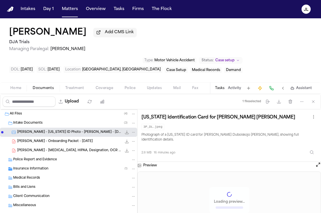
click at [40, 144] on span "D. Frias - Onboarding Packet - 10.6.25" at bounding box center [55, 141] width 76 height 5
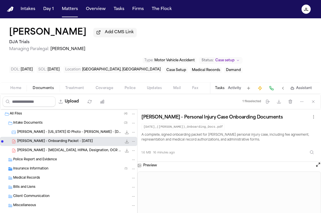
click at [44, 170] on span "Insurance Information" at bounding box center [30, 169] width 35 height 5
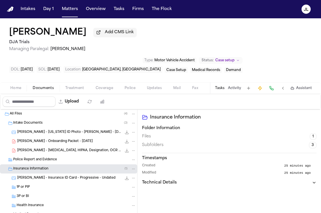
click at [46, 174] on div "Insurance Information ( 1 )" at bounding box center [68, 169] width 137 height 9
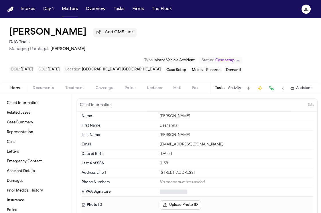
click at [20, 88] on span "Home" at bounding box center [15, 88] width 11 height 5
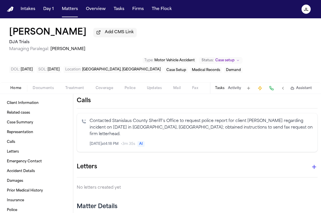
scroll to position [256, 0]
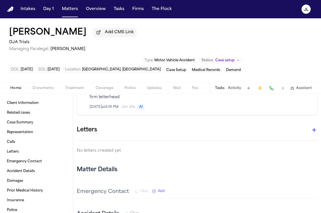
click at [19, 89] on span "Home" at bounding box center [15, 88] width 11 height 5
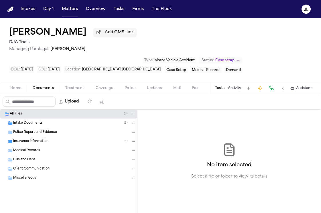
click at [42, 90] on span "Documents" at bounding box center [43, 88] width 21 height 5
click at [42, 128] on div "Intake Documents ( 3 )" at bounding box center [68, 123] width 137 height 9
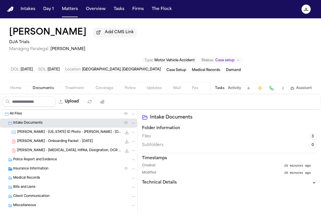
click at [43, 139] on div "D. Frias - Onboarding Packet - 10.6.25 1.6 MB • PDF" at bounding box center [68, 141] width 137 height 9
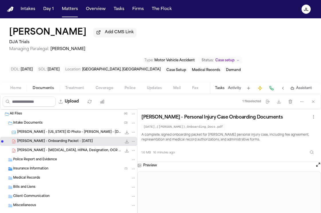
click at [44, 134] on span "D. Frias - California ID Photo - Jean-Pierre Fordjour - 4.6.21" at bounding box center [69, 132] width 105 height 5
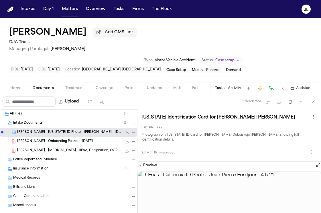
click at [45, 143] on span "D. Frias - Onboarding Packet - 10.6.25" at bounding box center [55, 141] width 76 height 5
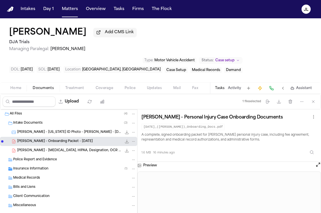
click at [52, 126] on div "Intake Documents ( 3 )" at bounding box center [74, 123] width 123 height 5
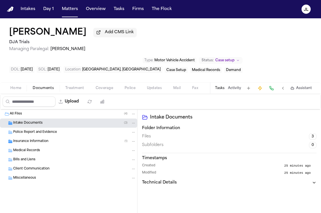
click at [52, 119] on div "All Files ( 4 )" at bounding box center [68, 114] width 137 height 9
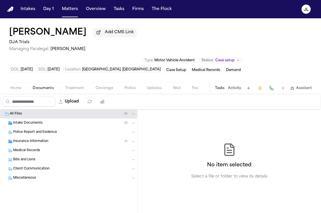
click at [51, 131] on div "Police Report and Evidence" at bounding box center [68, 132] width 137 height 9
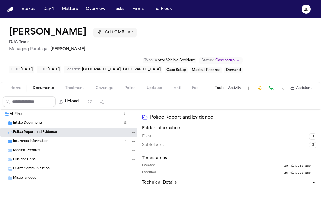
click at [51, 144] on div "Insurance Information ( 1 )" at bounding box center [74, 141] width 123 height 5
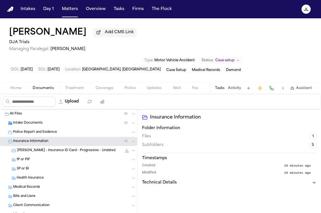
click at [51, 150] on span "D. Frias - Insurance ID Card - Progressive - Undated" at bounding box center [66, 151] width 98 height 5
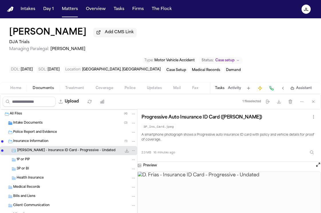
click at [37, 192] on div "Medical Records" at bounding box center [68, 187] width 137 height 9
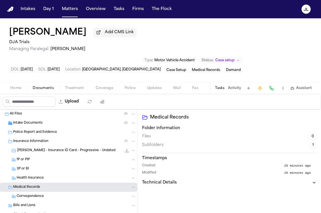
click at [37, 185] on div "Medical Records" at bounding box center [68, 187] width 137 height 9
click at [37, 181] on div "Health Insurance" at bounding box center [77, 178] width 120 height 5
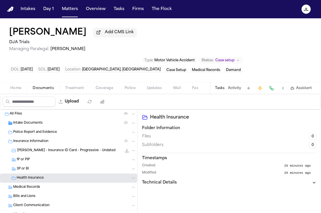
click at [14, 94] on div "Home Documents Treatment Coverage Police Updates Mail Fax Demand Workspaces Art…" at bounding box center [160, 87] width 321 height 11
click at [15, 90] on span "Home" at bounding box center [15, 88] width 11 height 5
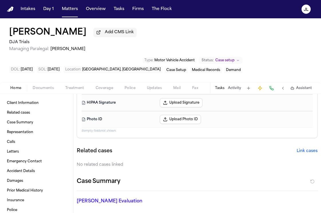
scroll to position [95, 0]
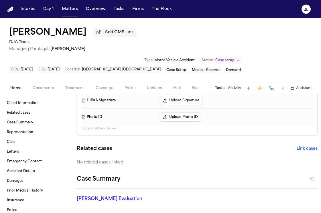
click at [99, 92] on span "button" at bounding box center [104, 91] width 24 height 1
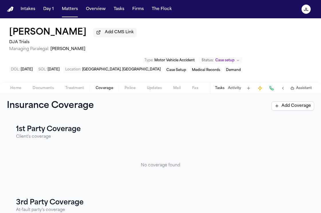
click at [42, 91] on span "Documents" at bounding box center [43, 88] width 21 height 5
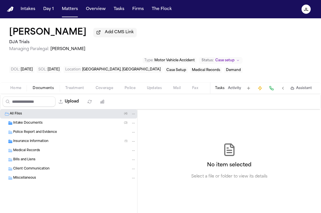
click at [44, 132] on span "Police Report and Evidence" at bounding box center [35, 132] width 44 height 5
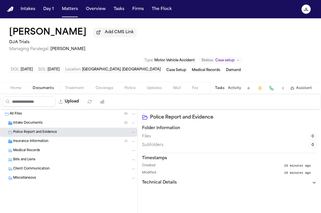
click at [44, 126] on div "Intake Documents ( 3 )" at bounding box center [74, 123] width 123 height 5
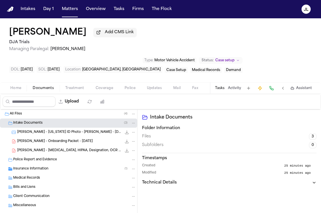
click at [46, 141] on div "D. Frias - Onboarding Packet - 10.6.25 1.6 MB • PDF" at bounding box center [76, 142] width 119 height 6
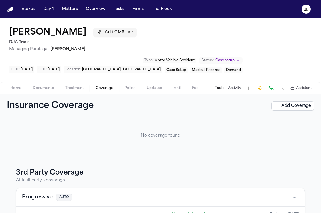
scroll to position [82, 0]
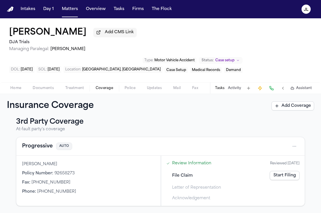
click at [41, 148] on button "Progressive" at bounding box center [37, 147] width 31 height 8
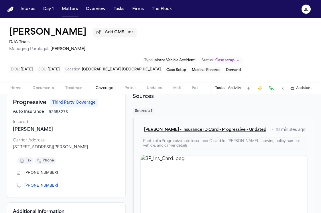
scroll to position [27, 0]
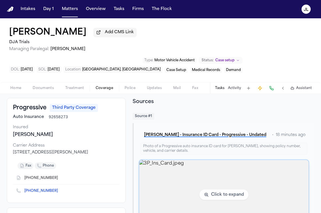
click at [243, 193] on img "View image 3P_Ins_Card.jpeg" at bounding box center [224, 195] width 170 height 70
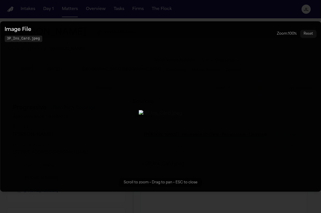
click at [232, 192] on button "Zoomable image viewer. Use mouse wheel to zoom, drag to pan, or press R to rese…" at bounding box center [160, 106] width 321 height 171
click at [174, 110] on img "Zoomable image viewer. Use mouse wheel to zoom, drag to pan, or press R to rese…" at bounding box center [161, 113] width 44 height 7
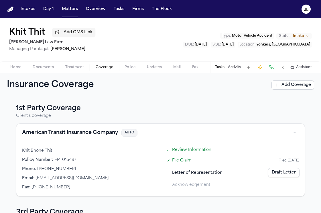
click at [72, 133] on button "American Transit Insurance Company" at bounding box center [70, 133] width 96 height 8
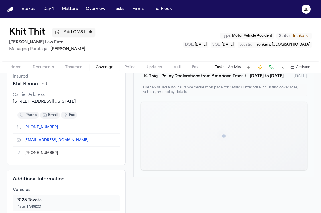
scroll to position [101, 0]
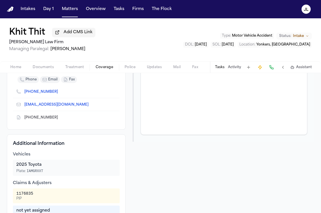
click at [59, 120] on icon "Copy to clipboard" at bounding box center [60, 117] width 3 height 3
drag, startPoint x: 34, startPoint y: 195, endPoint x: 16, endPoint y: 195, distance: 17.8
click at [16, 195] on div "1176835 PIP" at bounding box center [66, 196] width 100 height 10
copy div "1176835"
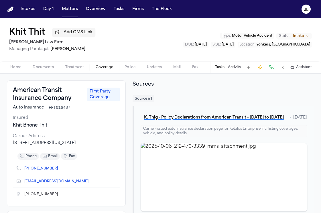
scroll to position [17, 0]
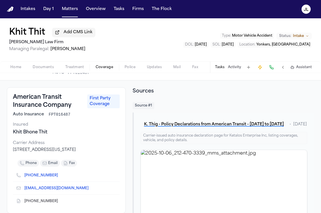
drag, startPoint x: 104, startPoint y: 154, endPoint x: 12, endPoint y: 153, distance: 91.5
click at [12, 153] on div "American Transit Insurance Company First Party Coverage Auto Insurance FPT01648…" at bounding box center [66, 150] width 119 height 126
copy div "[STREET_ADDRESS][US_STATE]"
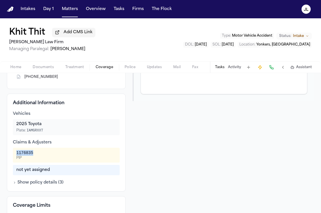
scroll to position [61, 0]
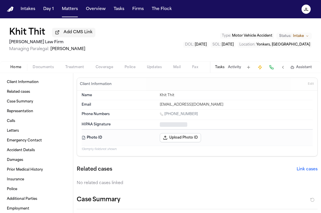
click at [21, 70] on button "Home" at bounding box center [16, 67] width 22 height 7
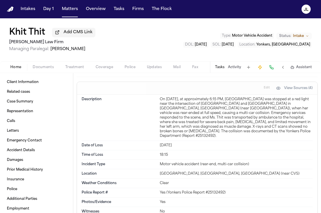
scroll to position [458, 0]
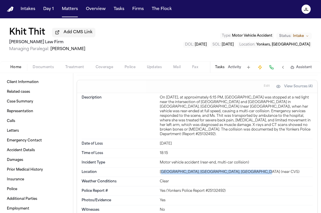
drag, startPoint x: 163, startPoint y: 149, endPoint x: 245, endPoint y: 152, distance: 82.9
click at [245, 170] on div "[GEOGRAPHIC_DATA], [GEOGRAPHIC_DATA], [GEOGRAPHIC_DATA] (near CVS)" at bounding box center [236, 172] width 153 height 5
drag, startPoint x: 249, startPoint y: 151, endPoint x: 160, endPoint y: 150, distance: 89.2
click at [160, 170] on div "[GEOGRAPHIC_DATA], [GEOGRAPHIC_DATA], [GEOGRAPHIC_DATA] (near CVS)" at bounding box center [236, 172] width 153 height 5
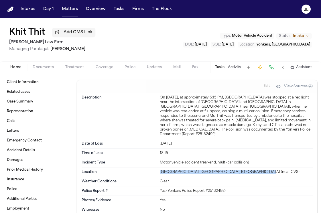
copy div "[GEOGRAPHIC_DATA], [GEOGRAPHIC_DATA], [GEOGRAPHIC_DATA]"
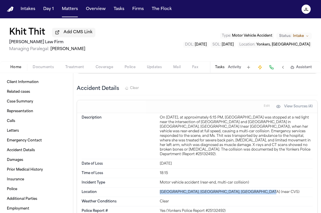
scroll to position [436, 0]
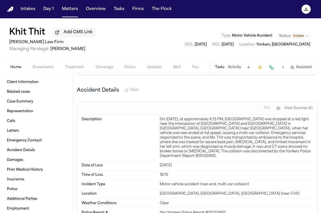
click at [261, 117] on div "On [DATE], at approximately 6:15 PM, [GEOGRAPHIC_DATA] was stopped at a red lig…" at bounding box center [236, 137] width 153 height 41
click at [267, 106] on span "Edit" at bounding box center [267, 108] width 6 height 4
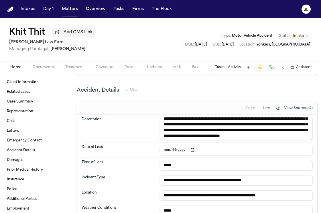
scroll to position [22, 0]
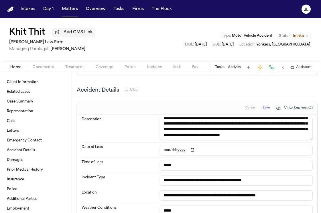
click at [204, 117] on textarea "**********" at bounding box center [236, 128] width 153 height 23
type textarea "**********"
click at [264, 106] on span "Save" at bounding box center [266, 108] width 7 height 4
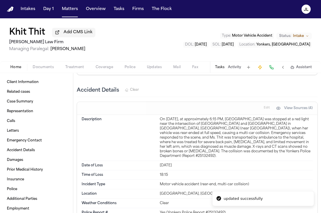
click at [266, 106] on span "Edit" at bounding box center [267, 108] width 6 height 4
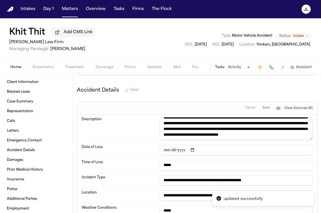
scroll to position [35, 0]
click at [212, 117] on textarea "**********" at bounding box center [236, 128] width 153 height 23
type textarea "**********"
click at [303, 104] on button "View Sources (4)" at bounding box center [295, 108] width 42 height 9
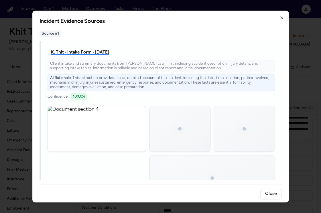
click at [282, 19] on icon "button" at bounding box center [282, 17] width 5 height 5
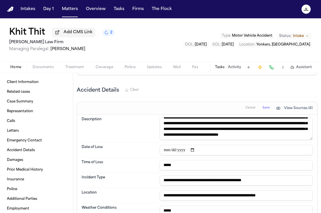
click at [267, 106] on span "Save" at bounding box center [266, 108] width 7 height 4
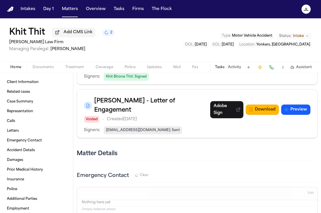
scroll to position [290, 0]
